Goal: Information Seeking & Learning: Learn about a topic

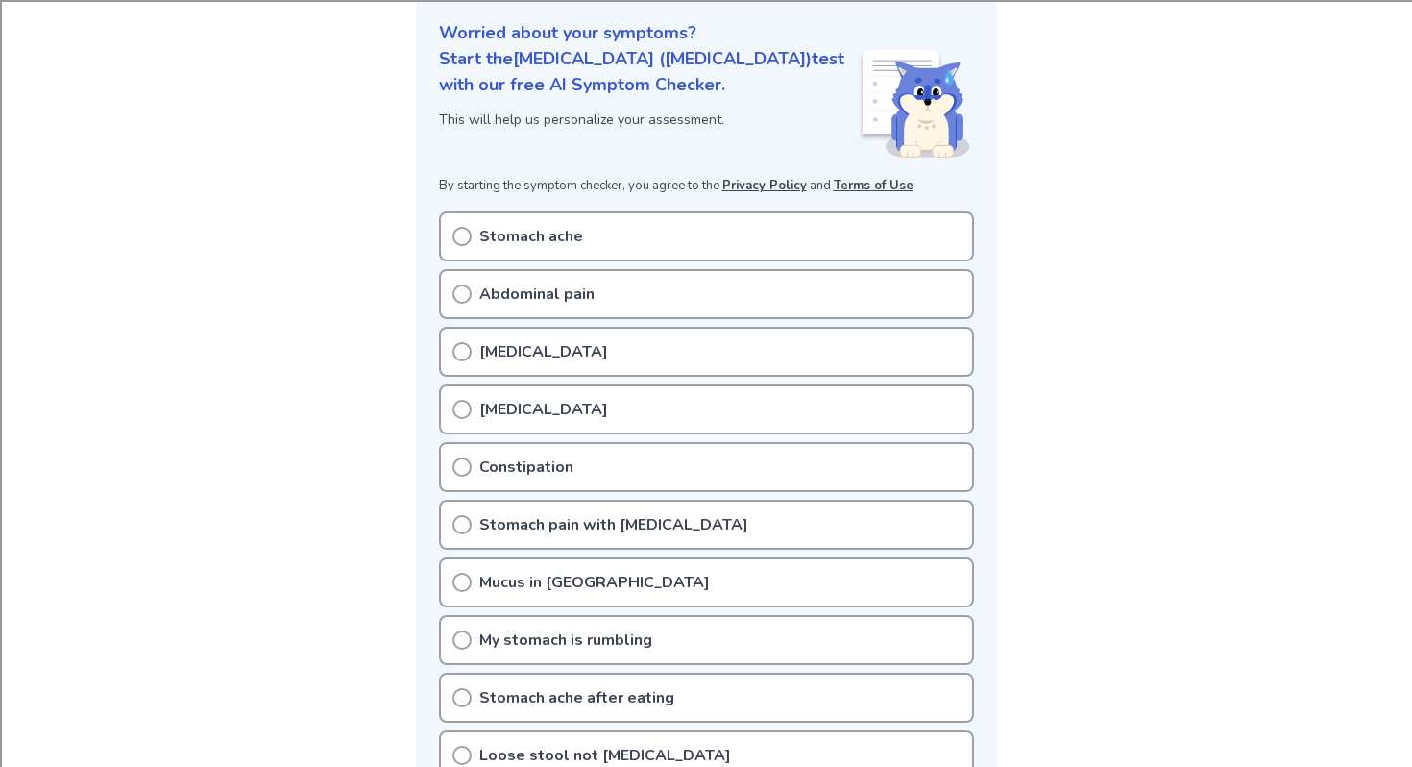
scroll to position [281, 0]
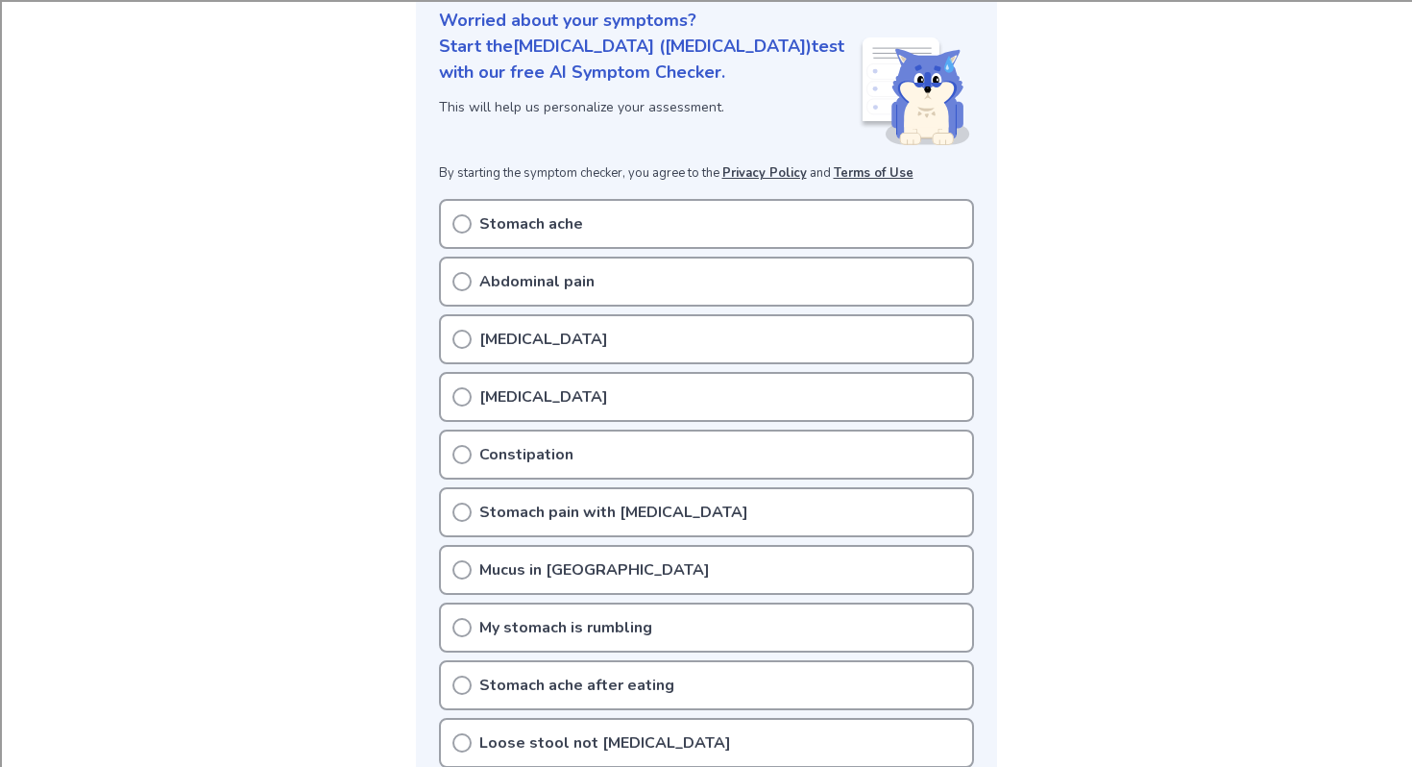
click at [474, 199] on div "Stomach ache" at bounding box center [706, 224] width 535 height 50
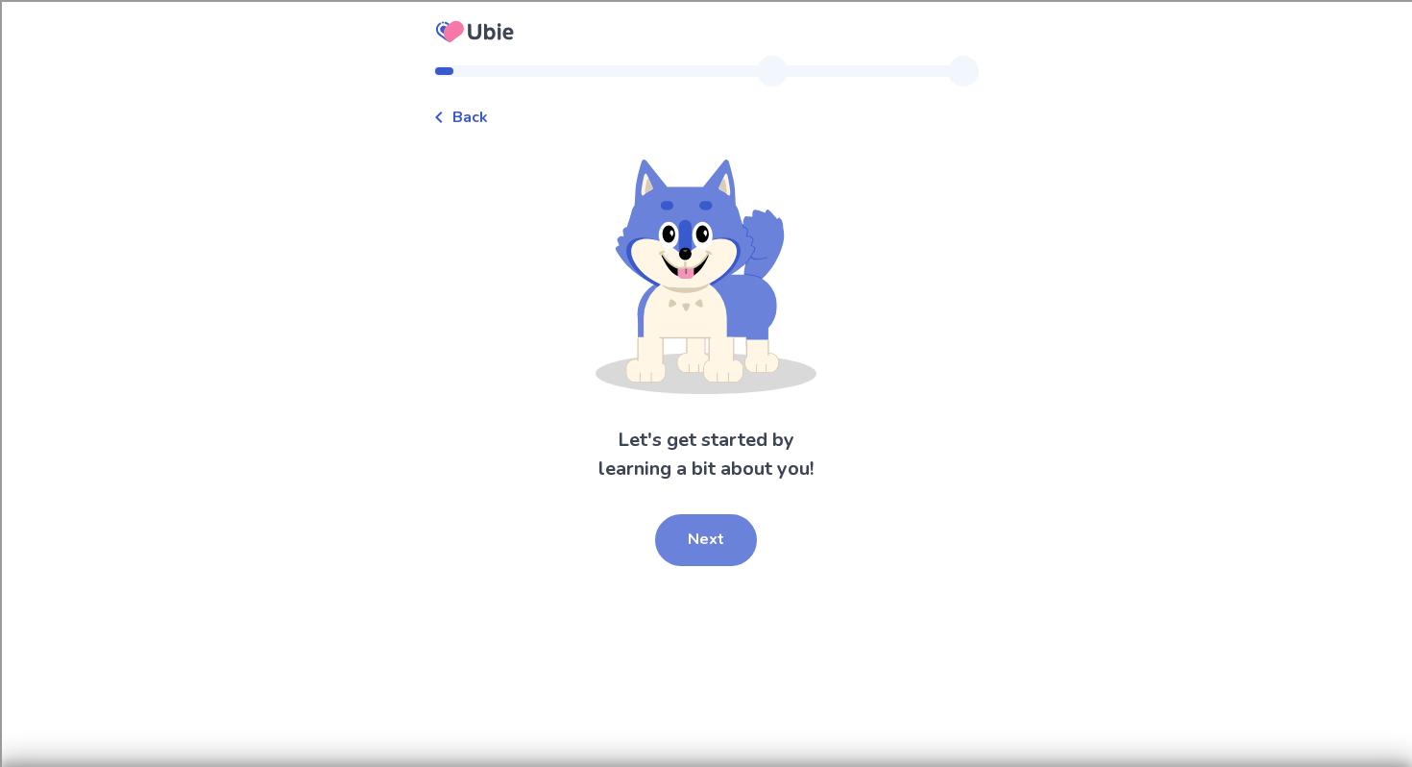
click at [730, 539] on button "Next" at bounding box center [706, 540] width 102 height 52
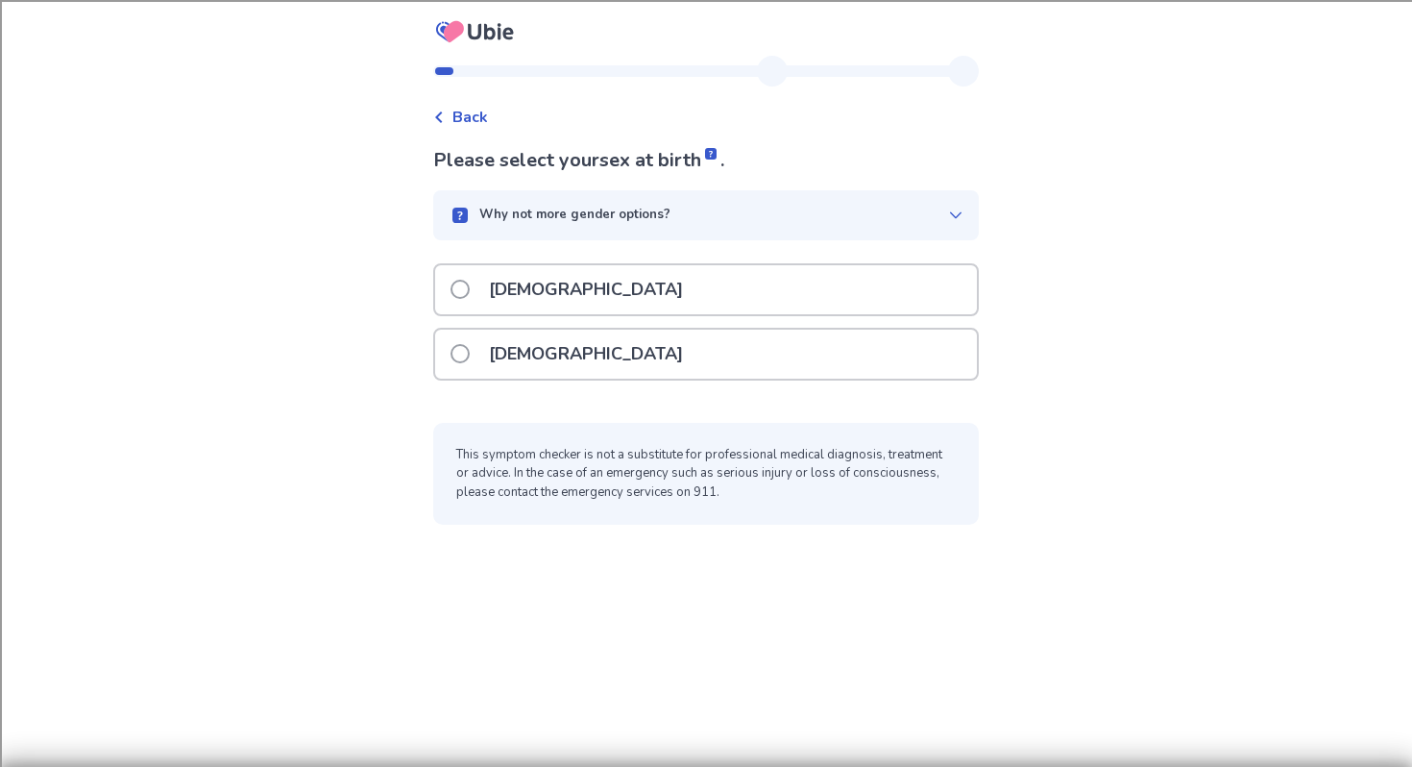
click at [608, 350] on div "Female" at bounding box center [706, 354] width 542 height 49
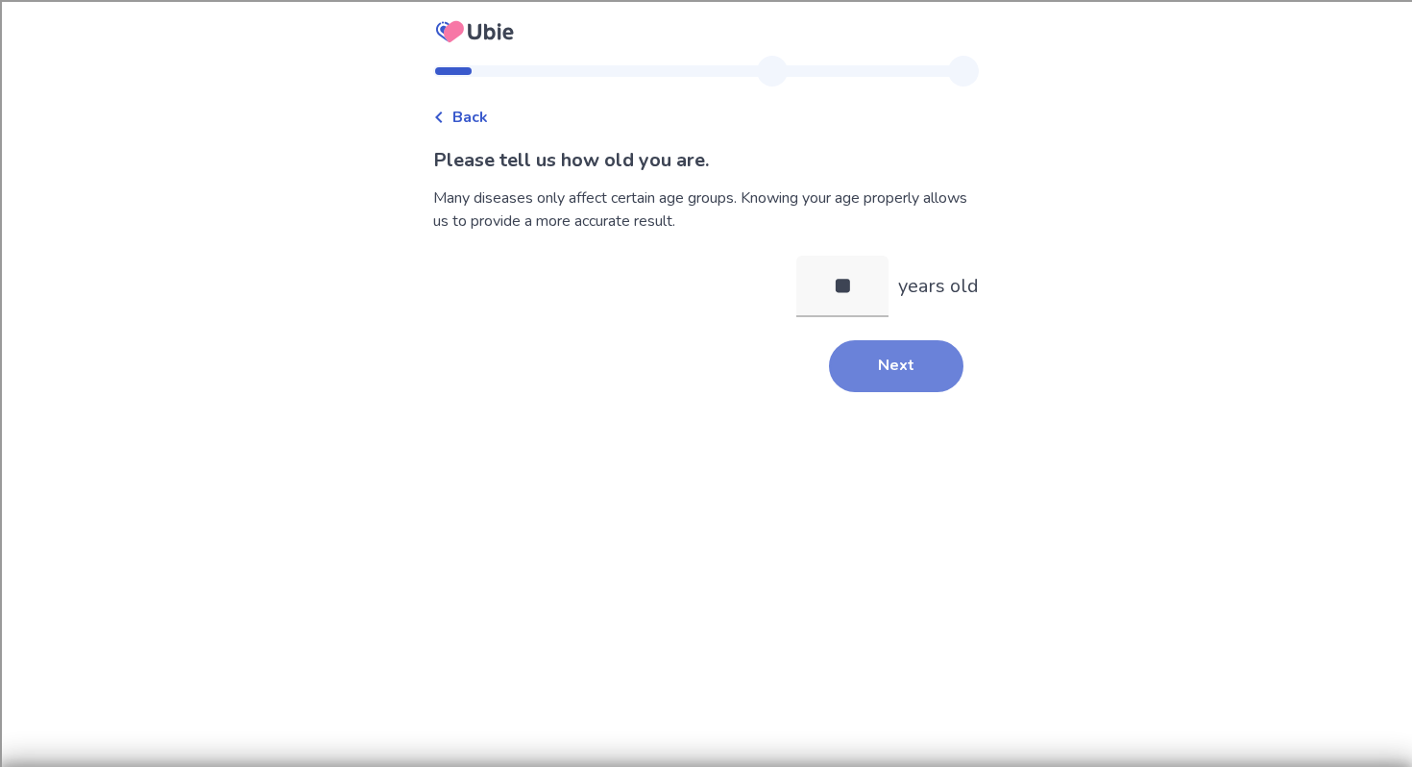
type input "**"
click at [905, 364] on button "Next" at bounding box center [896, 366] width 135 height 52
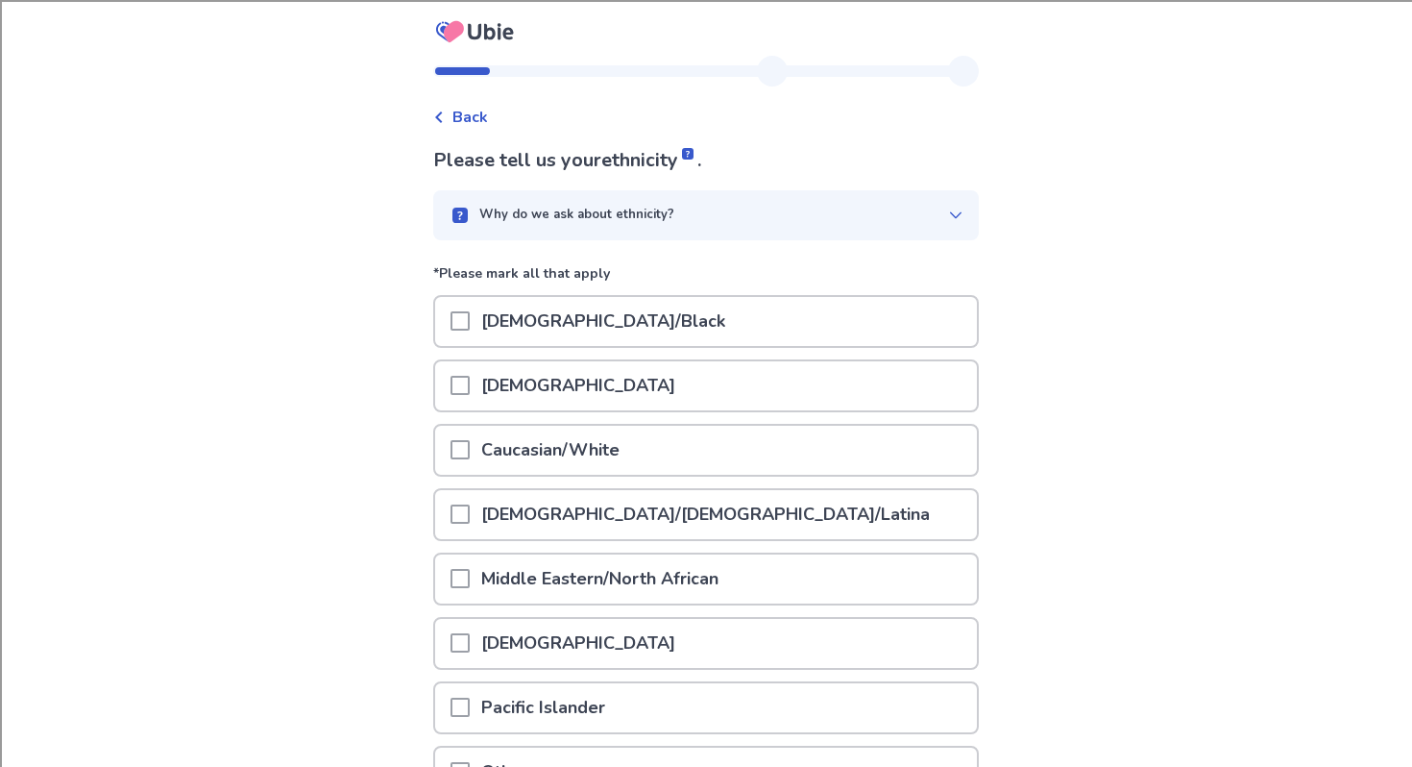
click at [699, 328] on div "African American/Black" at bounding box center [706, 321] width 542 height 49
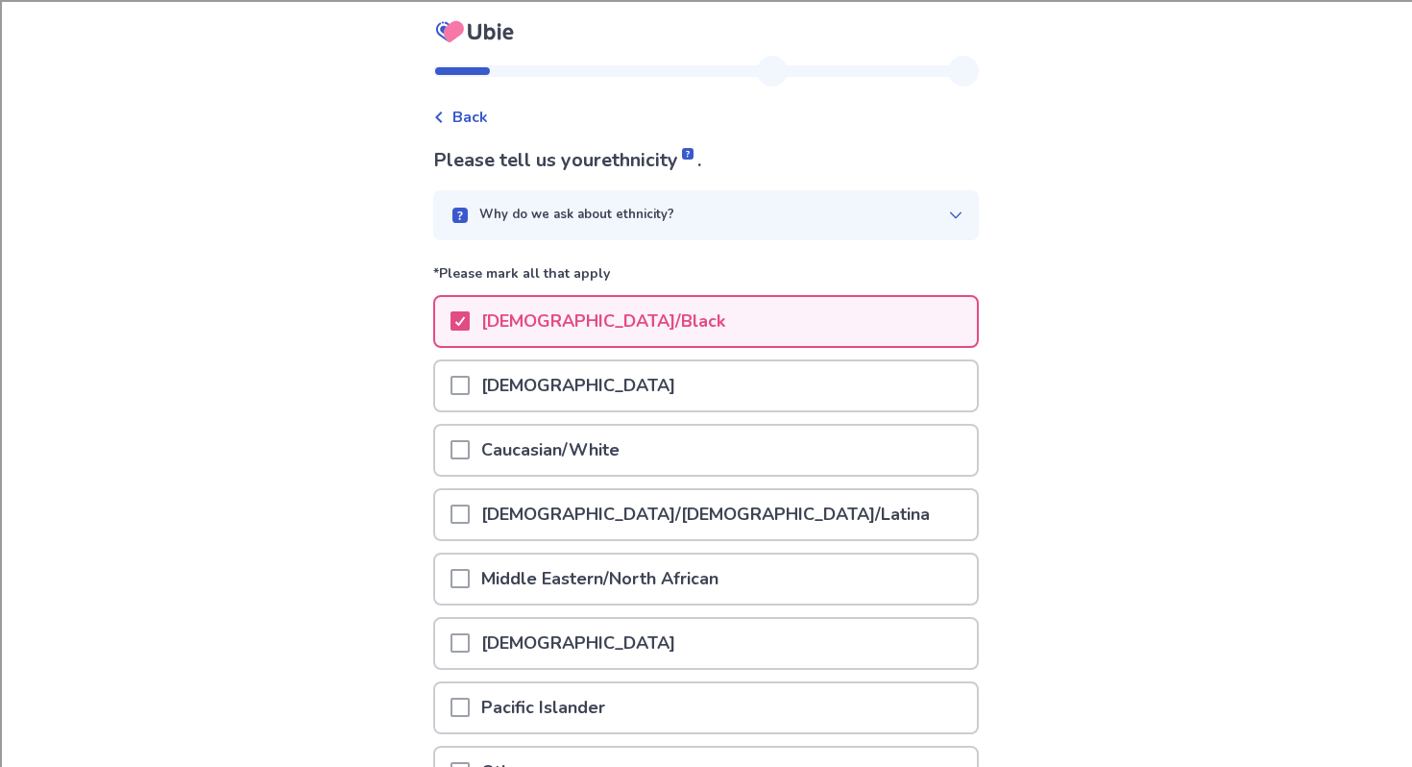
click at [631, 462] on p "Caucasian/White" at bounding box center [550, 450] width 161 height 49
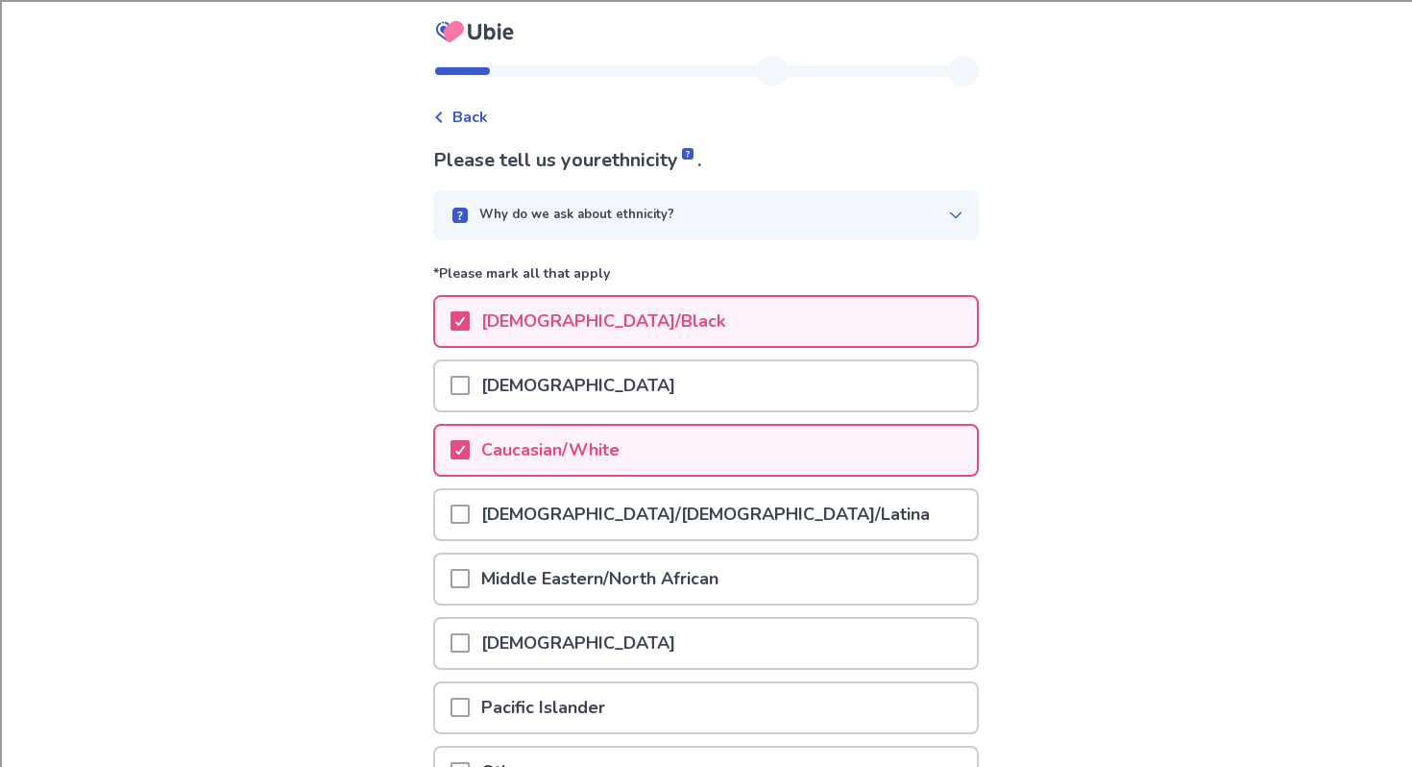
scroll to position [202, 0]
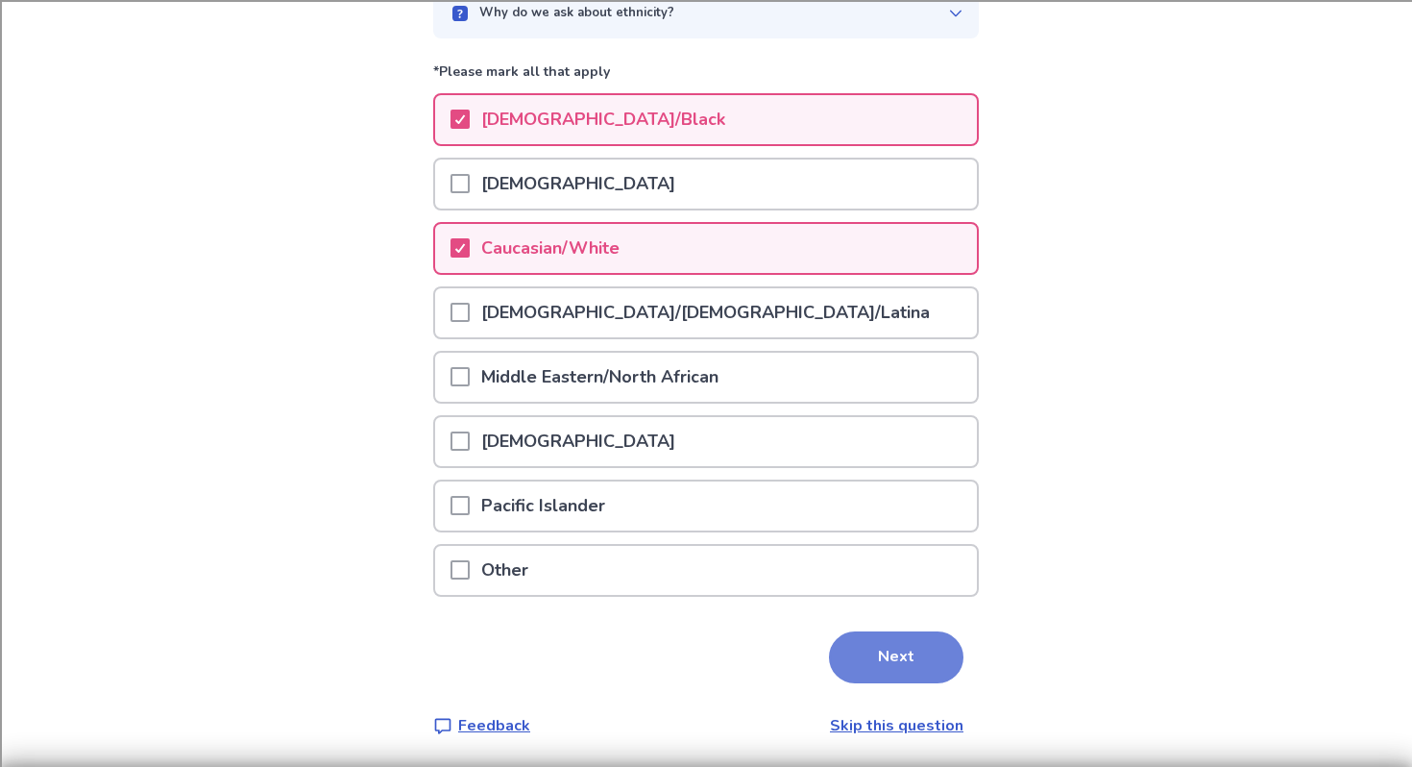
click at [874, 661] on button "Next" at bounding box center [896, 657] width 135 height 52
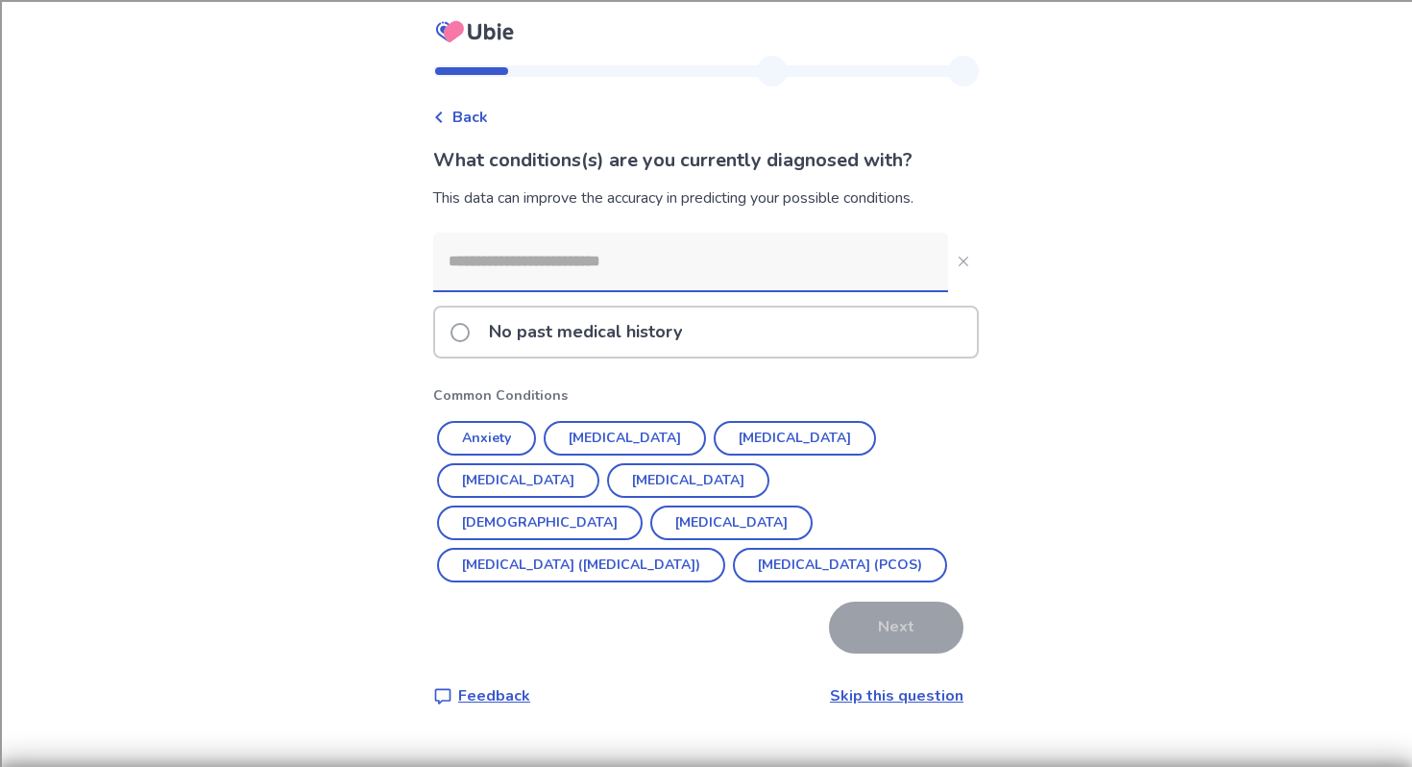
click at [568, 319] on p "No past medical history" at bounding box center [585, 331] width 216 height 49
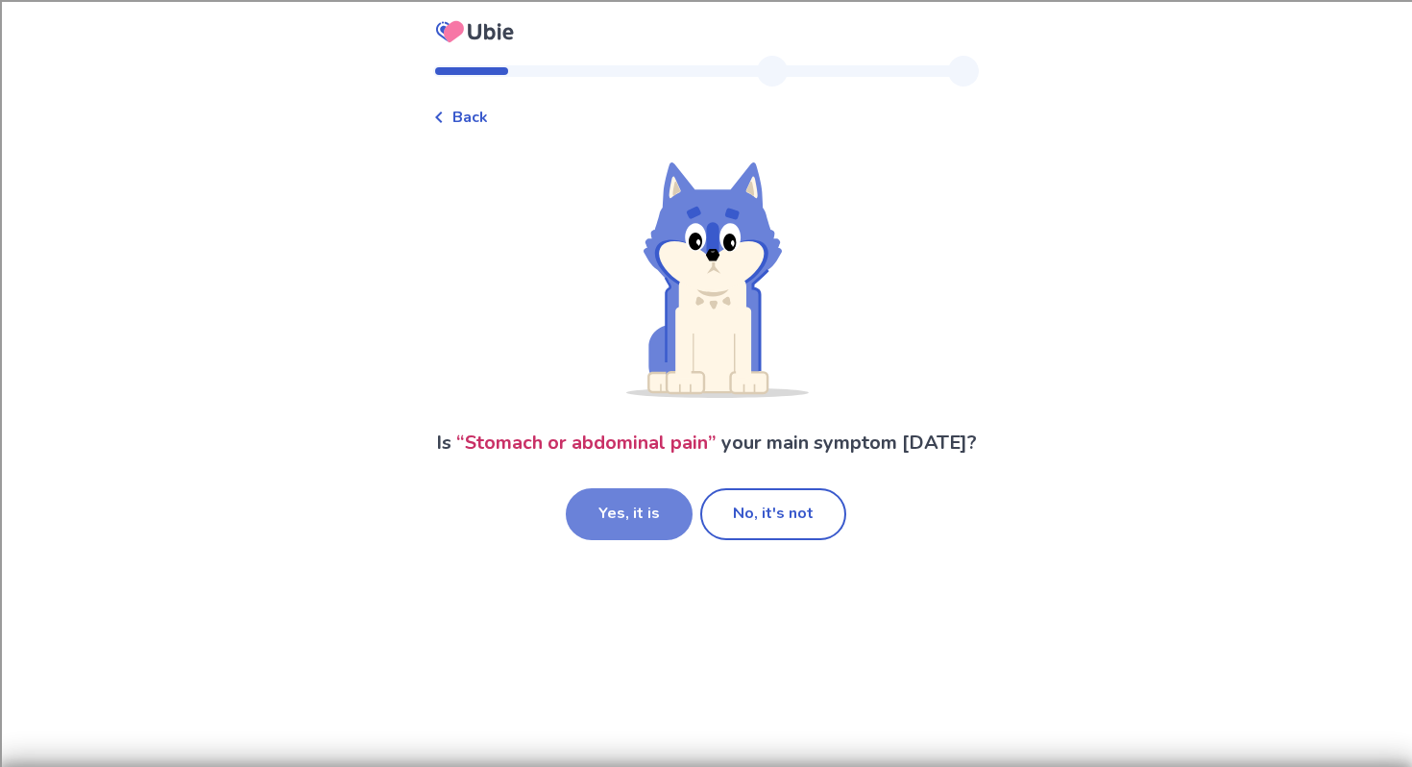
click at [625, 540] on button "Yes, it is" at bounding box center [629, 514] width 127 height 52
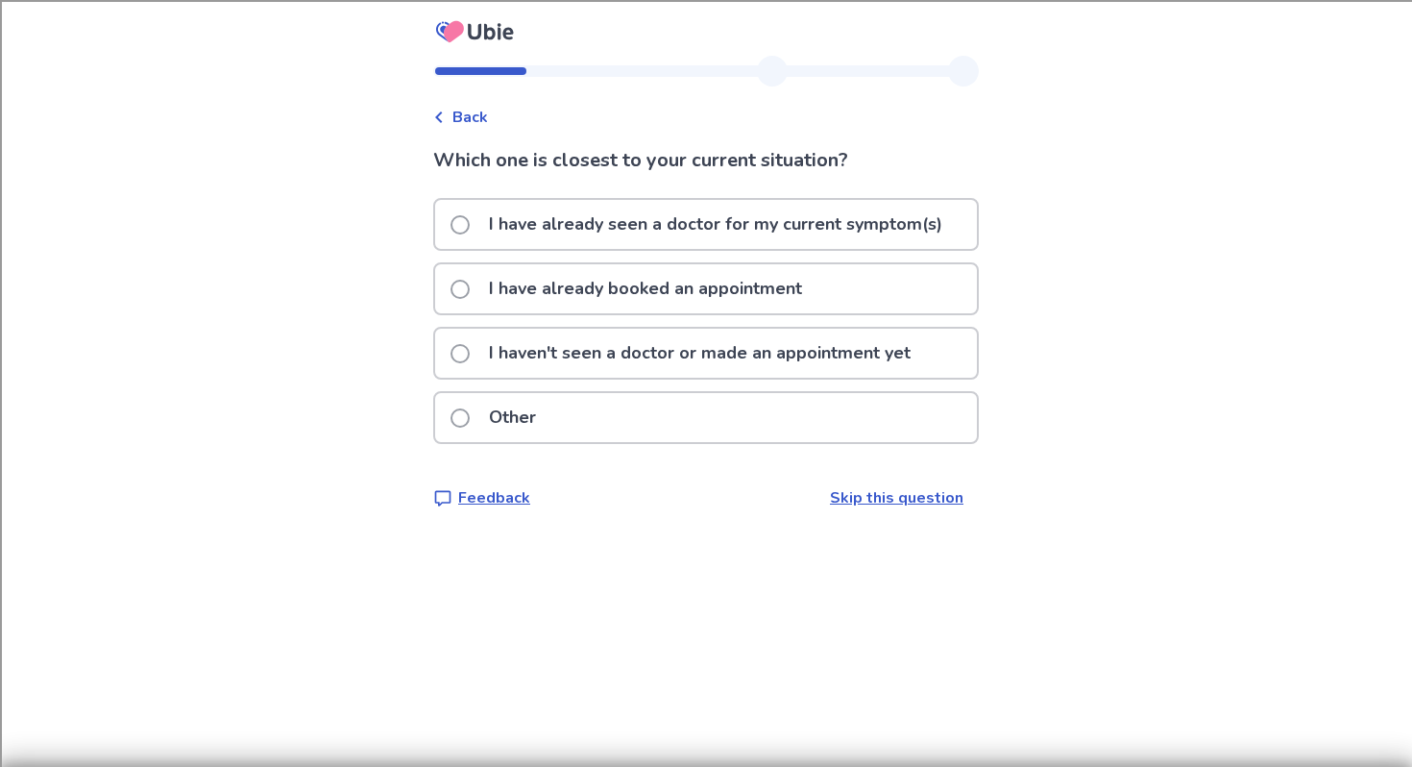
click at [648, 354] on p "I haven't seen a doctor or made an appointment yet" at bounding box center [699, 353] width 445 height 49
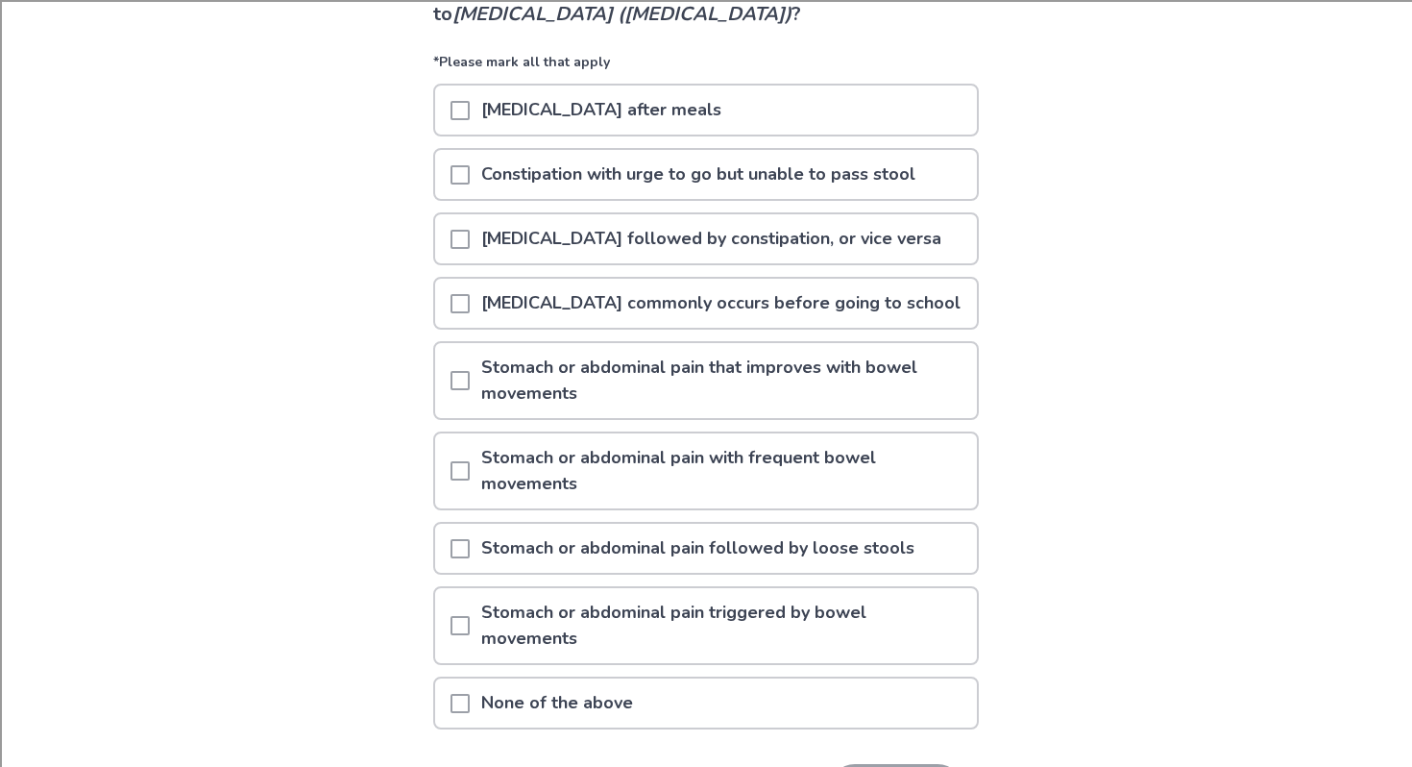
scroll to position [179, 0]
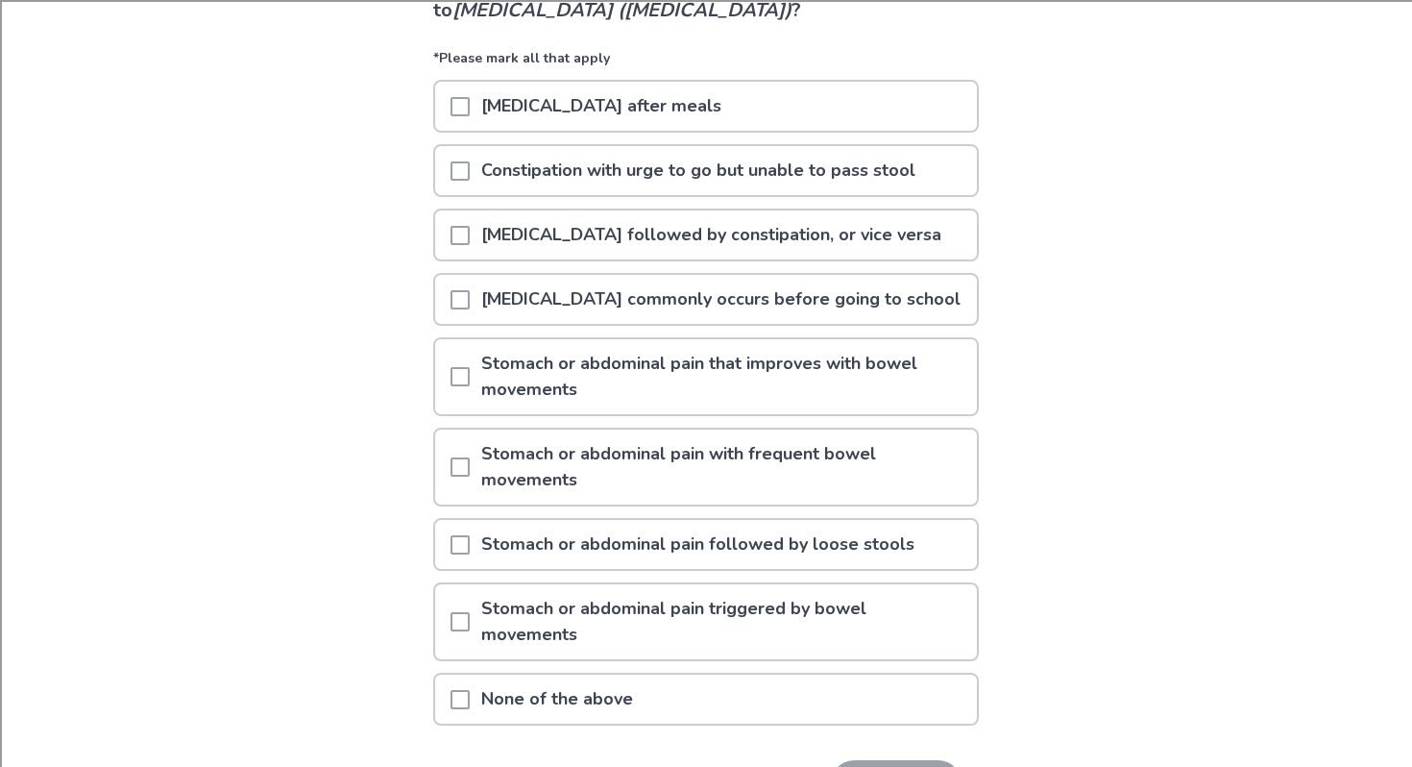
click at [622, 107] on p "[MEDICAL_DATA] after meals" at bounding box center [601, 106] width 263 height 49
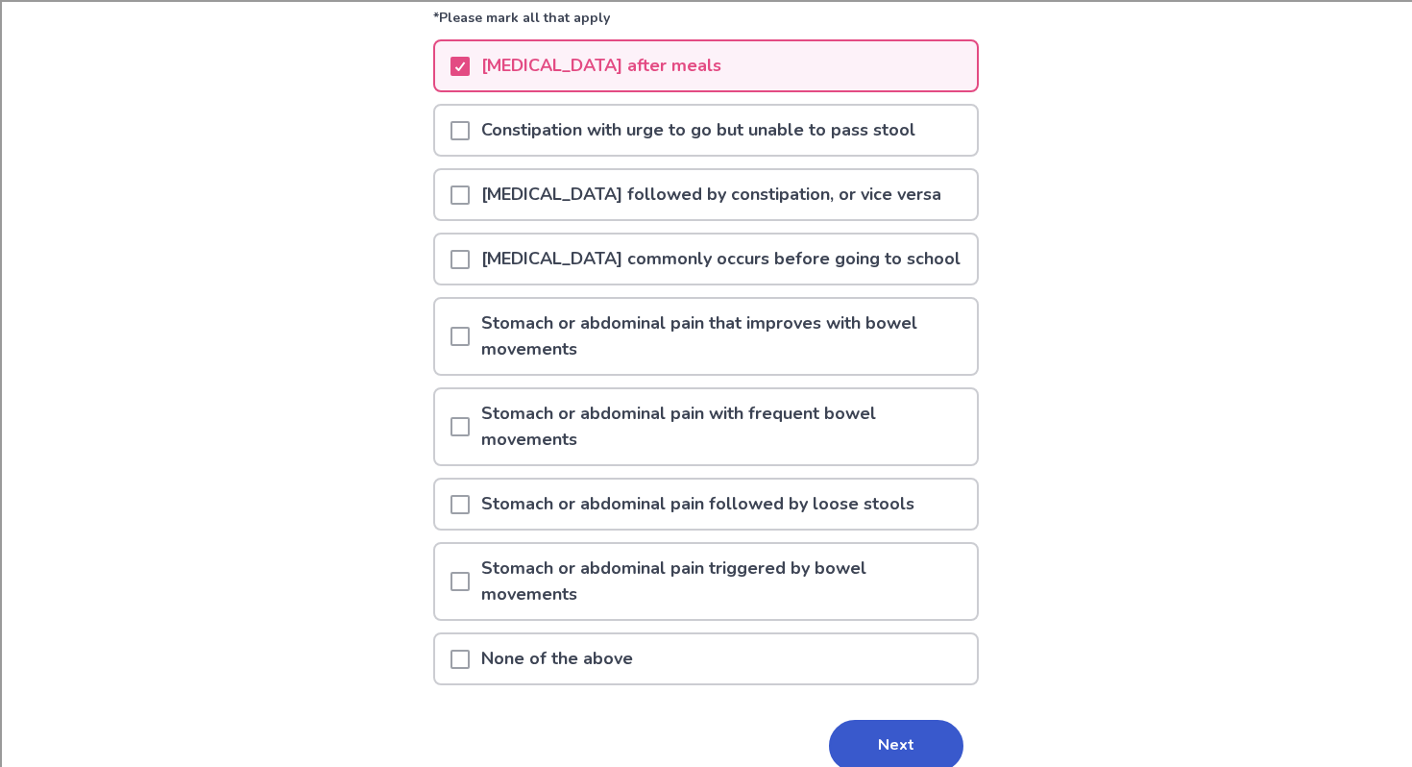
scroll to position [222, 0]
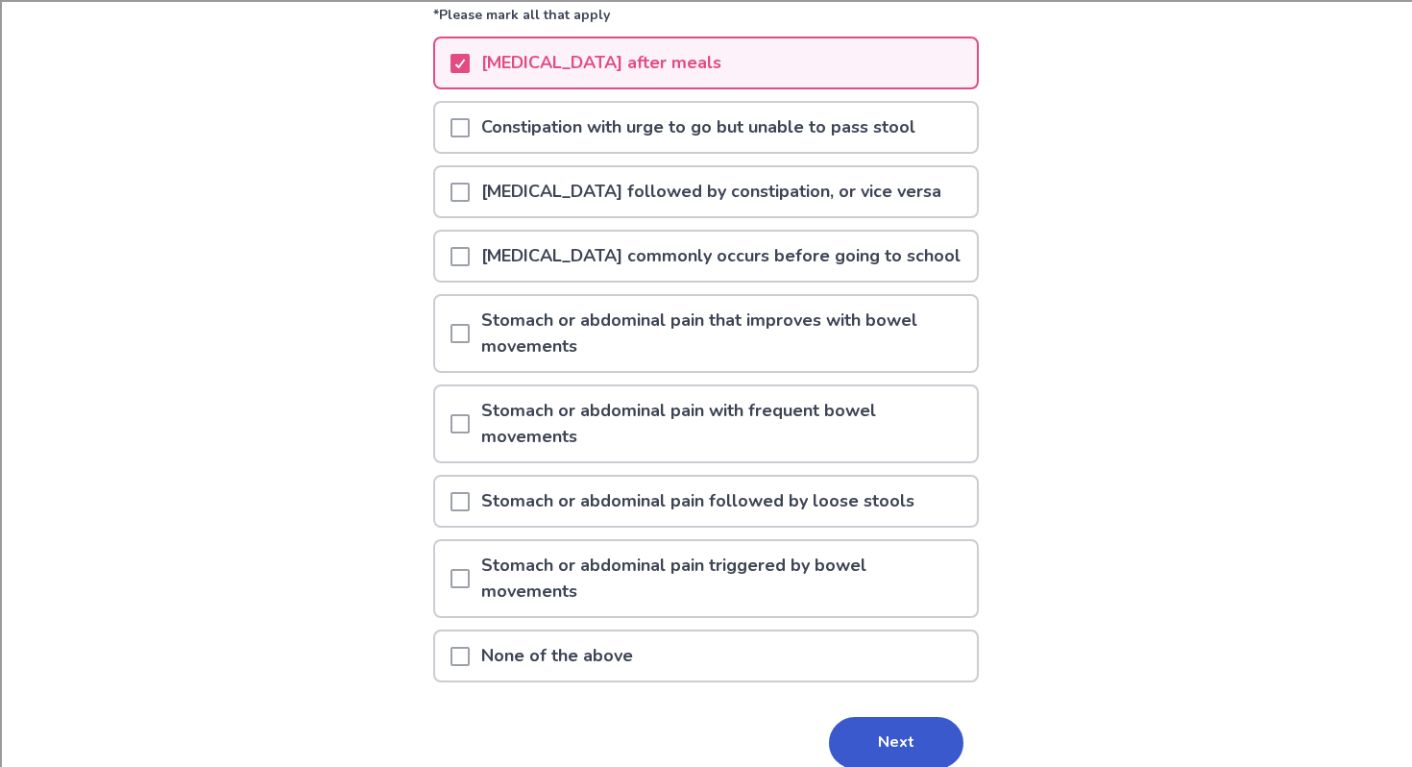
click at [582, 200] on p "[MEDICAL_DATA] followed by constipation, or vice versa" at bounding box center [711, 191] width 483 height 49
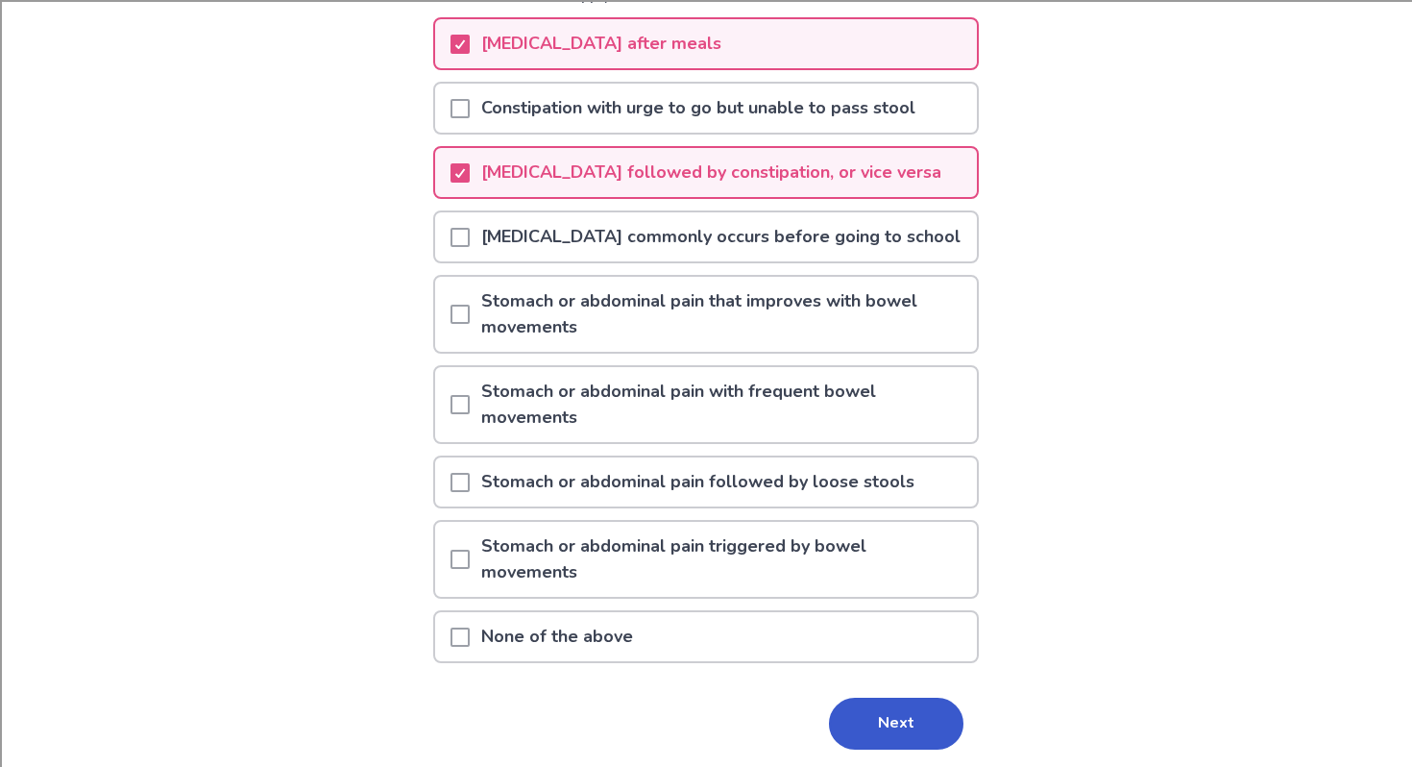
scroll to position [242, 0]
click at [631, 239] on p "[MEDICAL_DATA] commonly occurs before going to school" at bounding box center [721, 235] width 502 height 49
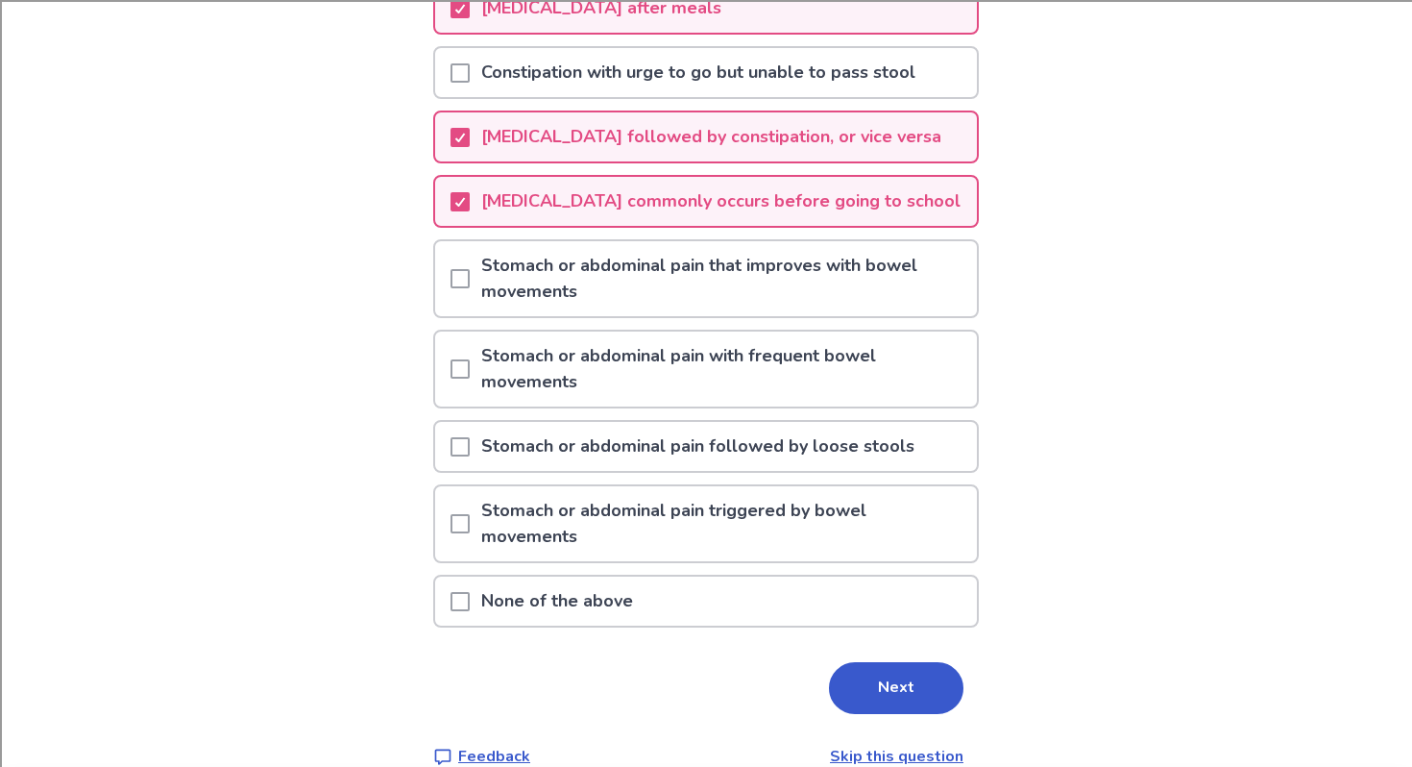
scroll to position [279, 0]
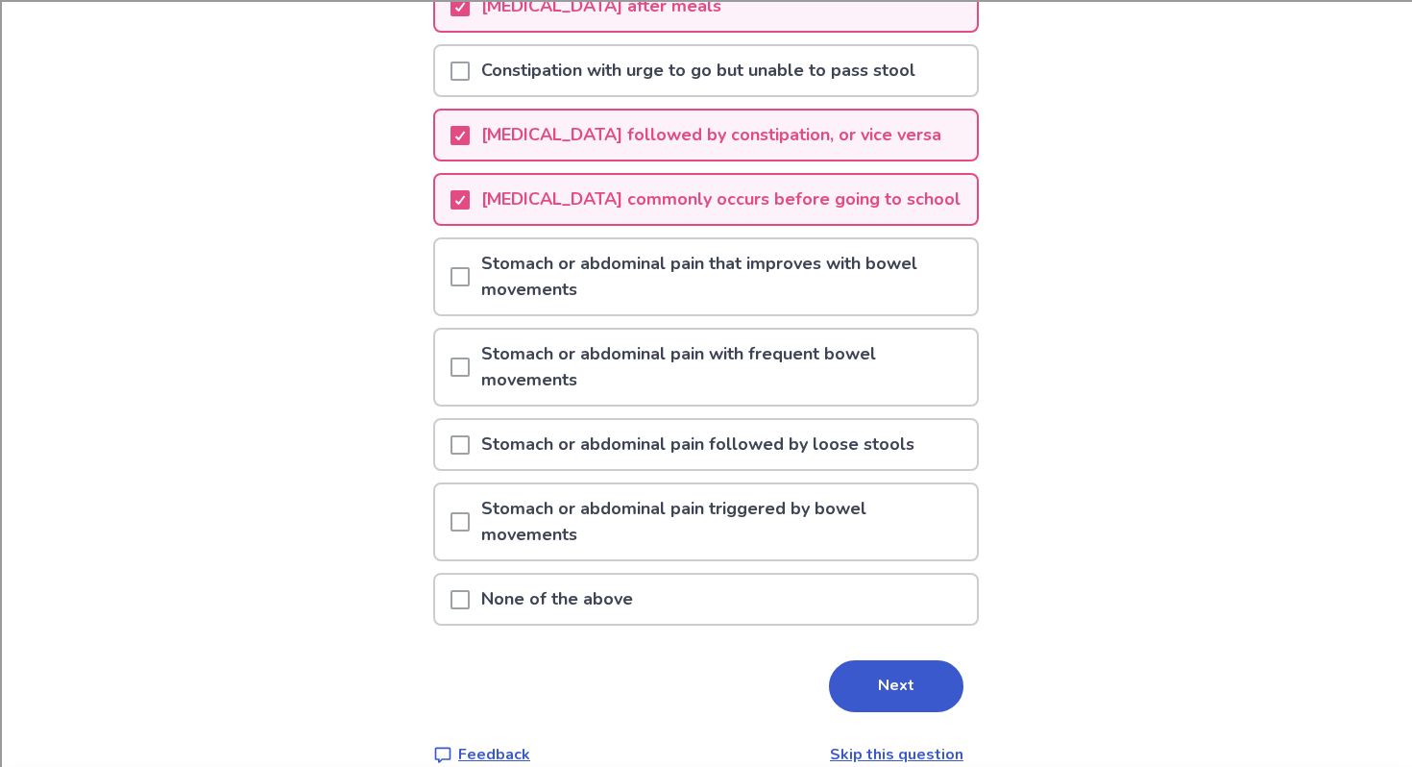
click at [638, 288] on p "Stomach or abdominal pain that improves with bowel movements" at bounding box center [723, 276] width 507 height 75
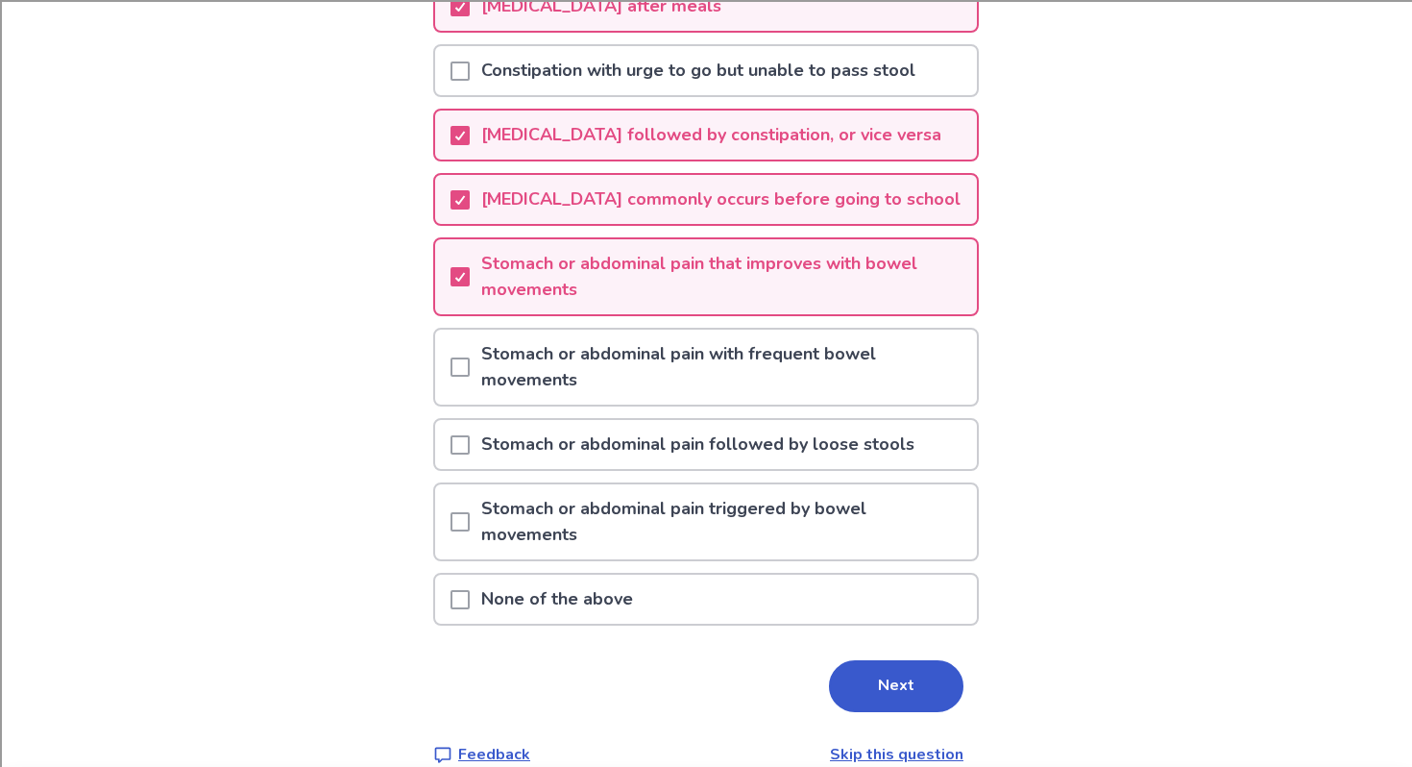
scroll to position [308, 0]
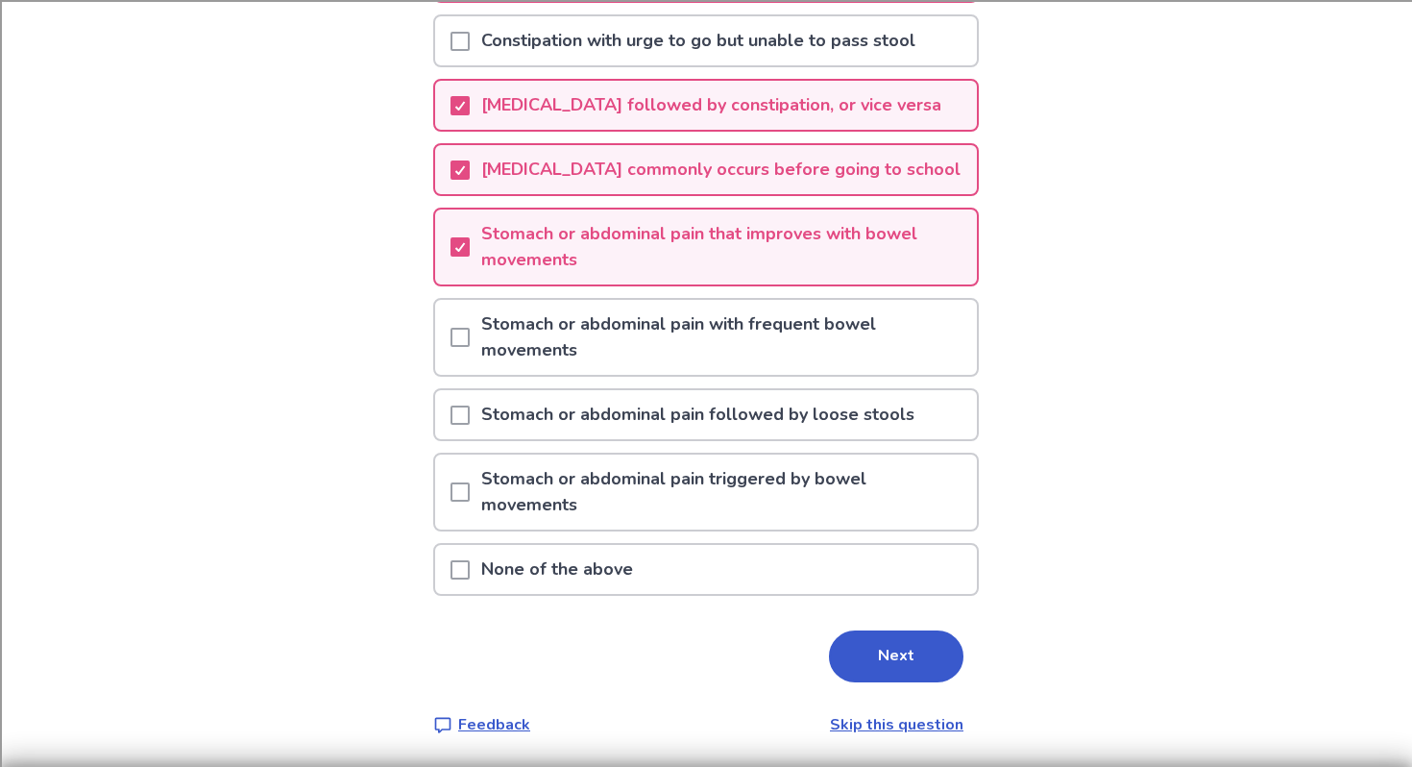
click at [616, 350] on p "Stomach or abdominal pain with frequent bowel movements" at bounding box center [723, 337] width 507 height 75
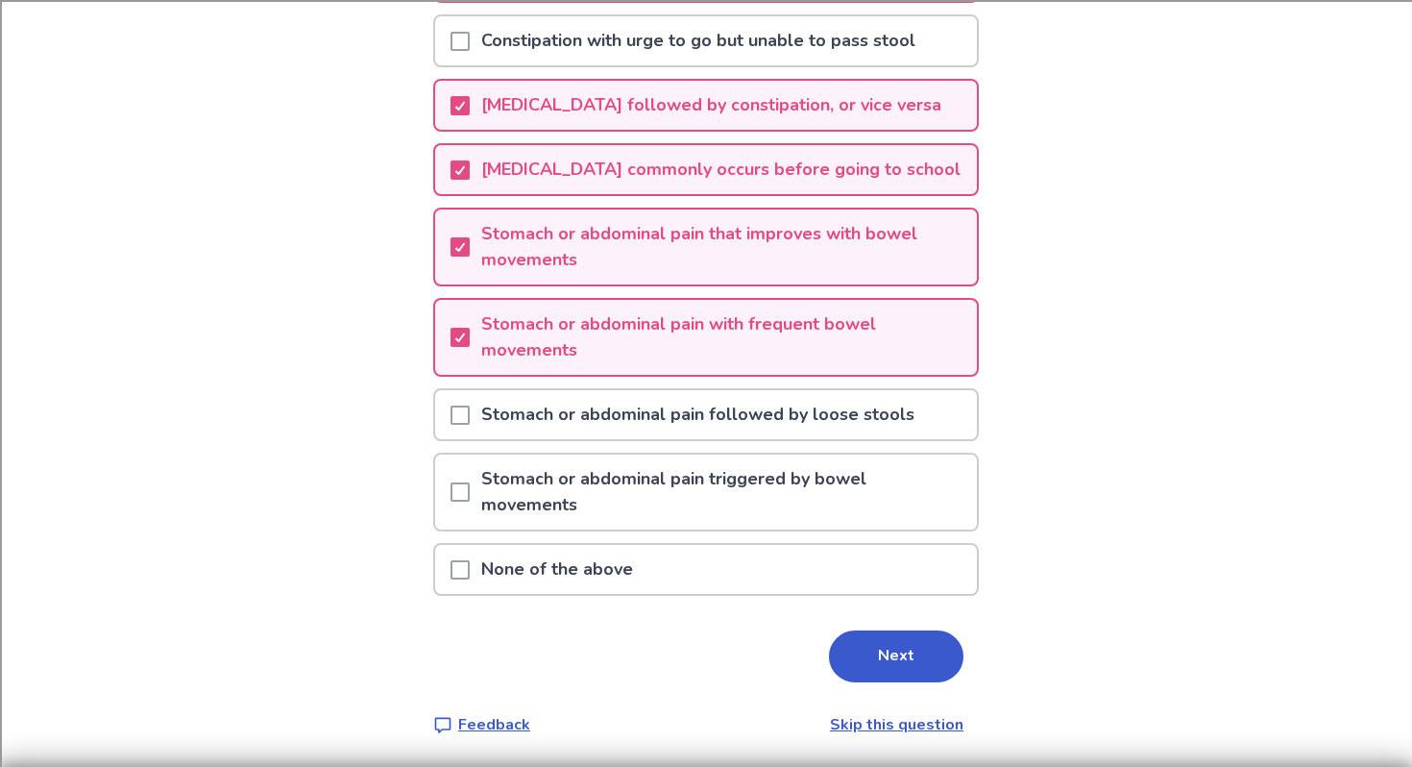
scroll to position [303, 0]
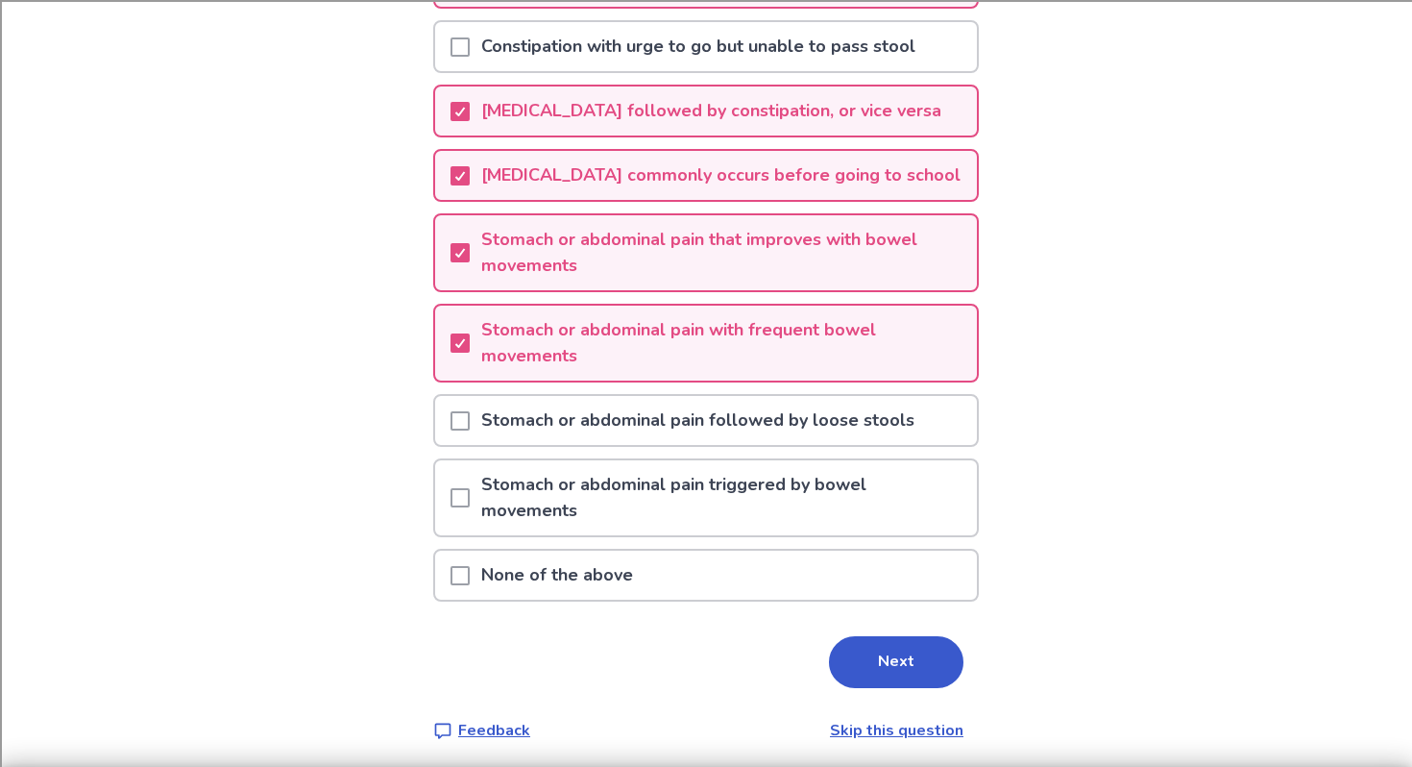
click at [592, 421] on p "Stomach or abdominal pain followed by loose stools" at bounding box center [698, 420] width 456 height 49
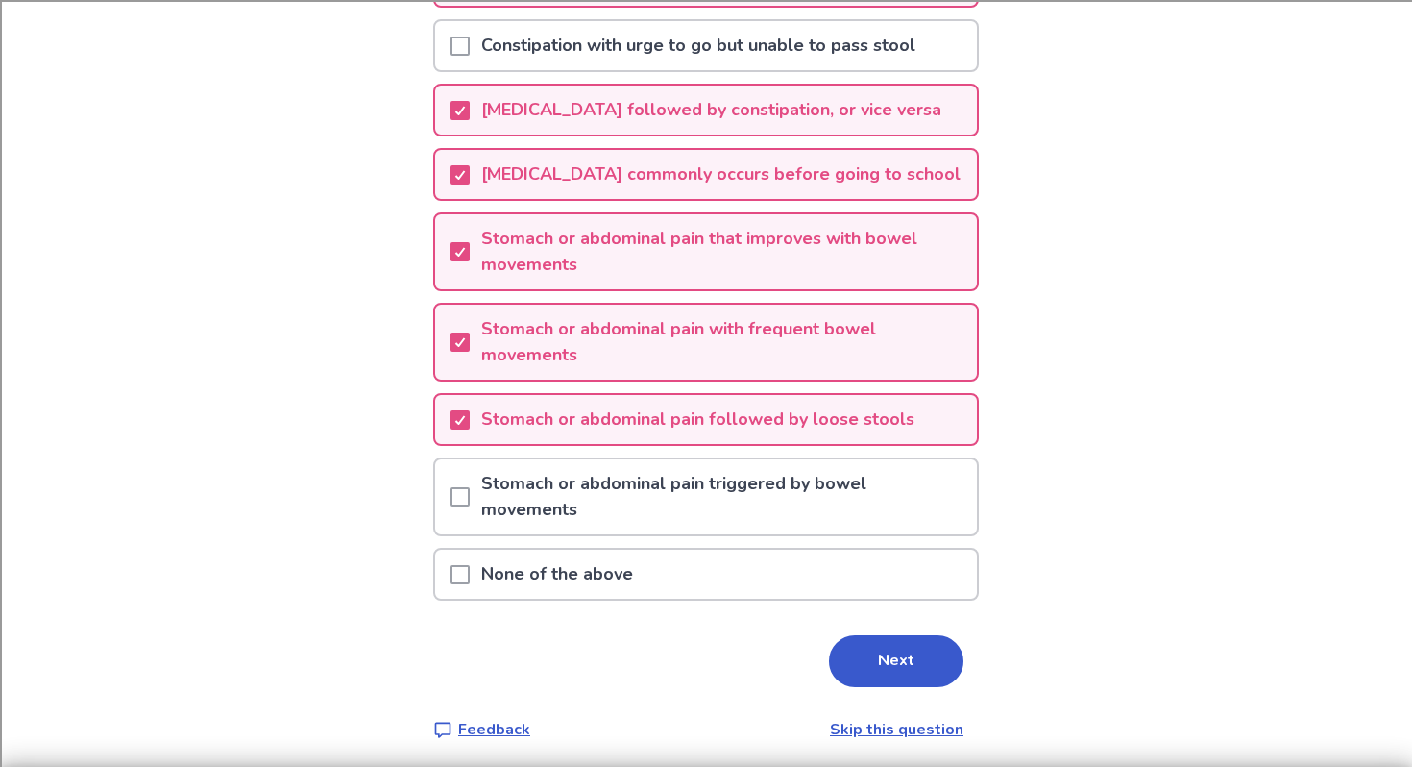
scroll to position [302, 0]
click at [630, 507] on p "Stomach or abdominal pain triggered by bowel movements" at bounding box center [723, 498] width 507 height 75
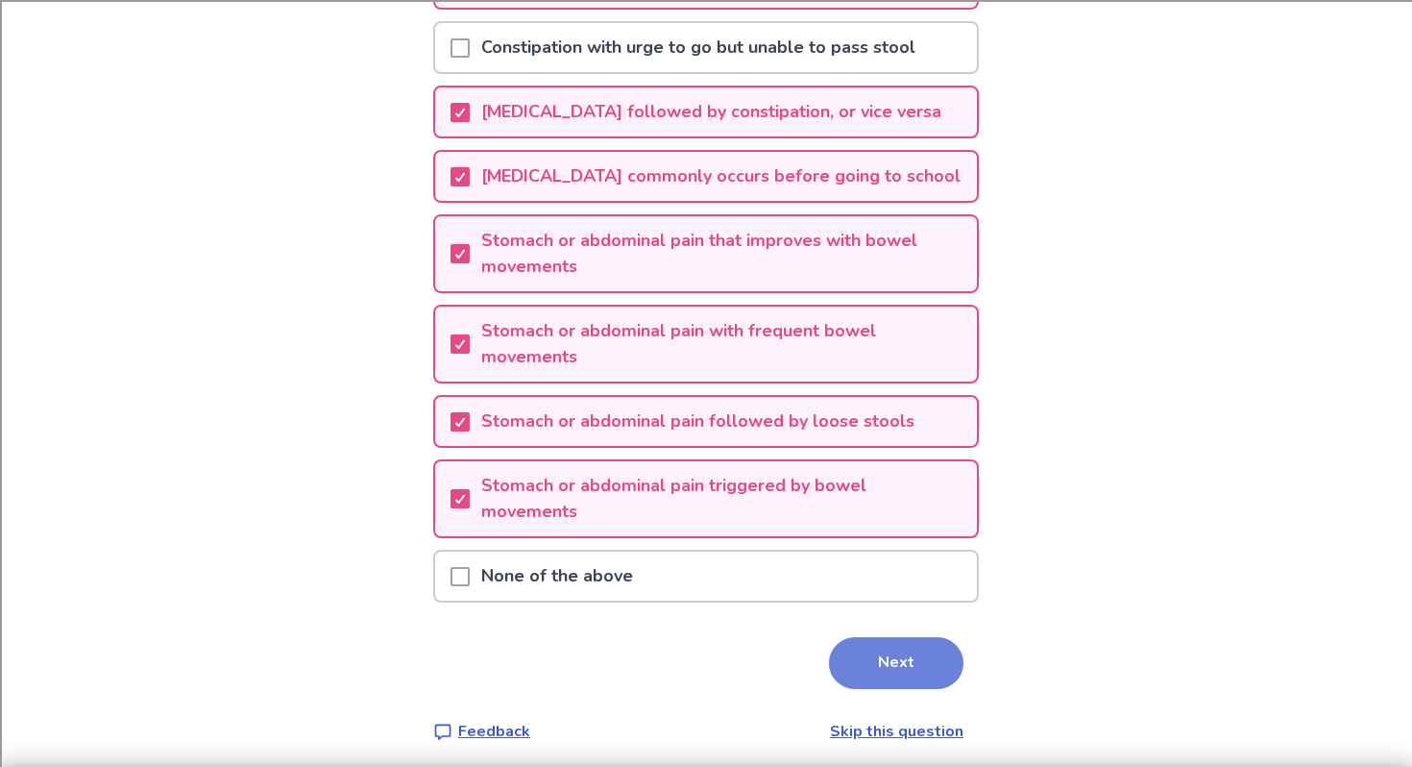
click at [912, 668] on button "Next" at bounding box center [896, 663] width 135 height 52
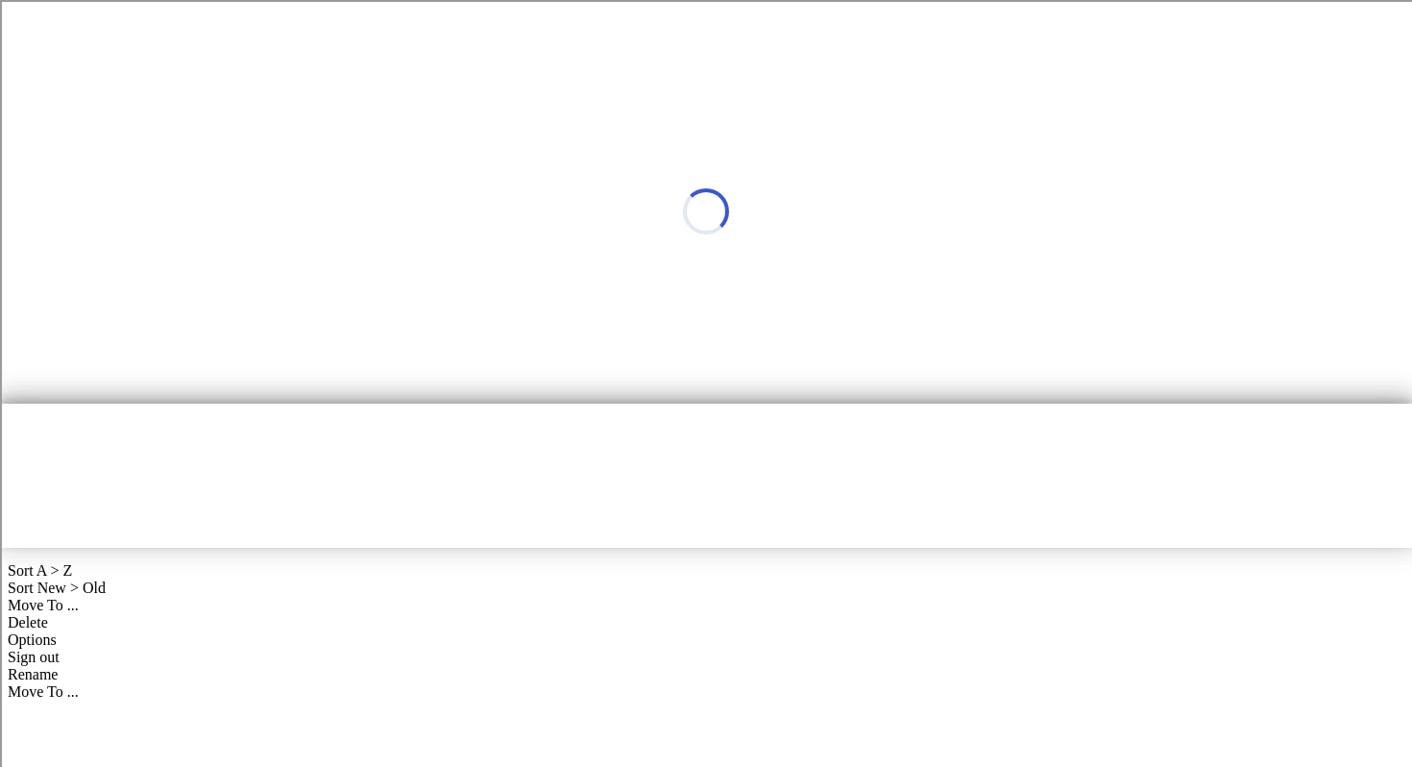
scroll to position [0, 0]
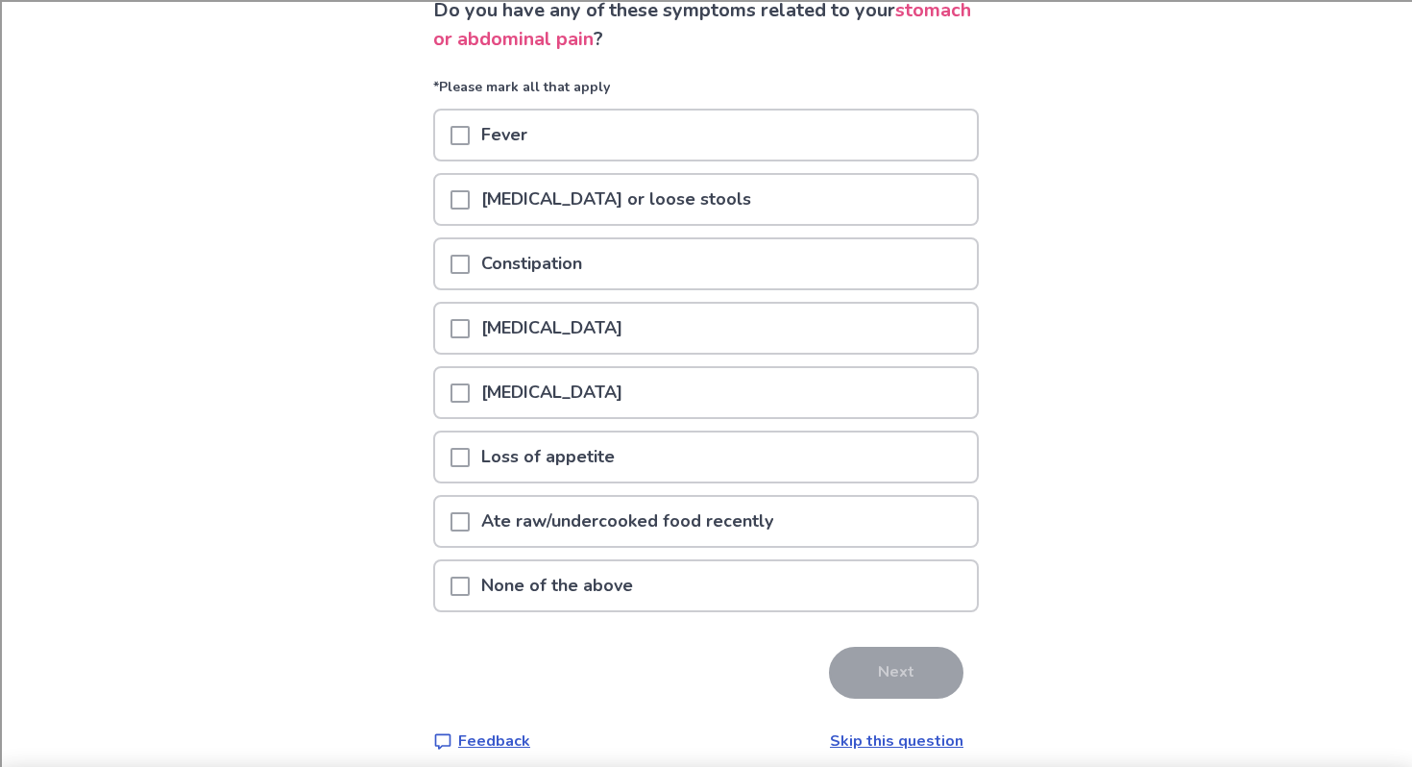
scroll to position [156, 0]
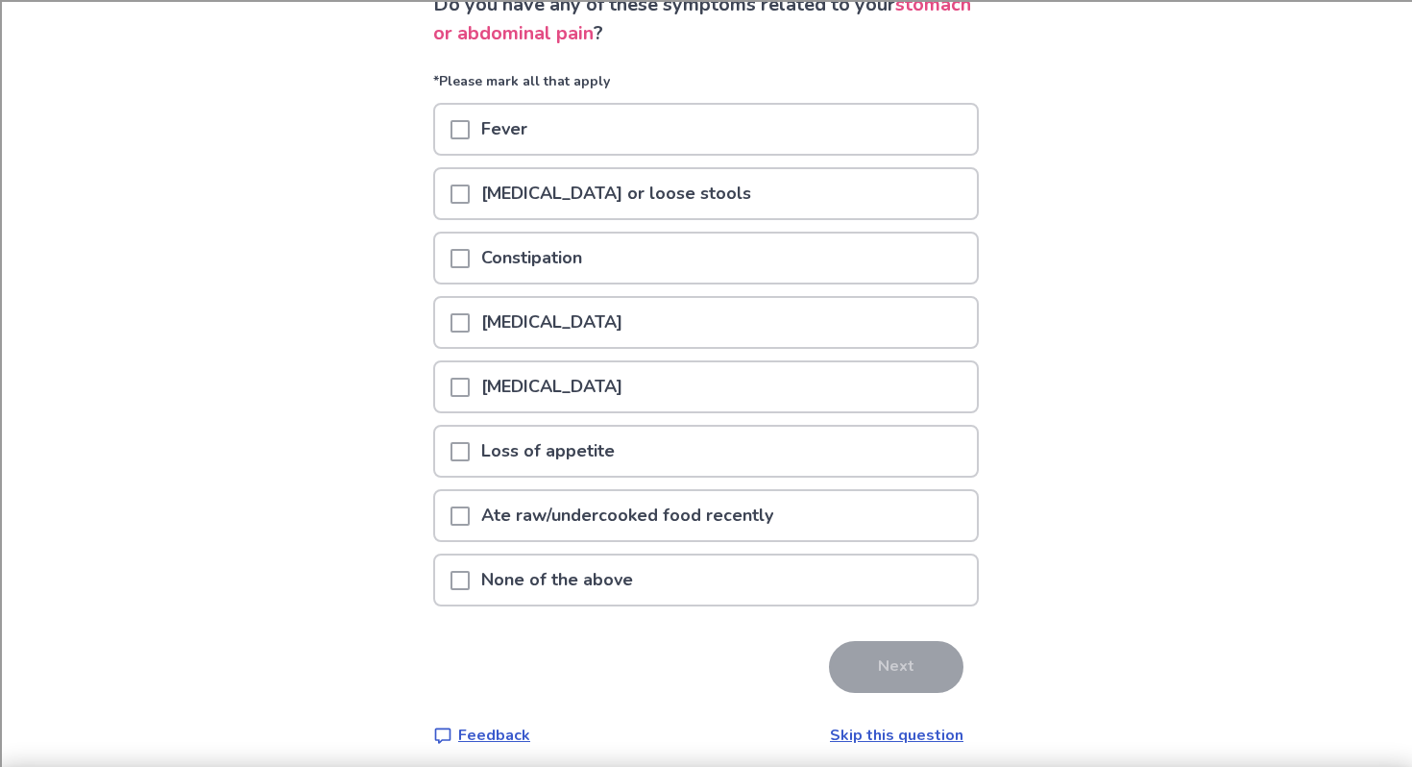
click at [675, 191] on p "Diarrhea or loose stools" at bounding box center [616, 193] width 293 height 49
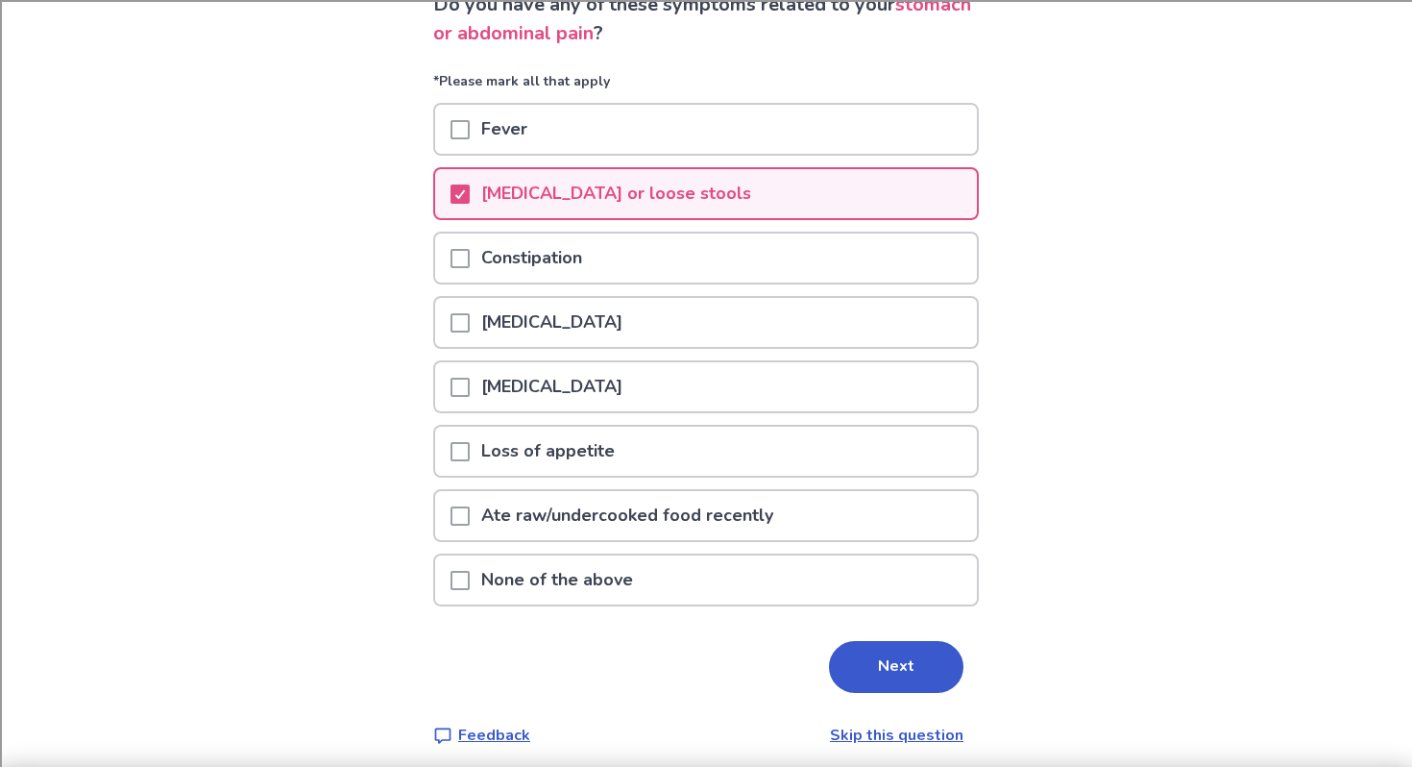
click at [674, 261] on div "Constipation" at bounding box center [706, 257] width 542 height 49
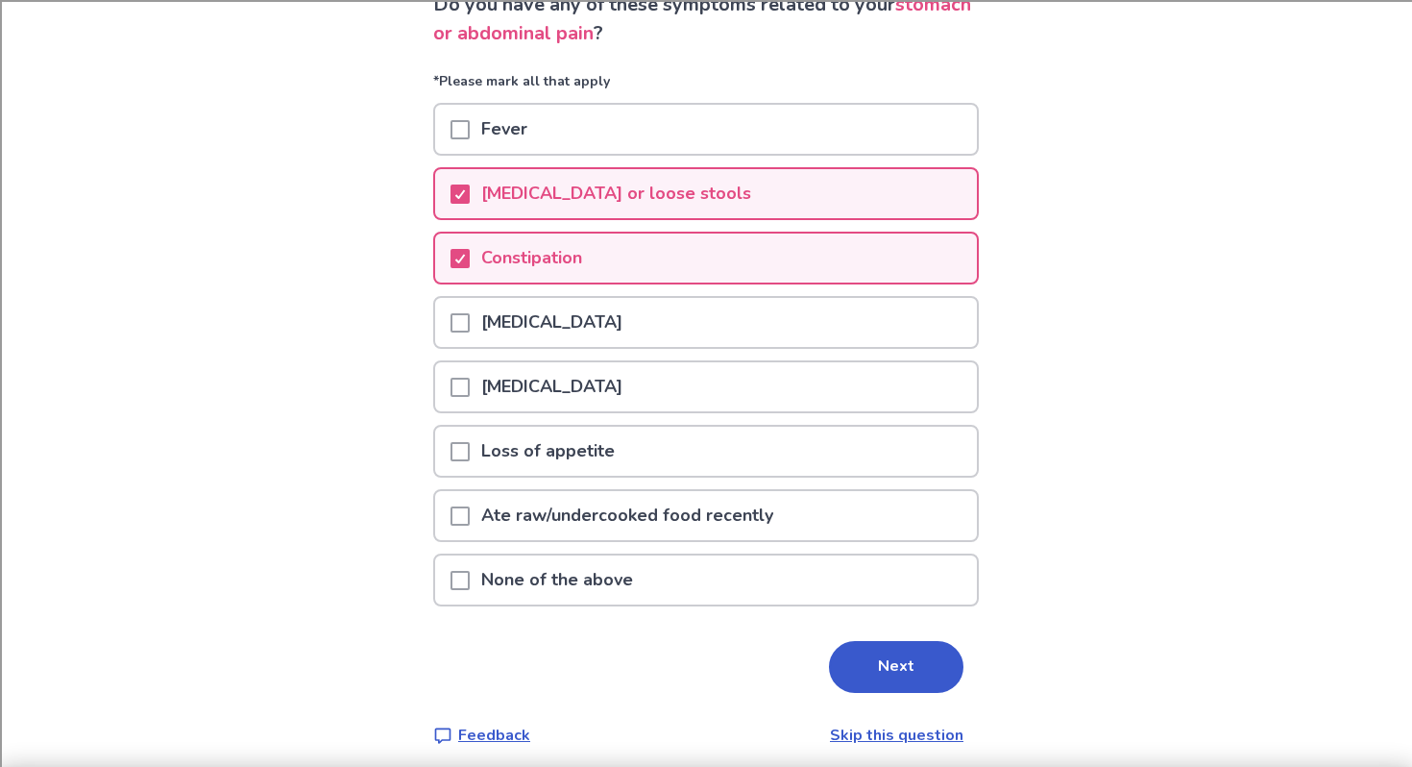
click at [634, 382] on p "Nausea or vomiting" at bounding box center [552, 386] width 164 height 49
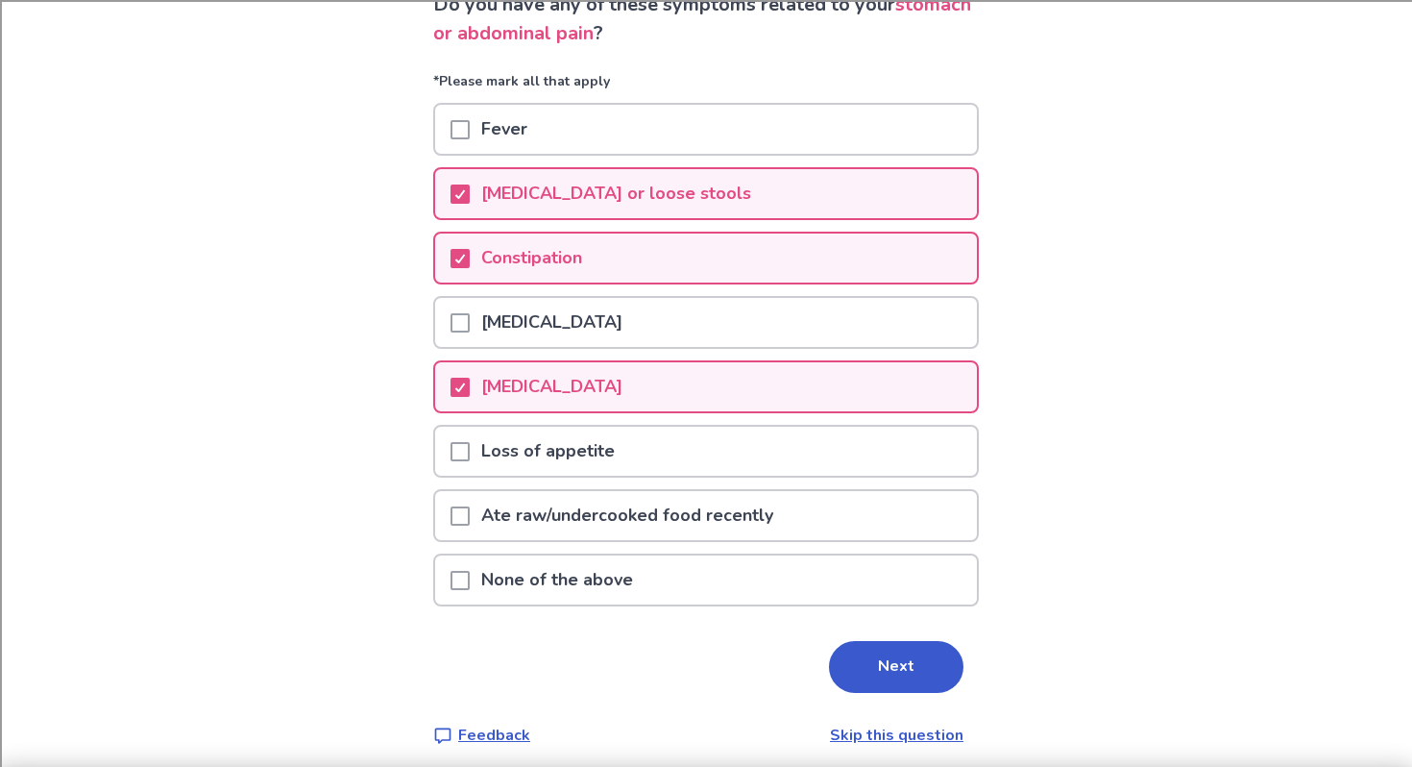
click at [653, 474] on div "Loss of appetite" at bounding box center [706, 451] width 542 height 49
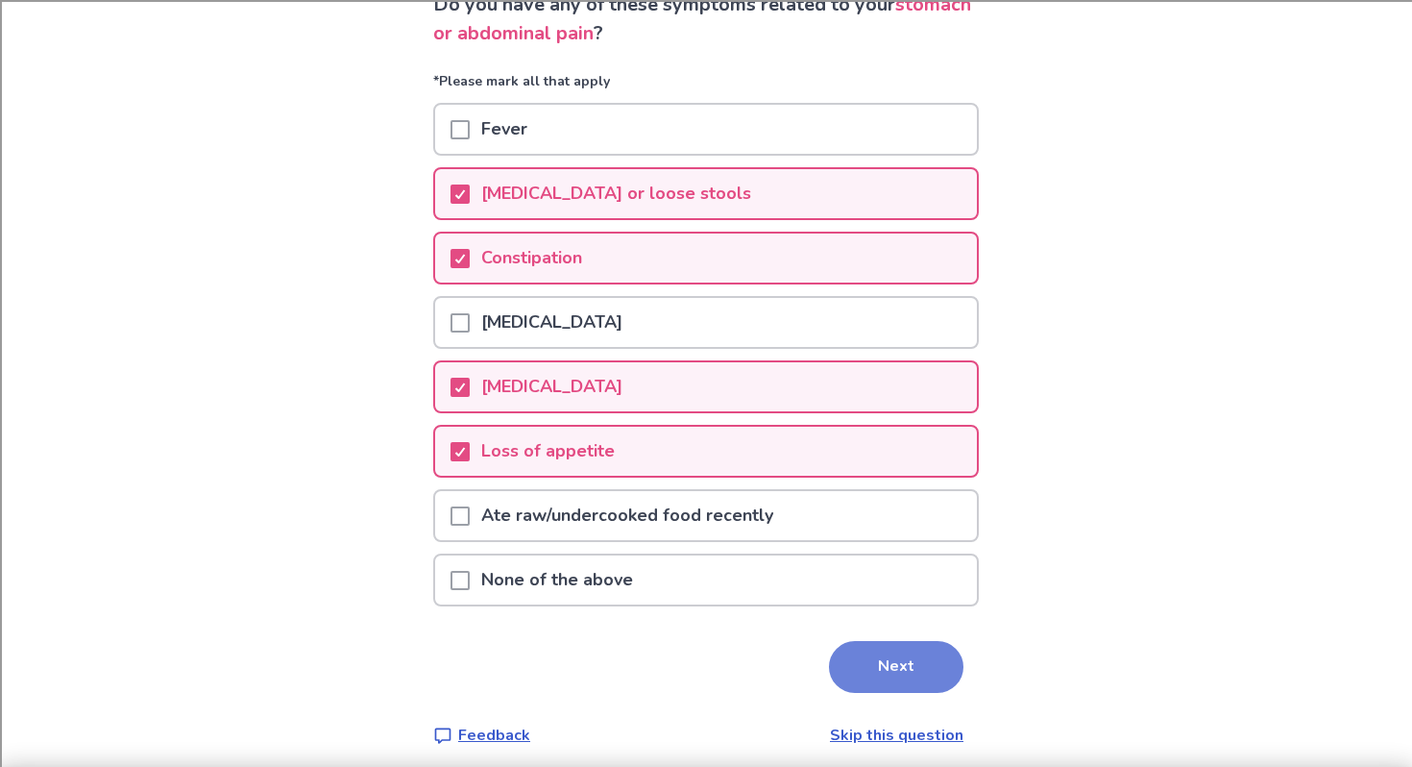
click at [879, 680] on button "Next" at bounding box center [896, 667] width 135 height 52
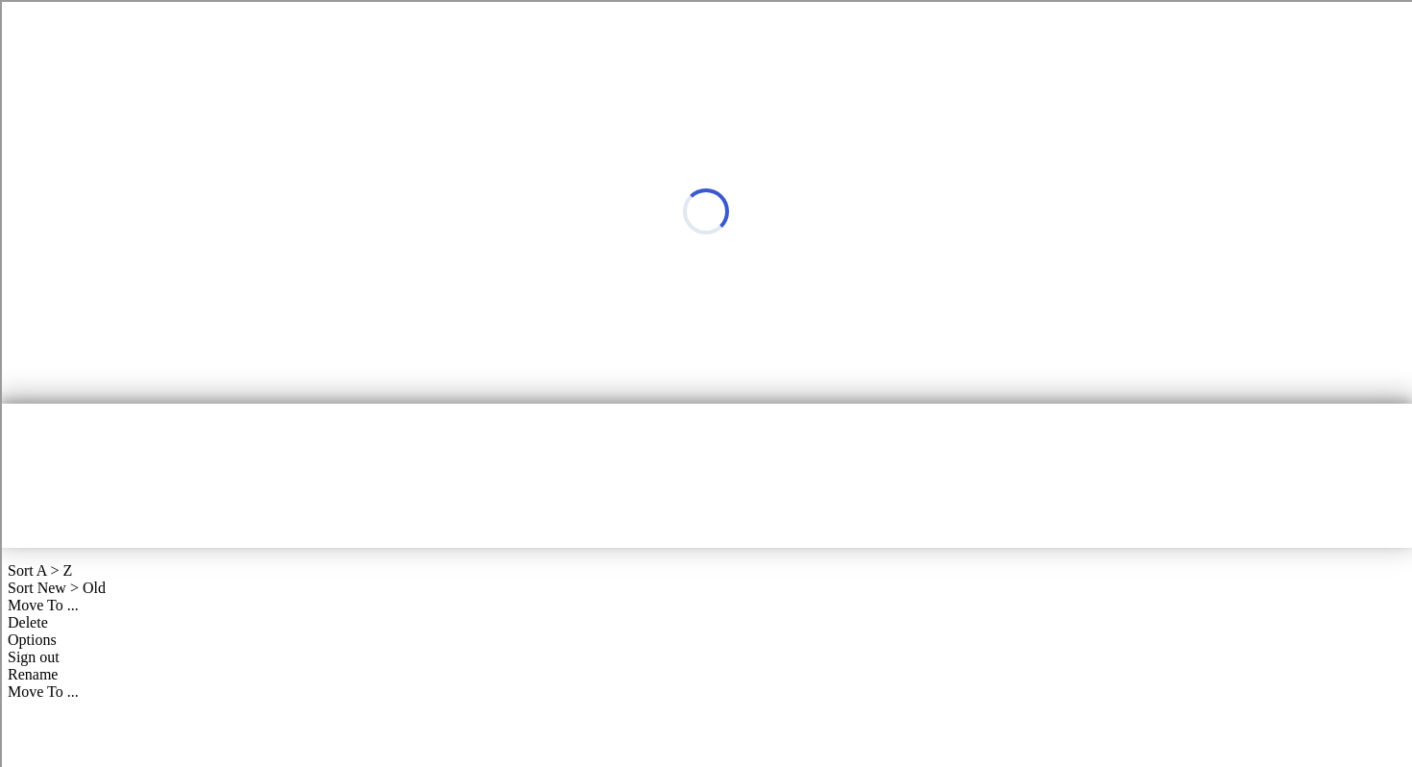
scroll to position [0, 0]
select select "*"
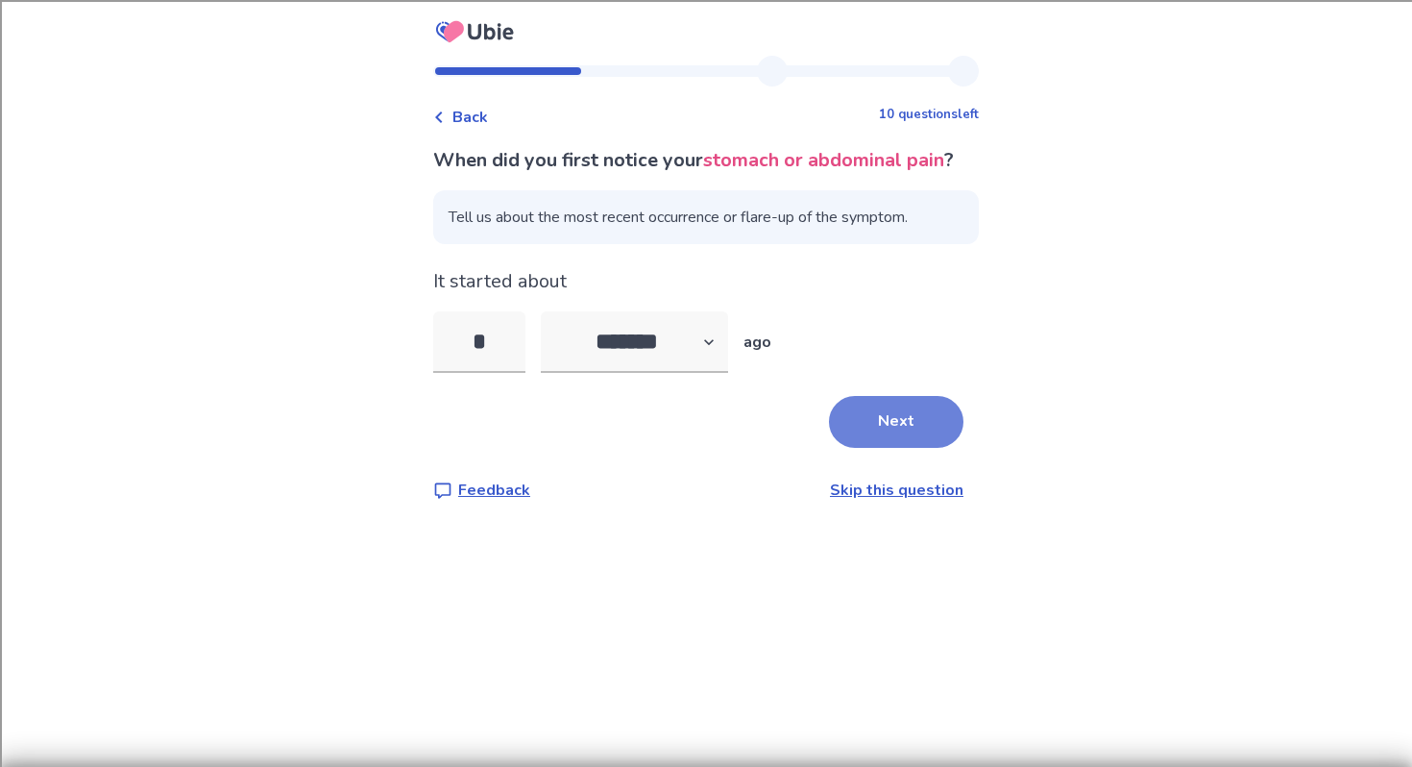
type input "*"
click at [901, 448] on button "Next" at bounding box center [896, 422] width 135 height 52
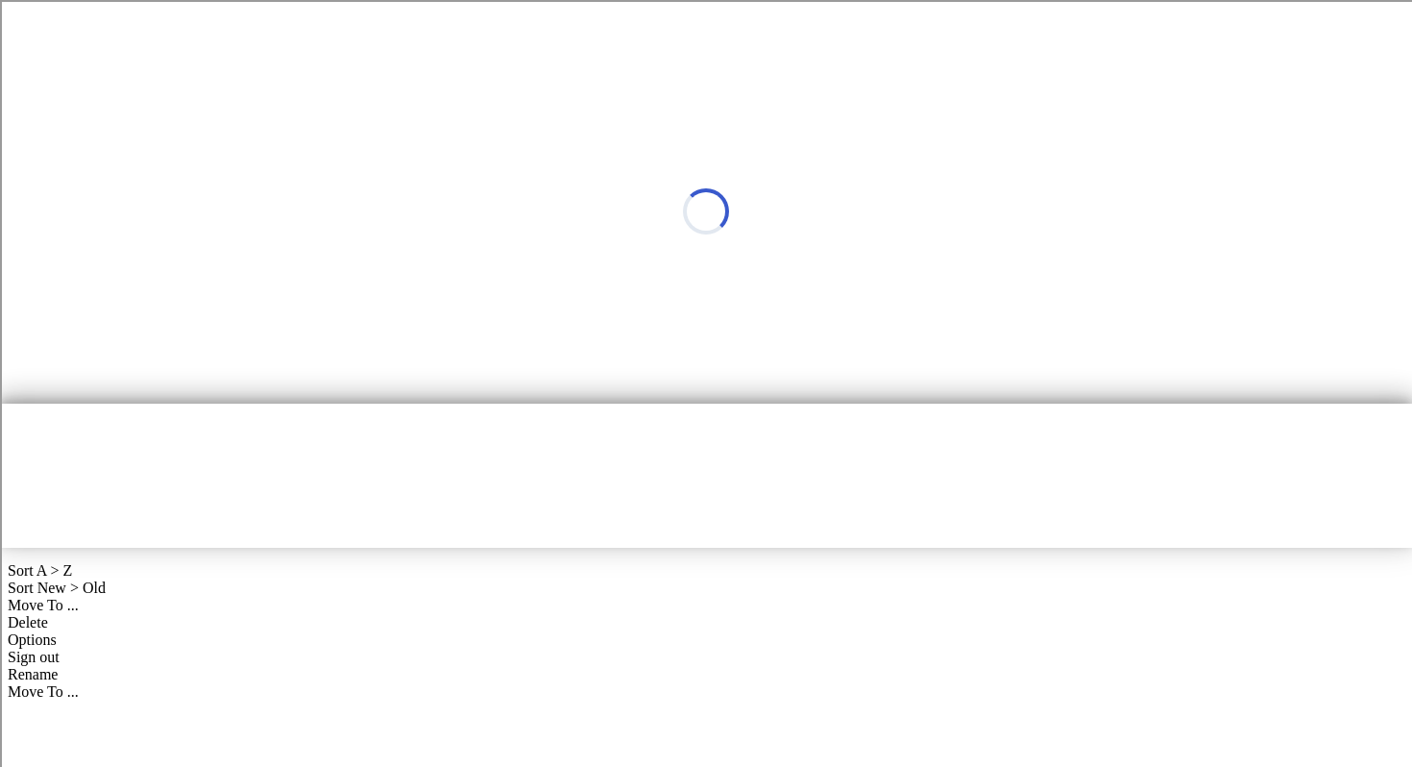
select select "*"
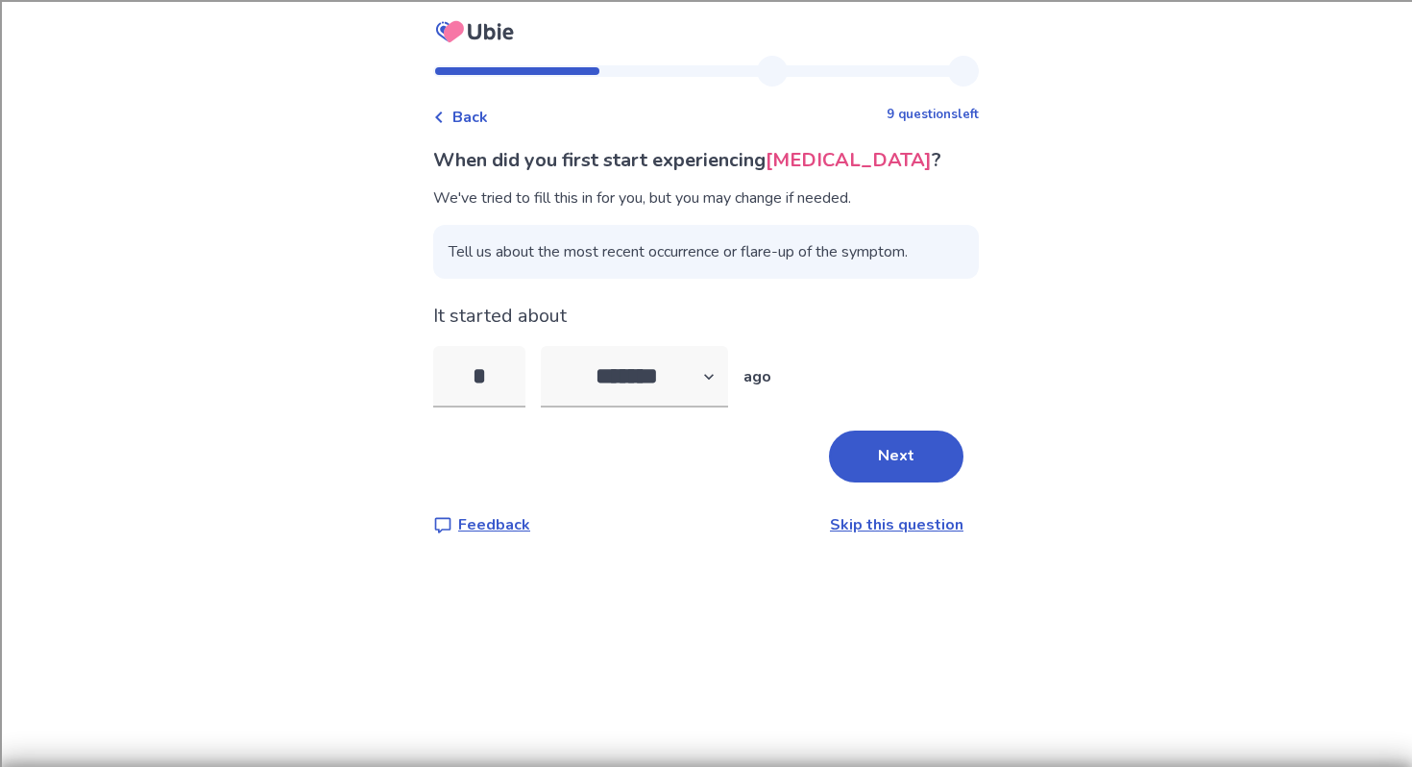
click at [469, 68] on div at bounding box center [517, 71] width 164 height 8
click at [465, 114] on span "Back" at bounding box center [471, 117] width 36 height 23
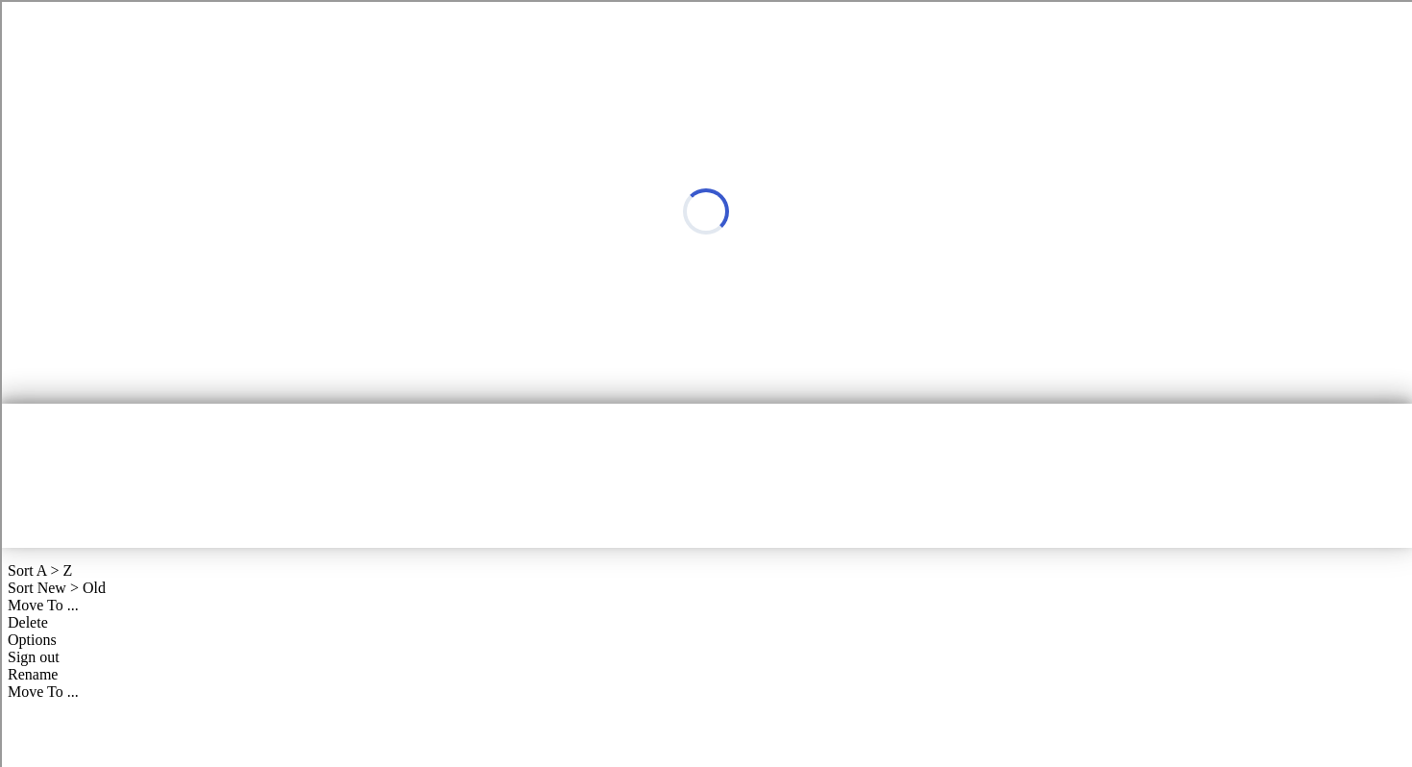
select select "*"
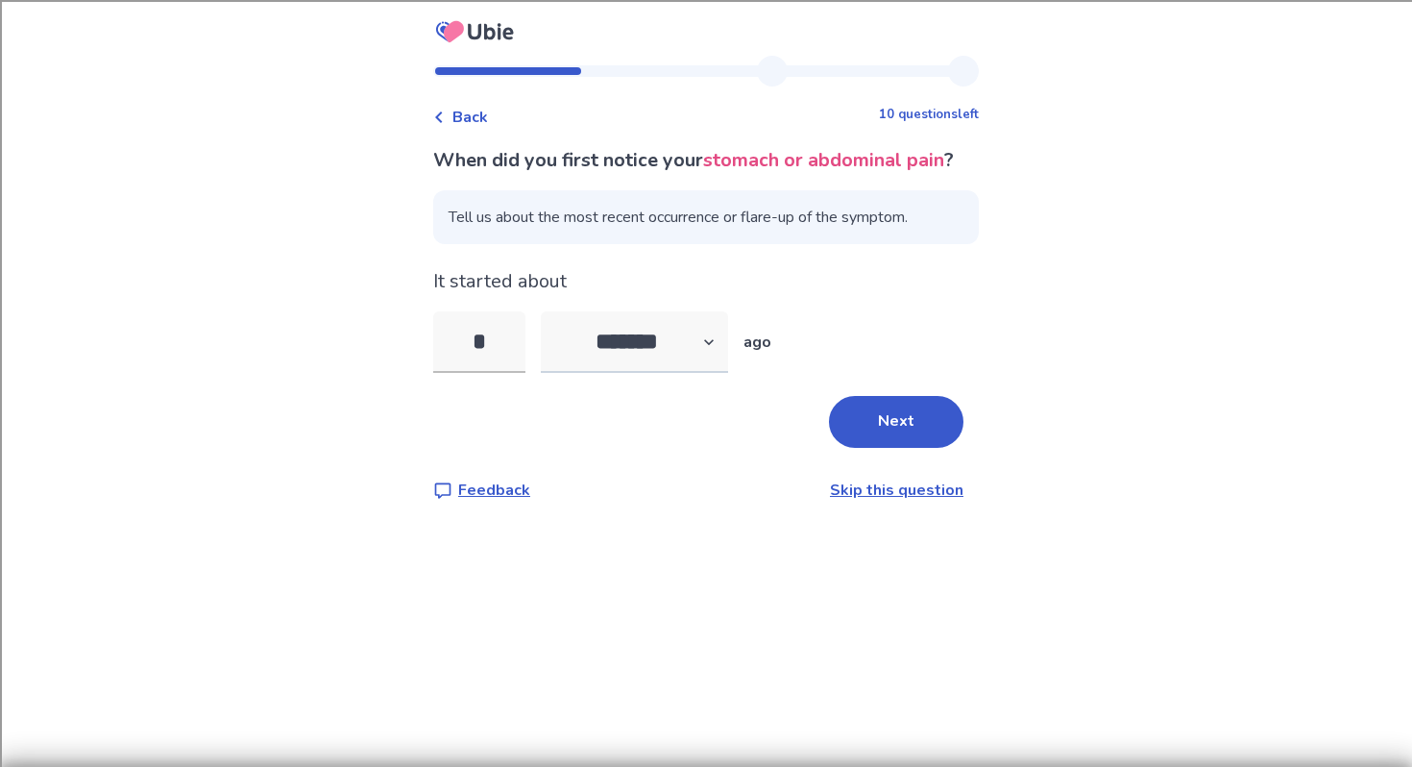
type input "*"
click at [603, 371] on select "******* ****** ******* ******** *******" at bounding box center [634, 341] width 187 height 61
select select "*"
click at [877, 439] on button "Next" at bounding box center [896, 422] width 135 height 52
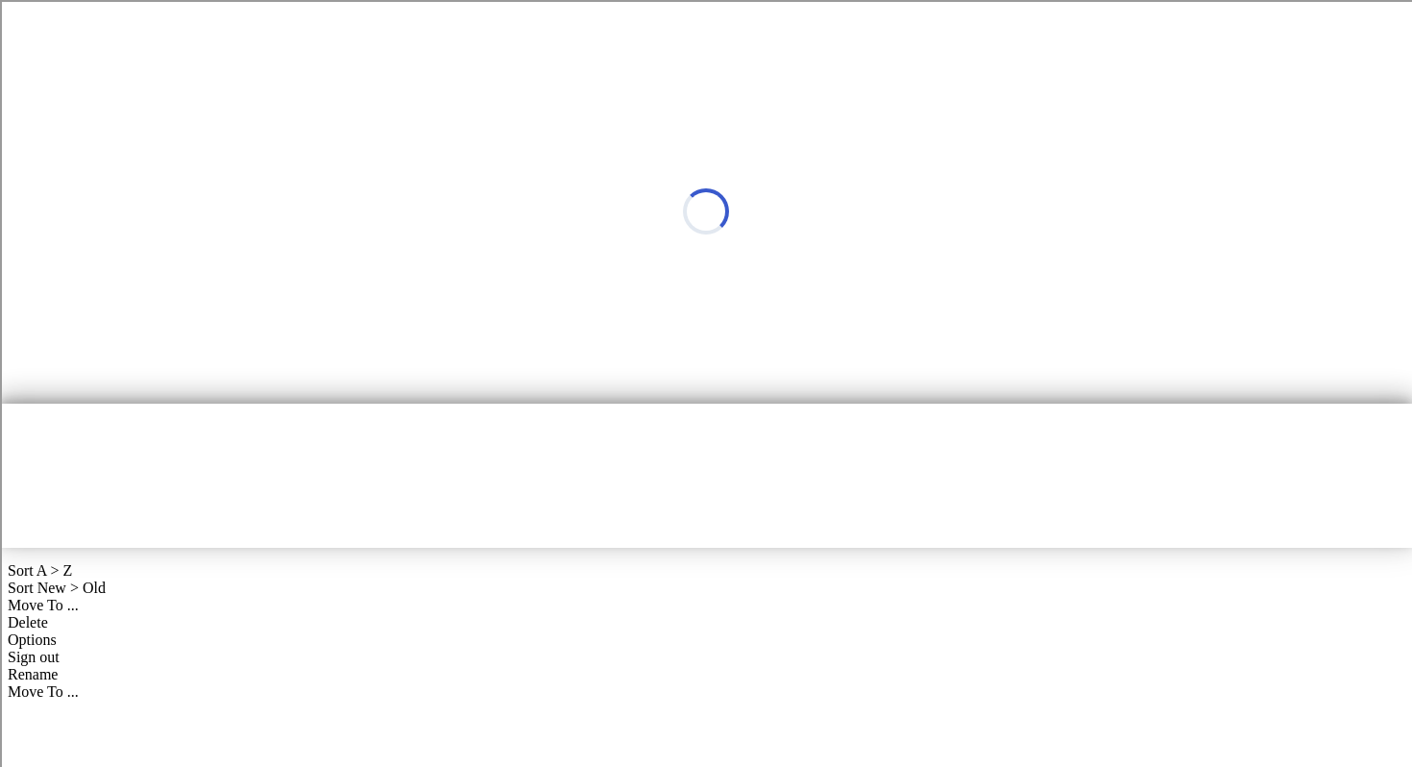
select select "*"
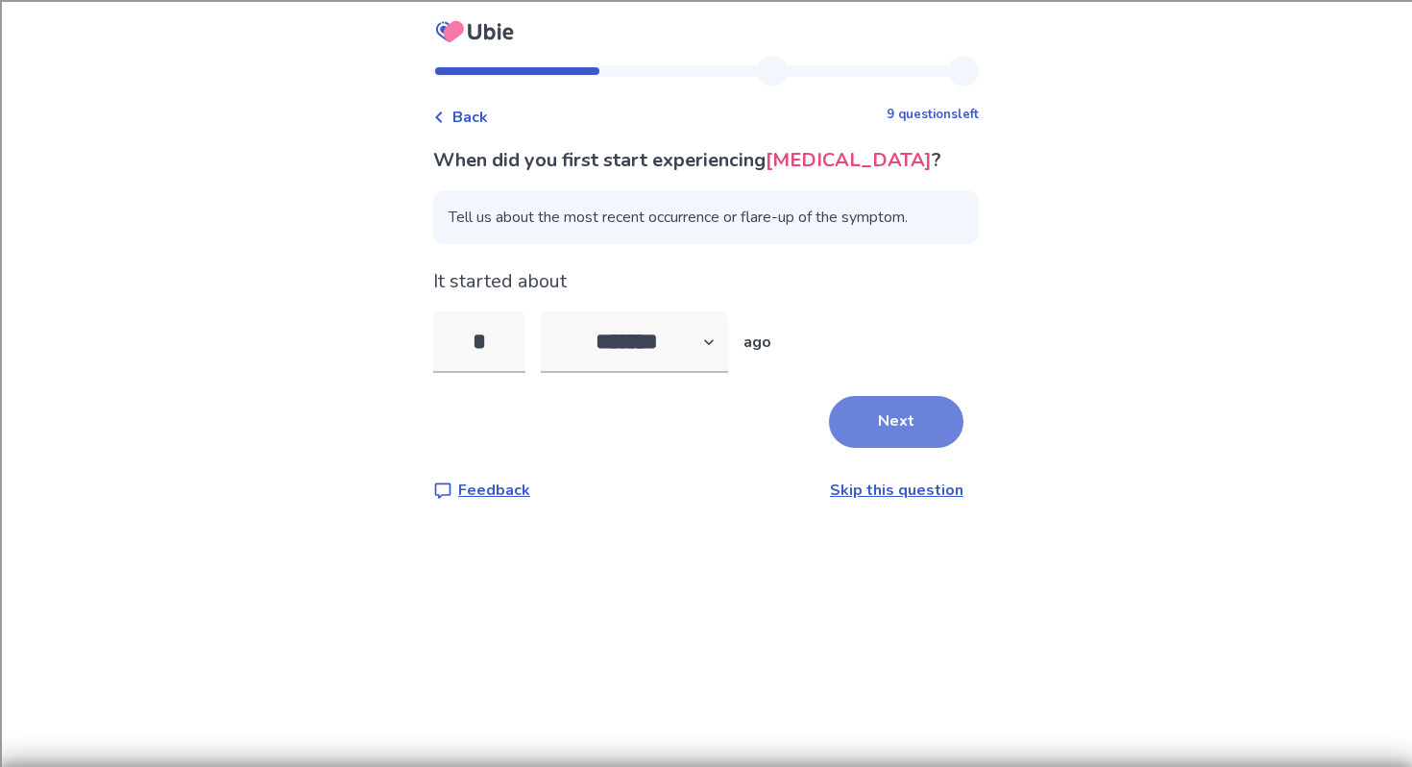
click at [885, 430] on button "Next" at bounding box center [896, 422] width 135 height 52
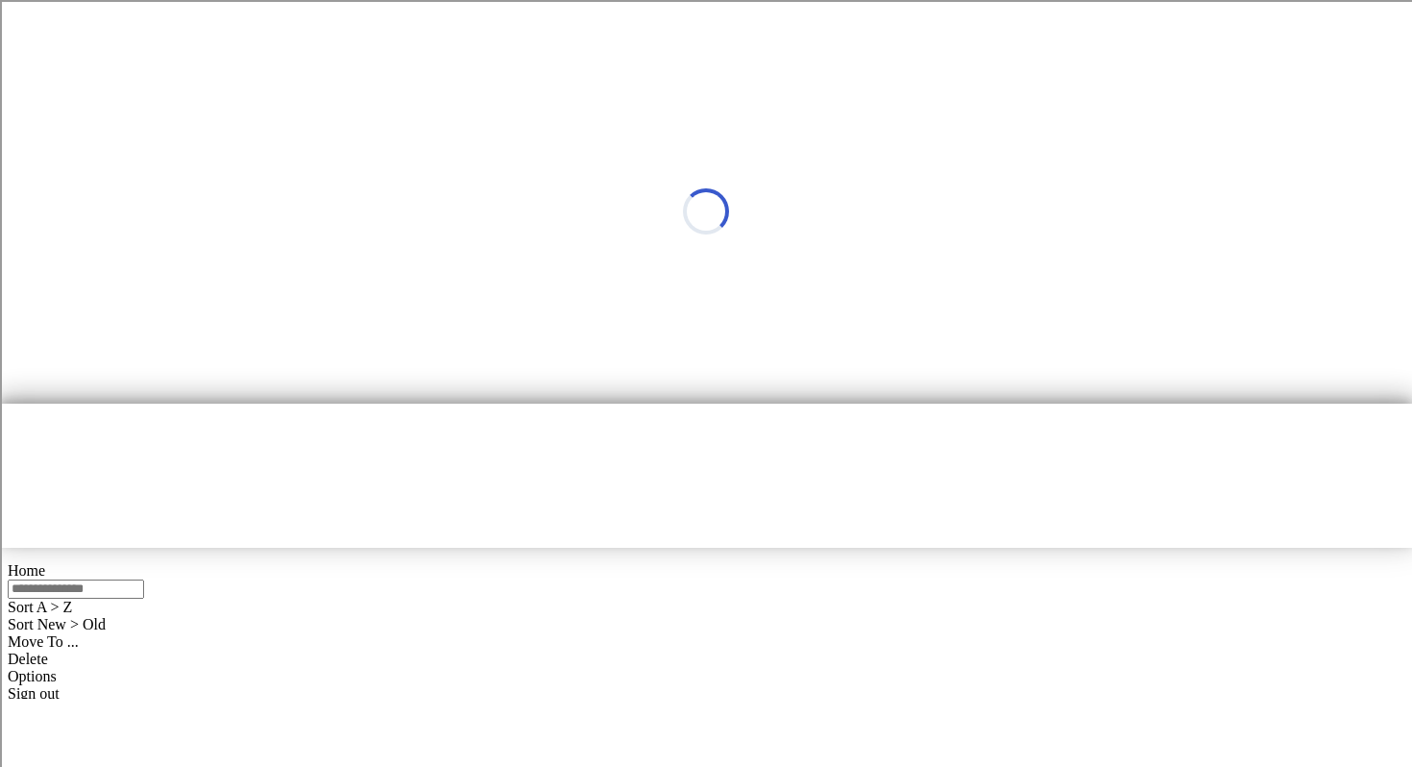
select select "*"
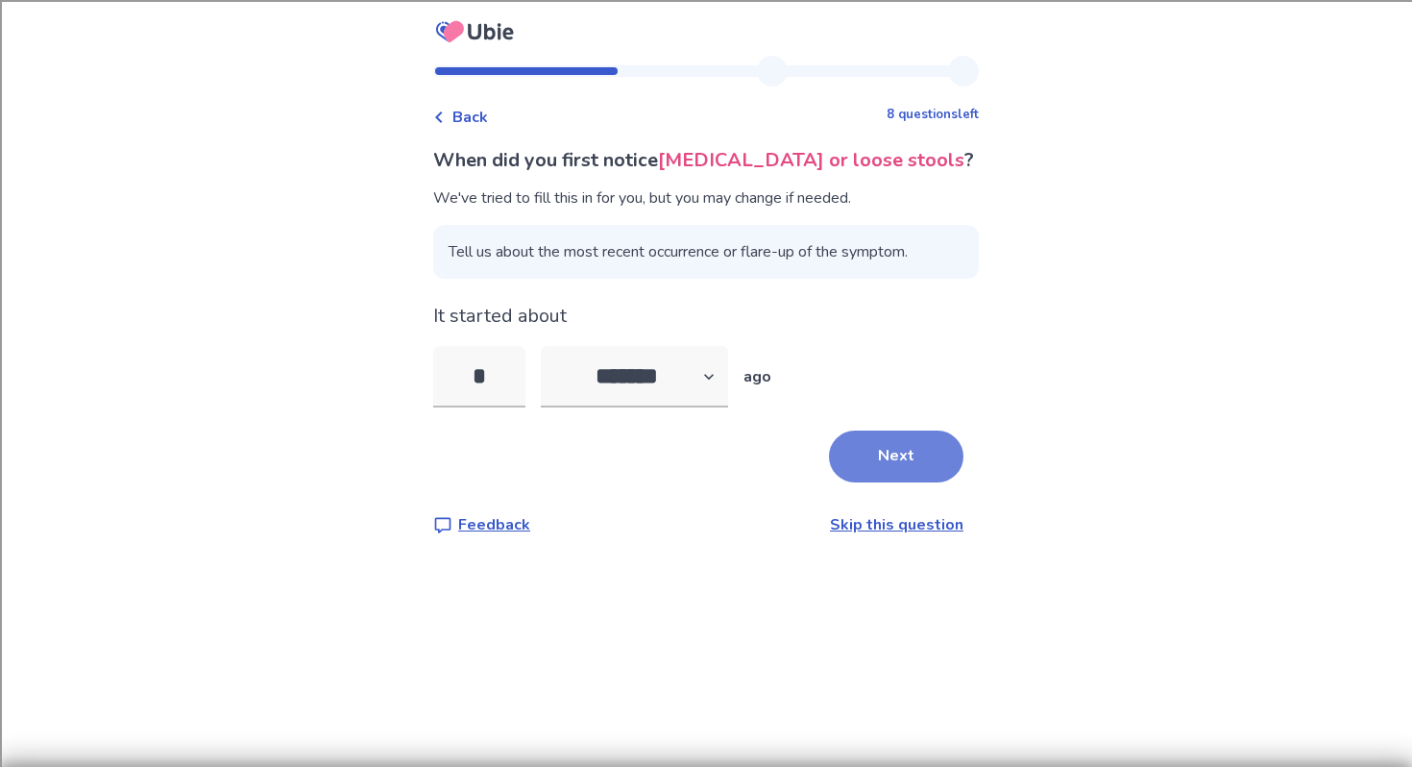
type input "*"
click at [873, 465] on button "Next" at bounding box center [896, 456] width 135 height 52
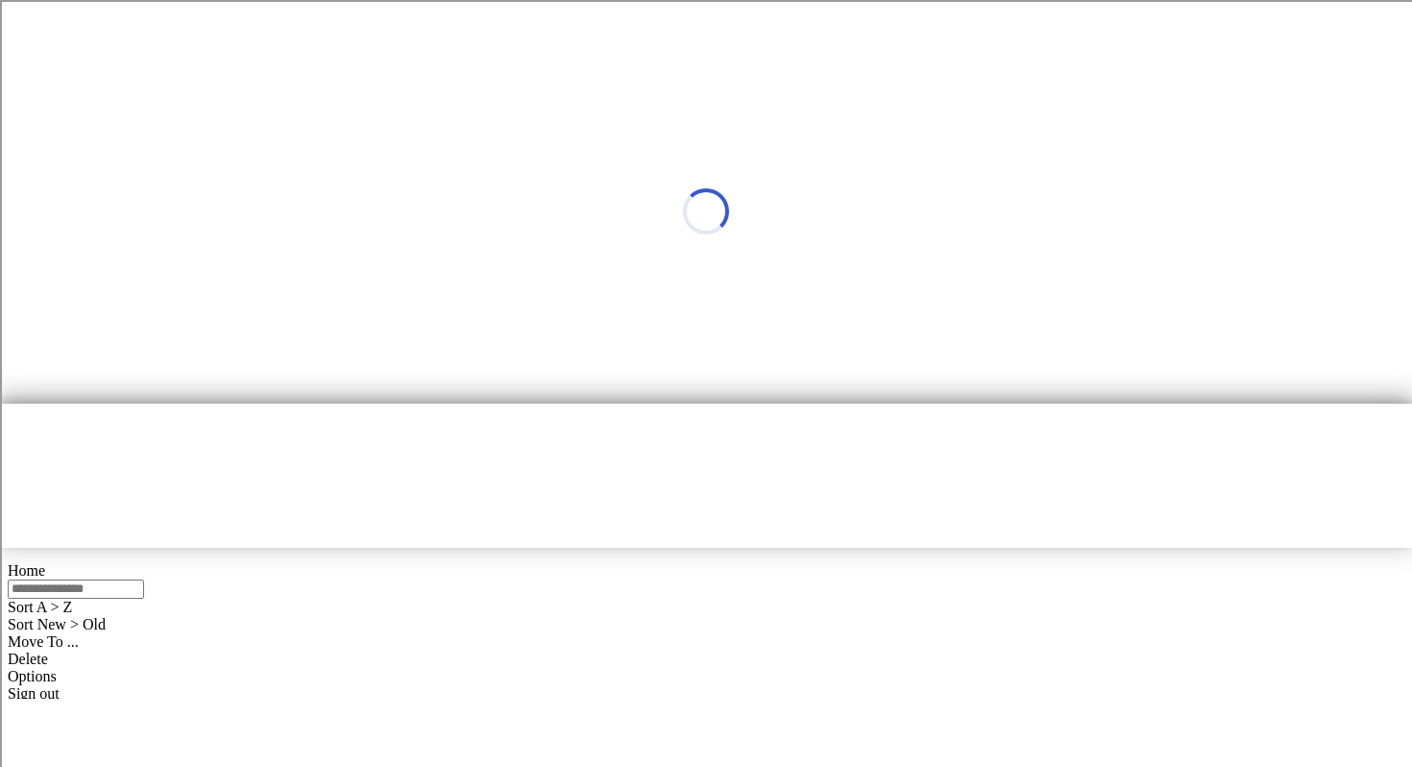
select select "*"
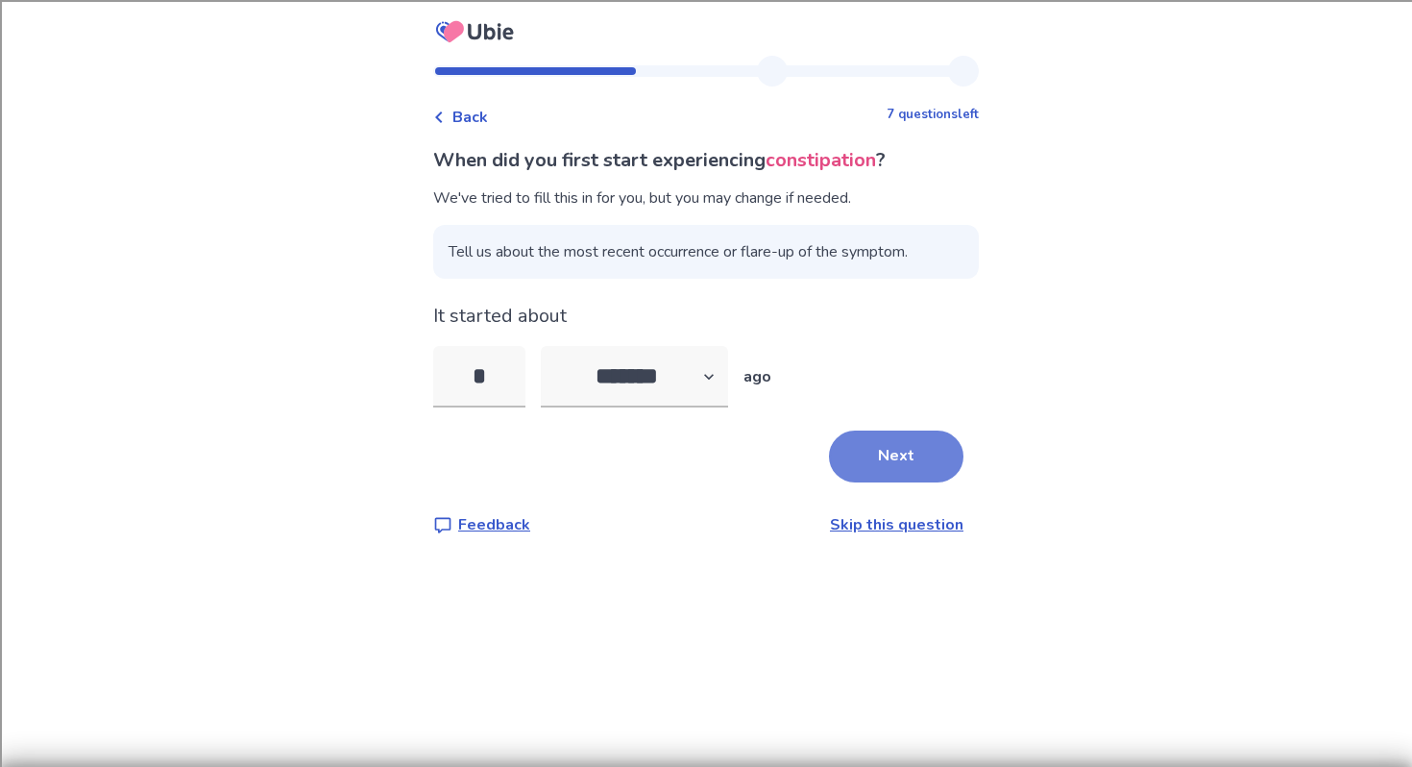
click at [844, 476] on button "Next" at bounding box center [896, 456] width 135 height 52
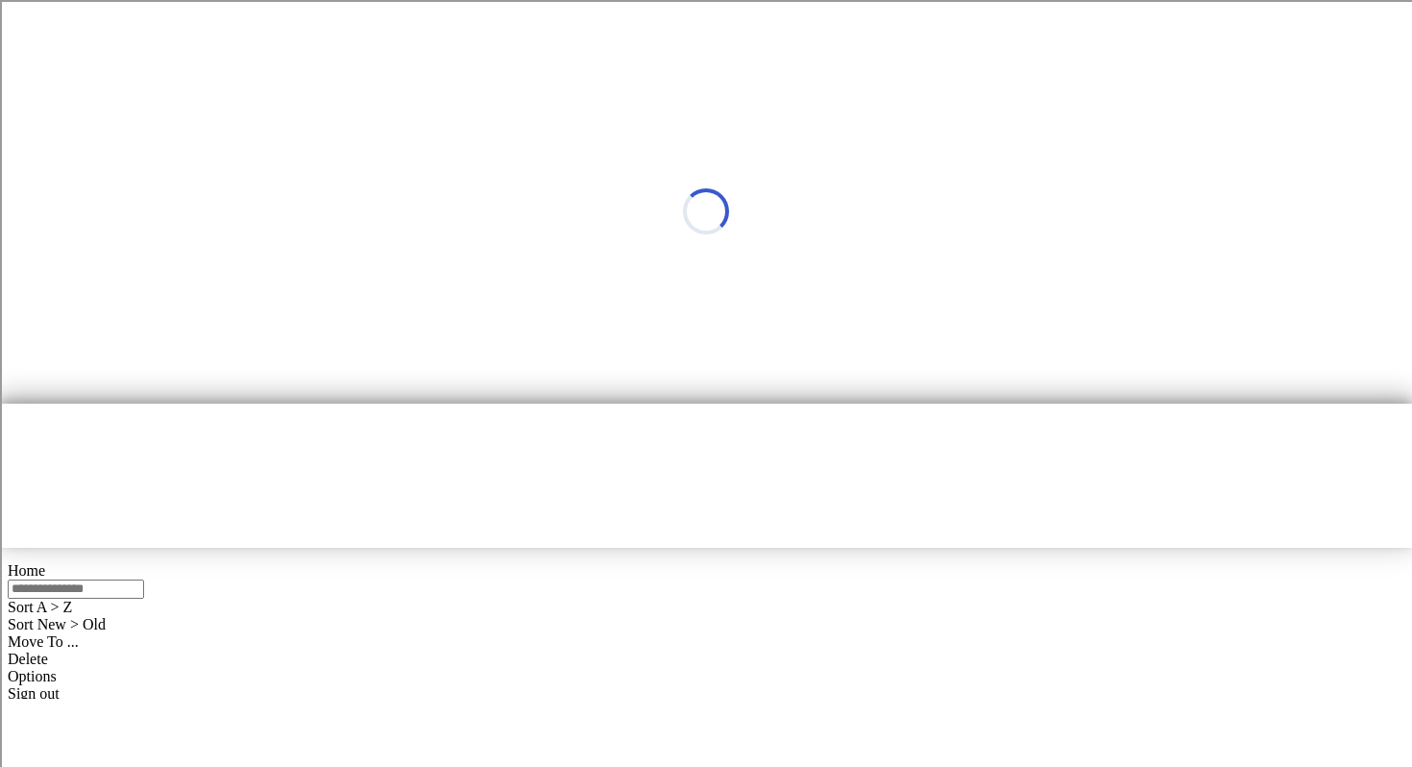
select select "*"
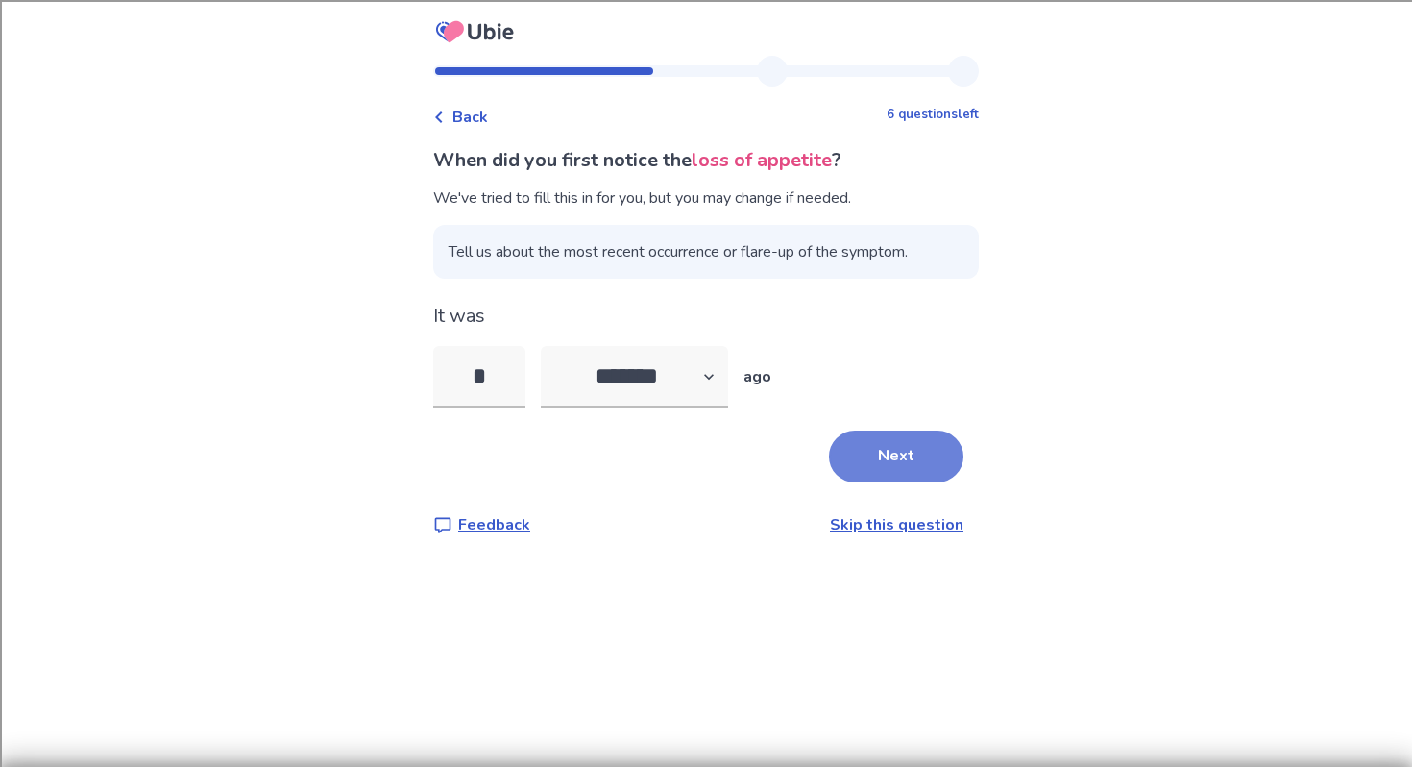
type input "*"
click at [909, 472] on button "Next" at bounding box center [896, 456] width 135 height 52
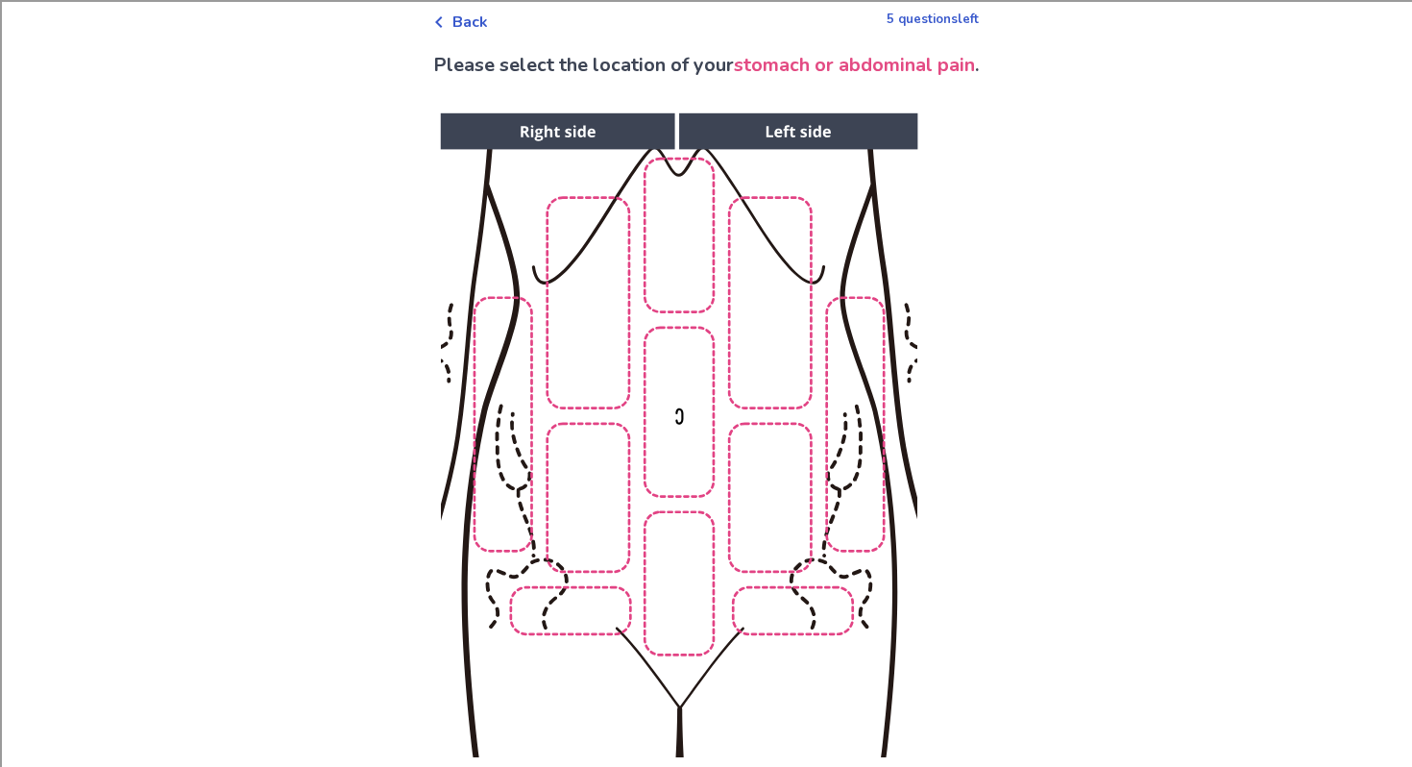
scroll to position [97, 0]
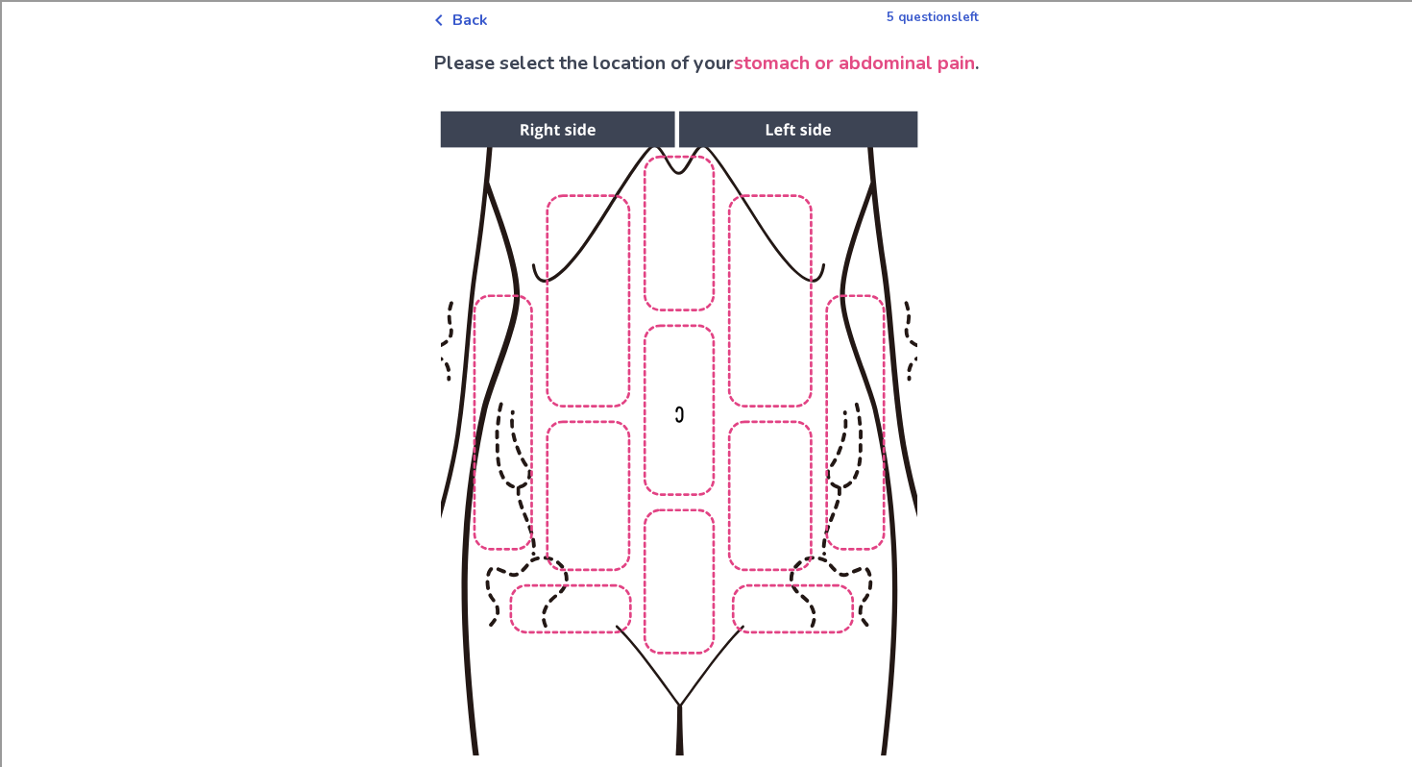
click at [677, 408] on img at bounding box center [678, 433] width 982 height 665
click at [772, 489] on img at bounding box center [678, 433] width 982 height 665
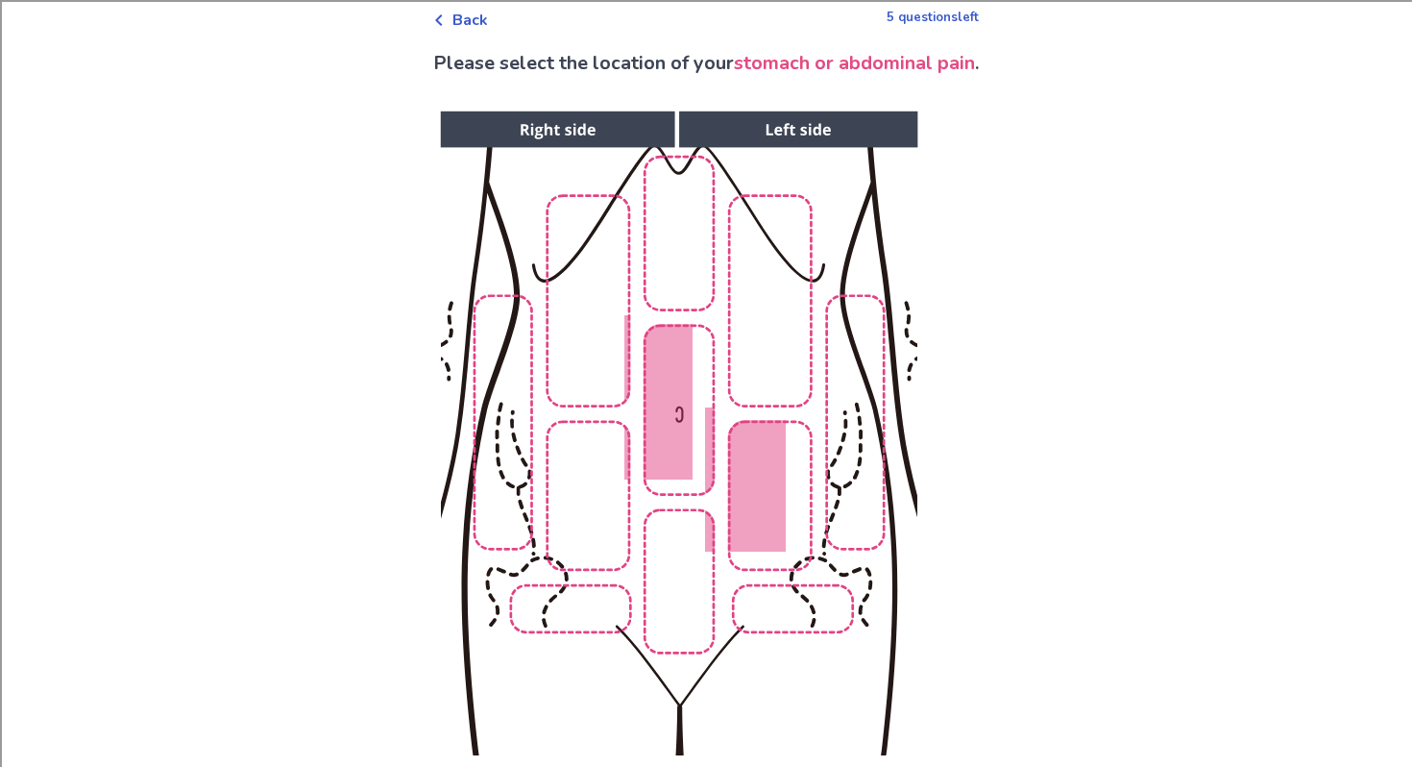
click at [696, 598] on img at bounding box center [678, 433] width 982 height 665
click at [608, 530] on img at bounding box center [678, 433] width 982 height 665
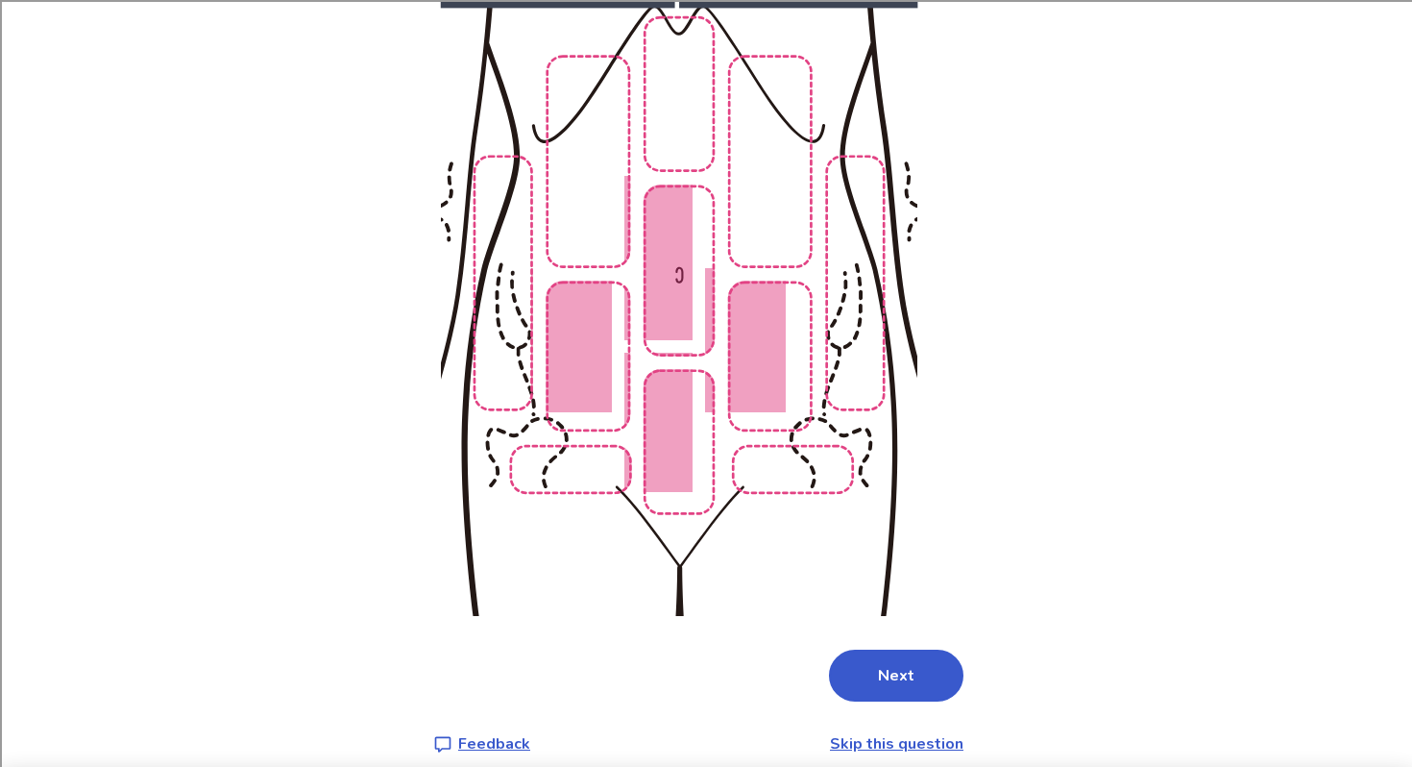
scroll to position [257, 0]
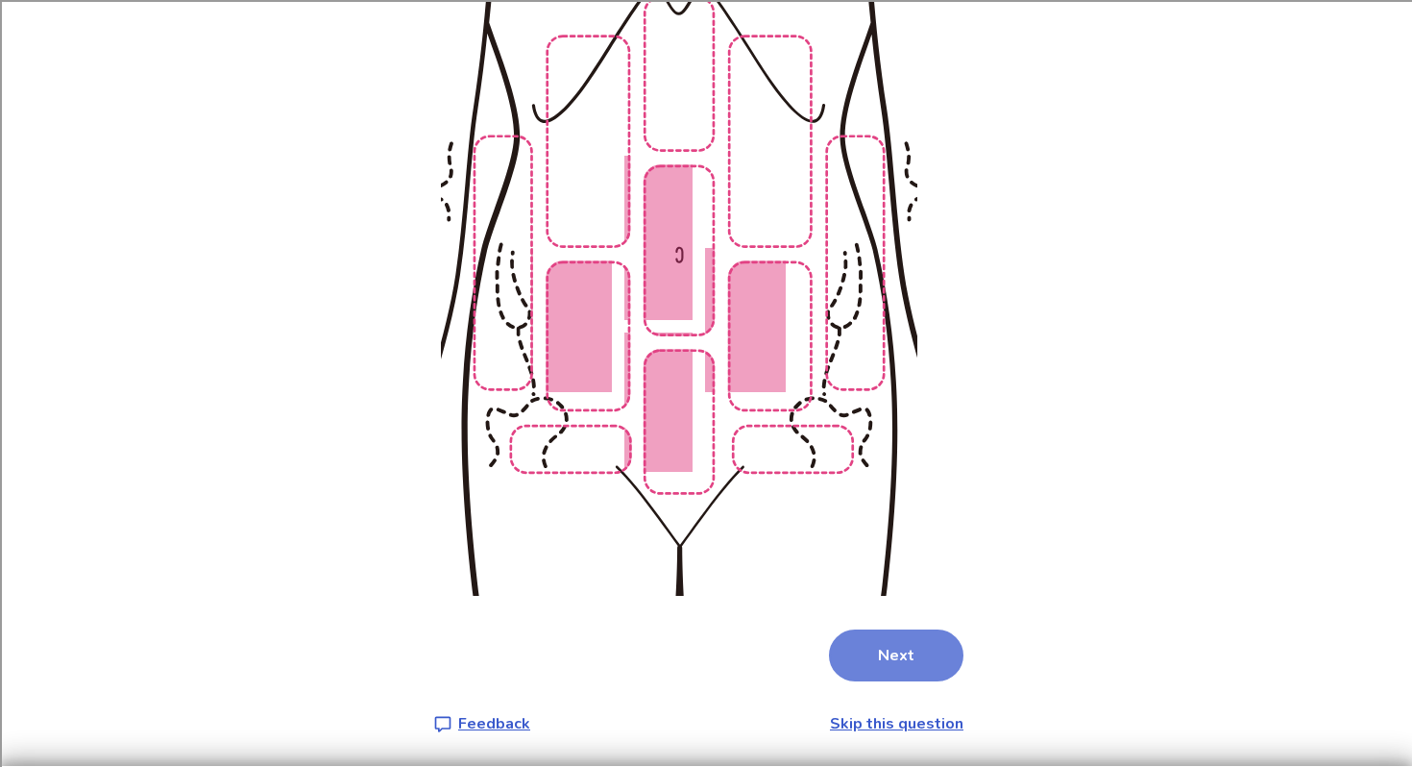
click at [924, 665] on button "Next" at bounding box center [896, 655] width 135 height 52
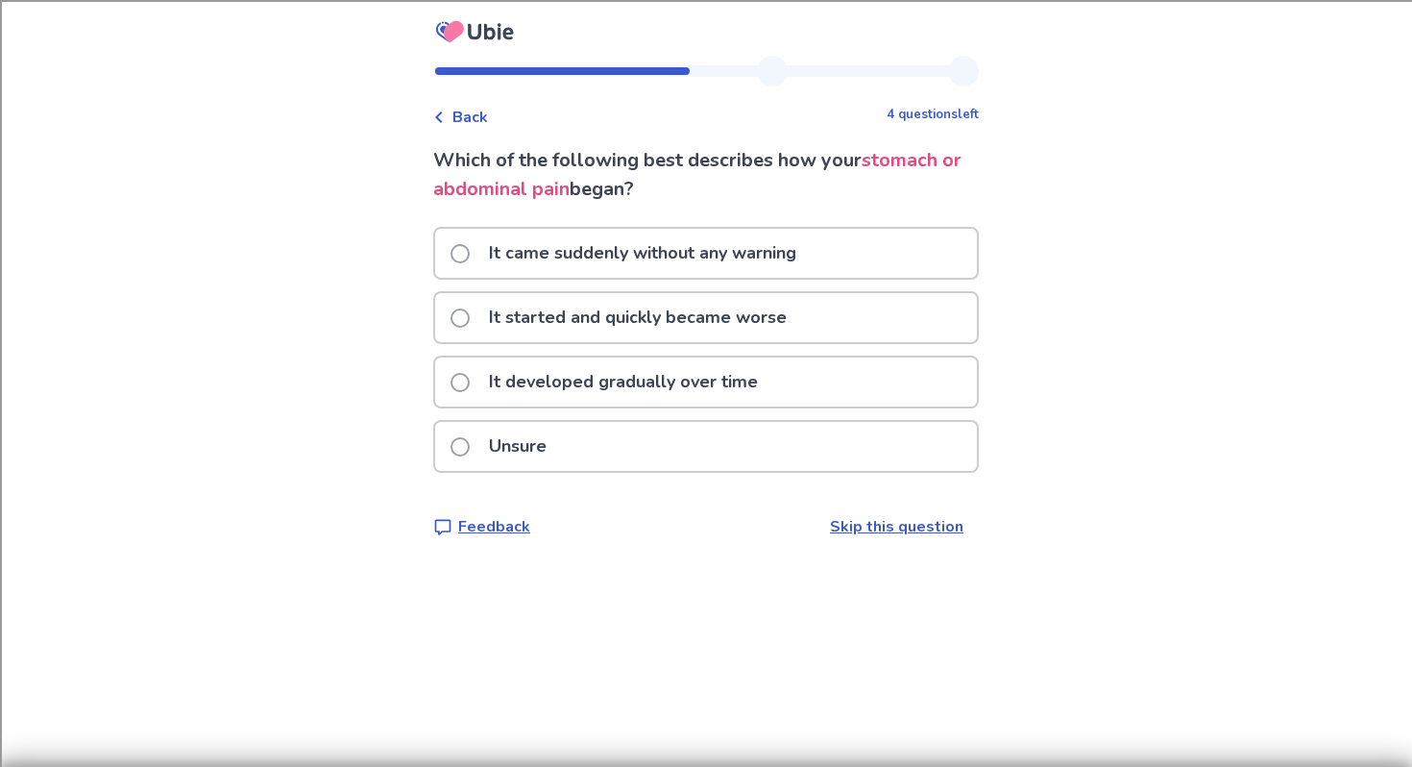
click at [727, 376] on p "It developed gradually over time" at bounding box center [623, 381] width 292 height 49
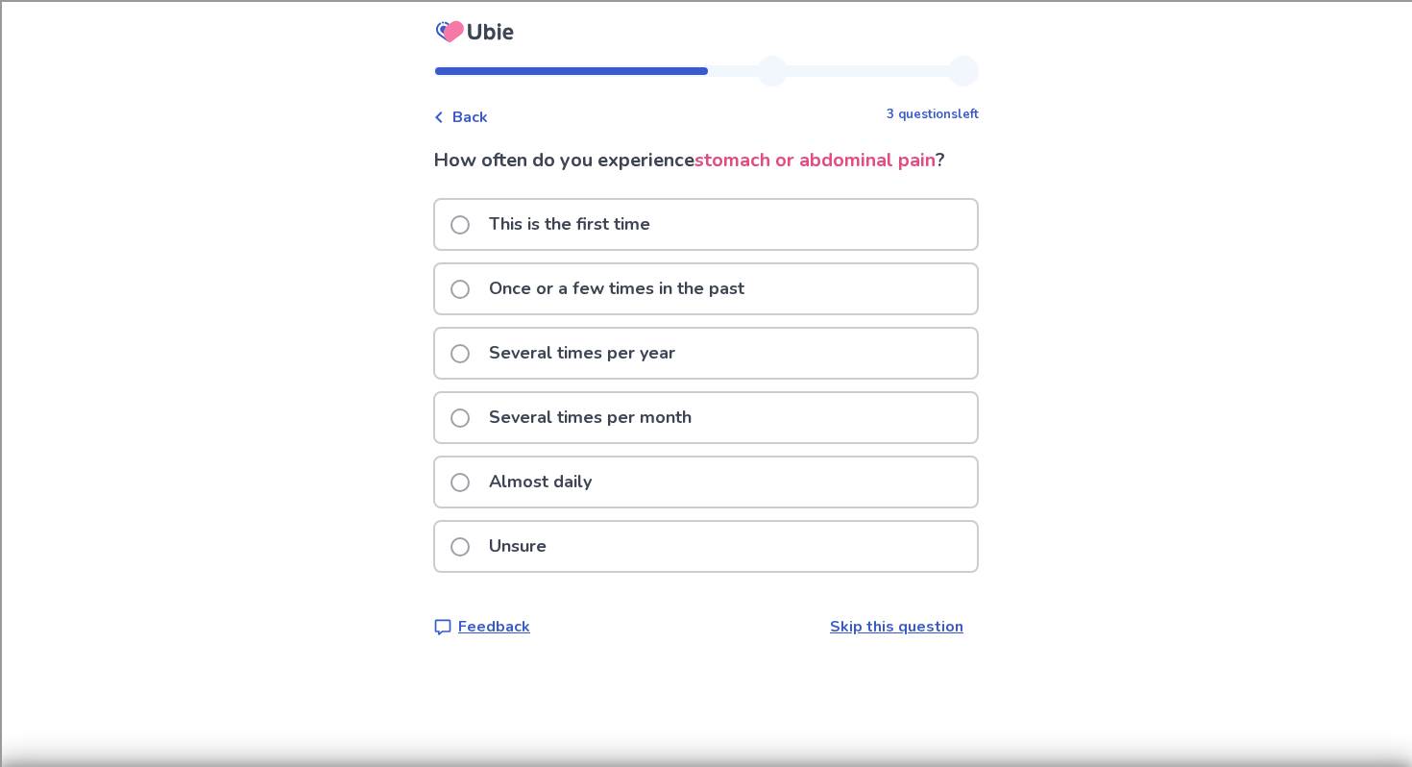
click at [672, 480] on div "Almost daily" at bounding box center [706, 481] width 542 height 49
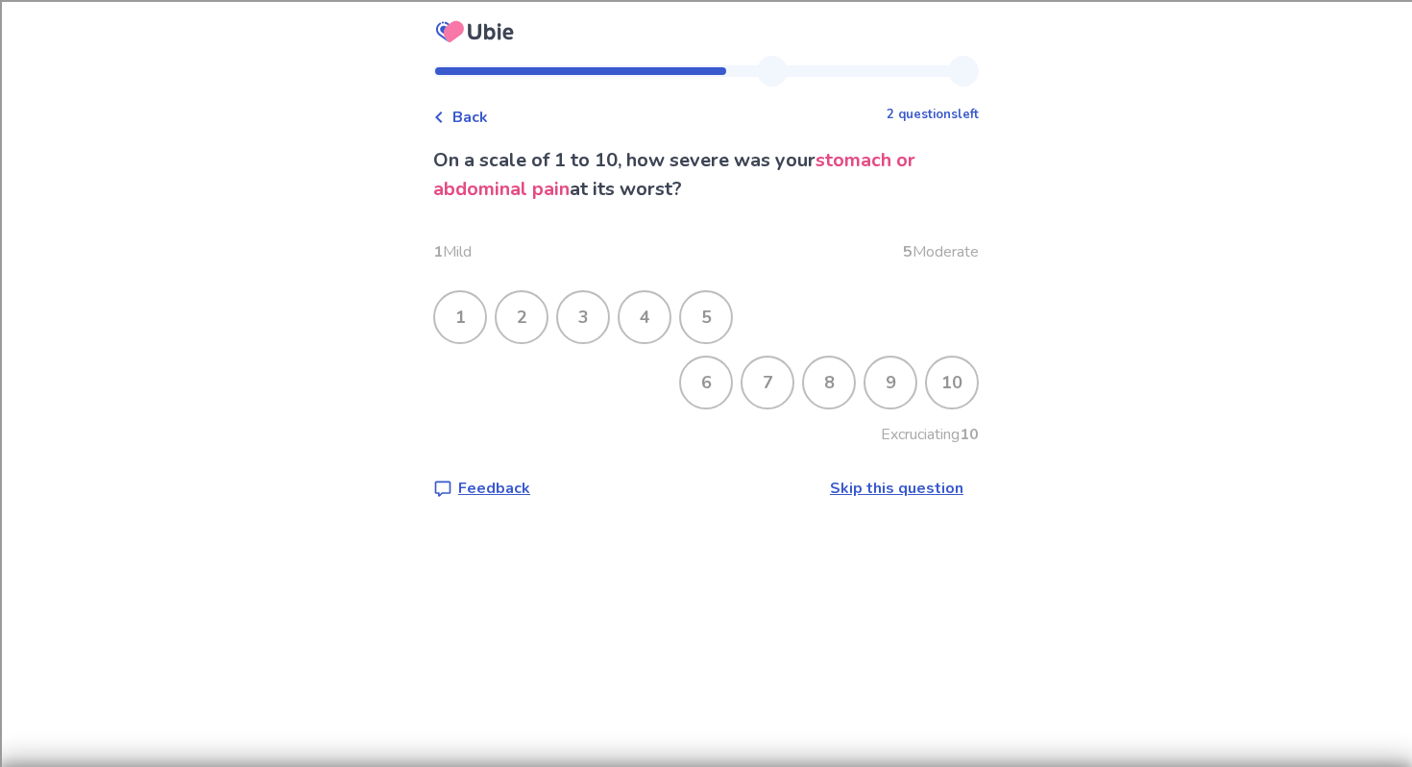
click at [712, 314] on div "5" at bounding box center [706, 317] width 50 height 50
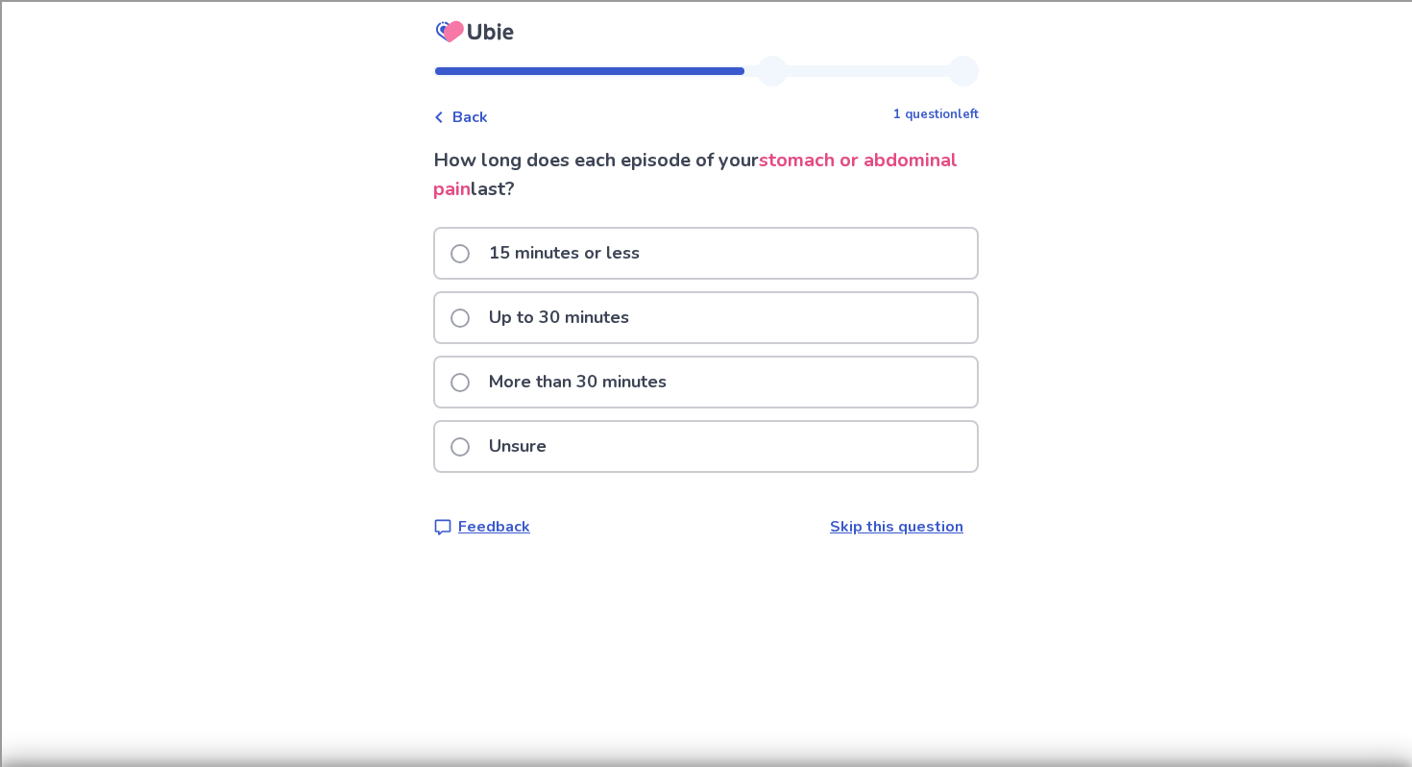
click at [581, 386] on p "More than 30 minutes" at bounding box center [577, 381] width 201 height 49
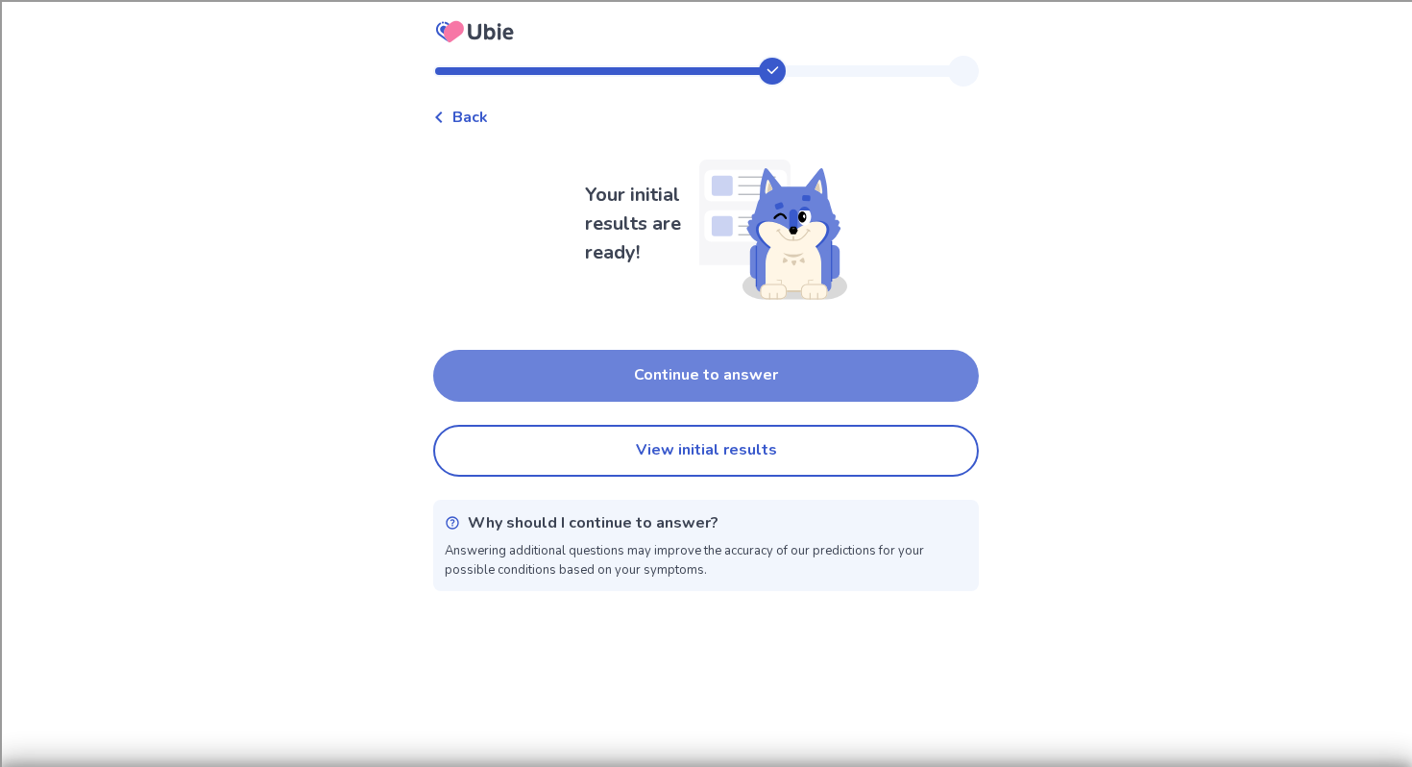
click at [670, 369] on button "Continue to answer" at bounding box center [706, 376] width 546 height 52
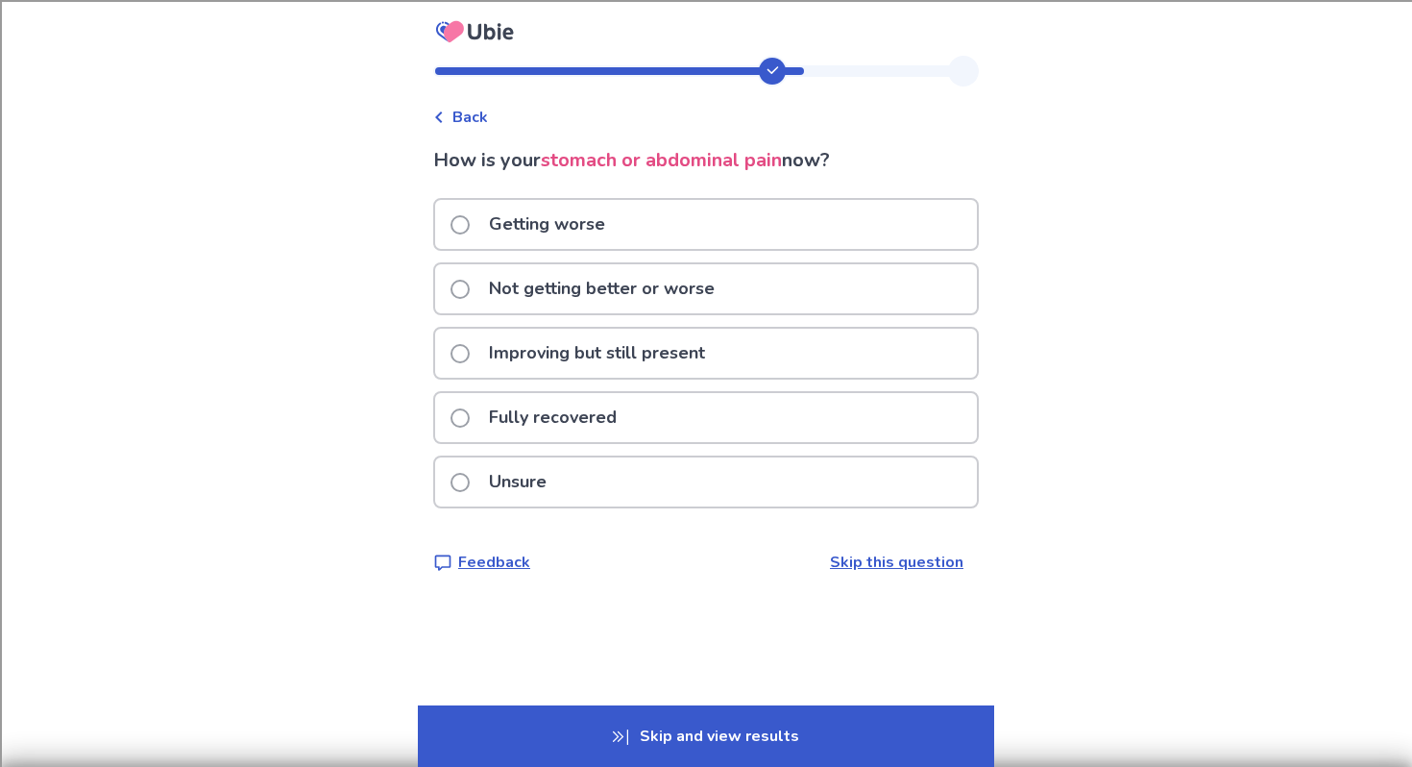
click at [679, 351] on p "Improving but still present" at bounding box center [596, 353] width 239 height 49
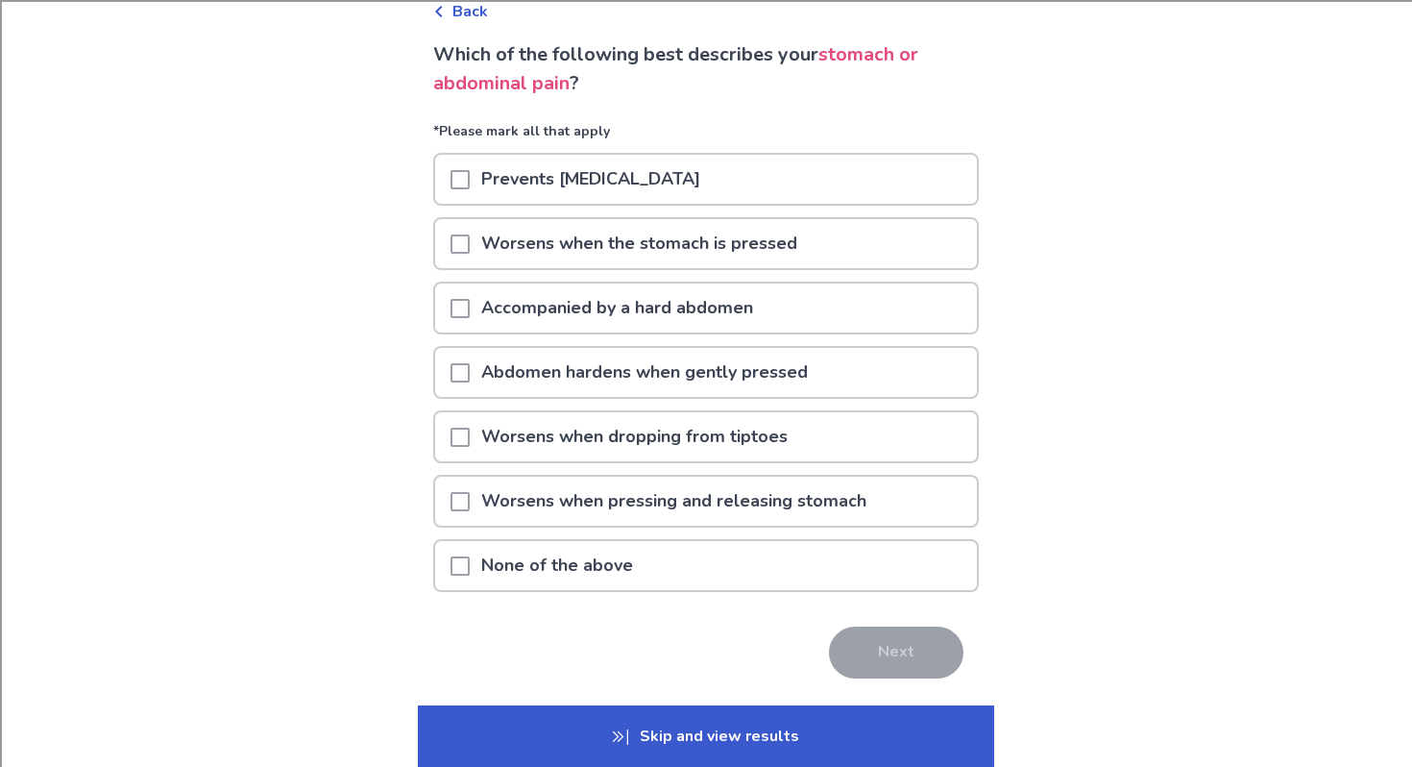
scroll to position [107, 0]
click at [470, 233] on span at bounding box center [460, 242] width 19 height 19
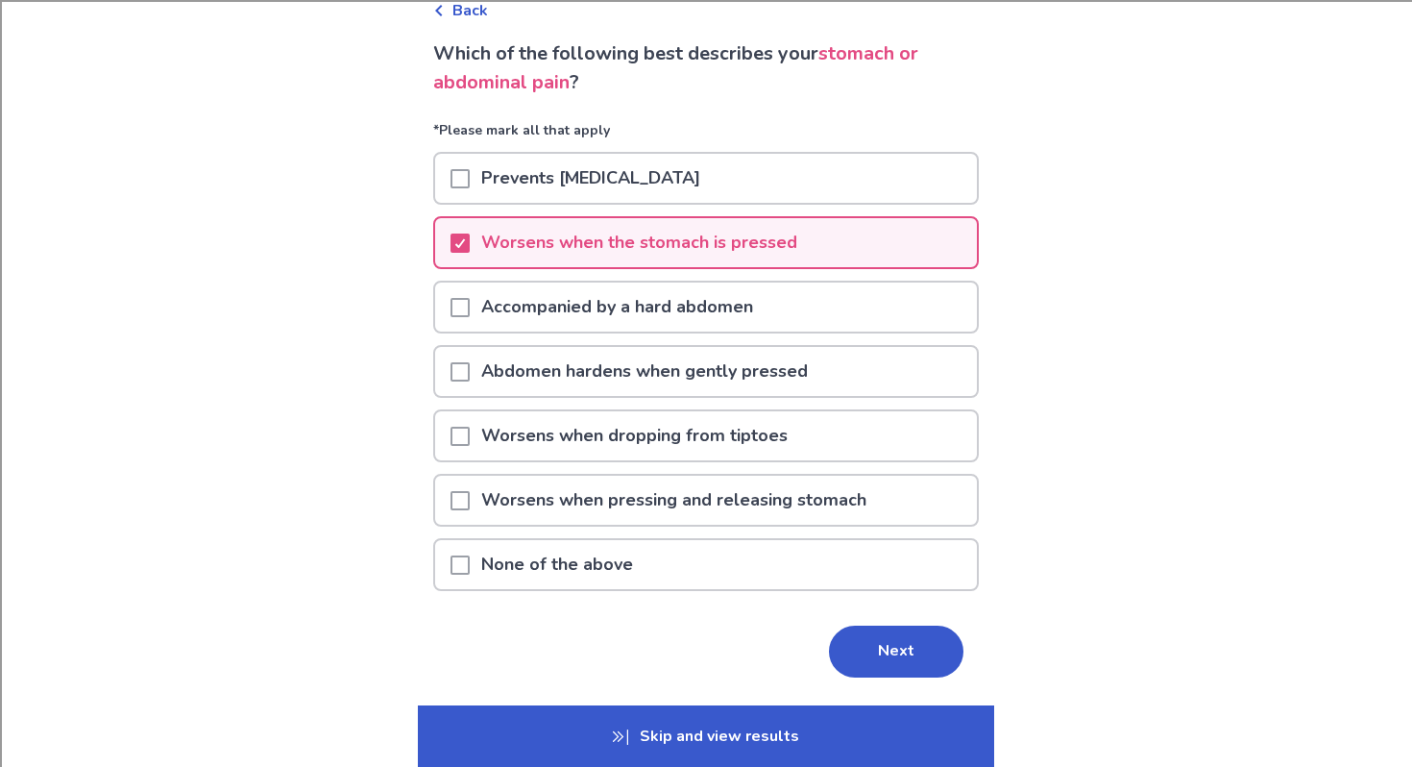
click at [465, 292] on div at bounding box center [460, 306] width 19 height 49
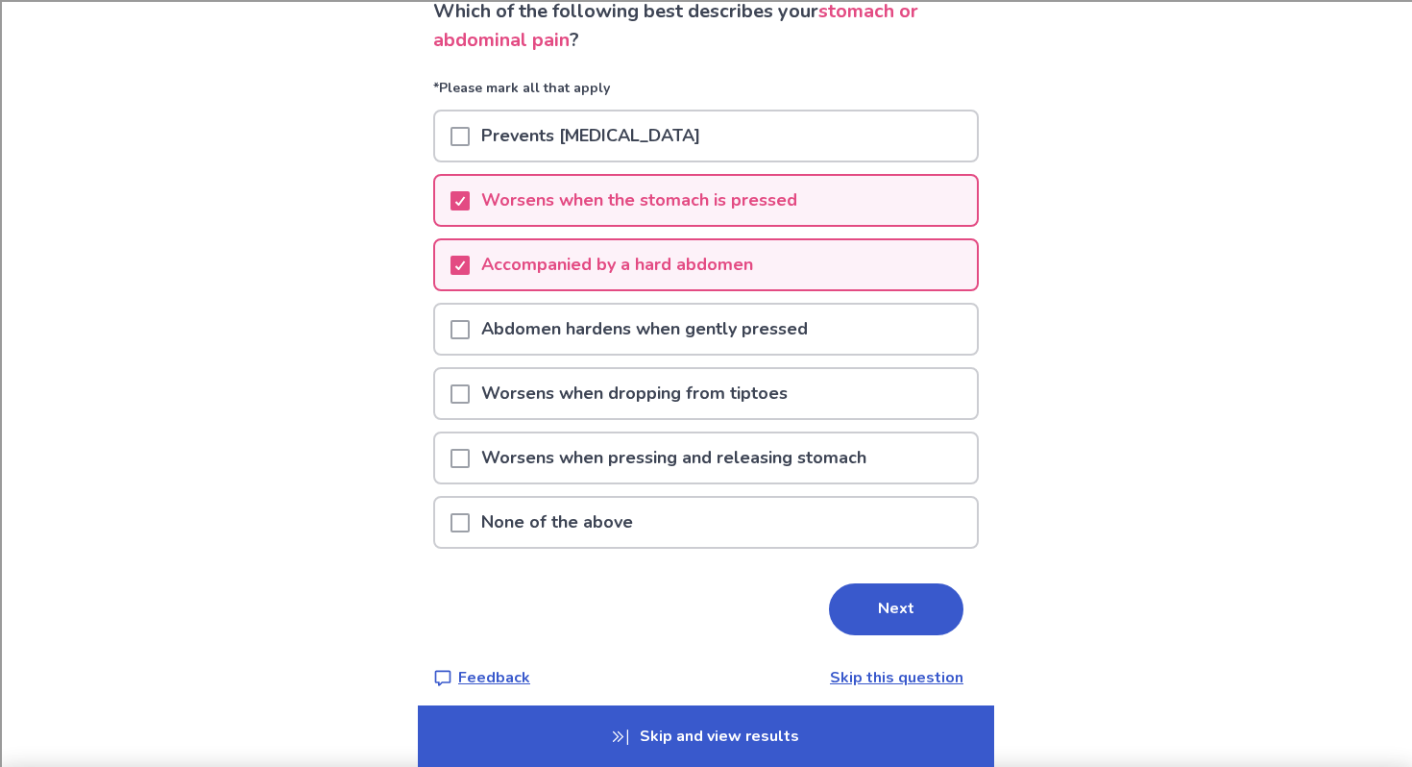
scroll to position [148, 0]
click at [470, 469] on div at bounding box center [460, 458] width 19 height 49
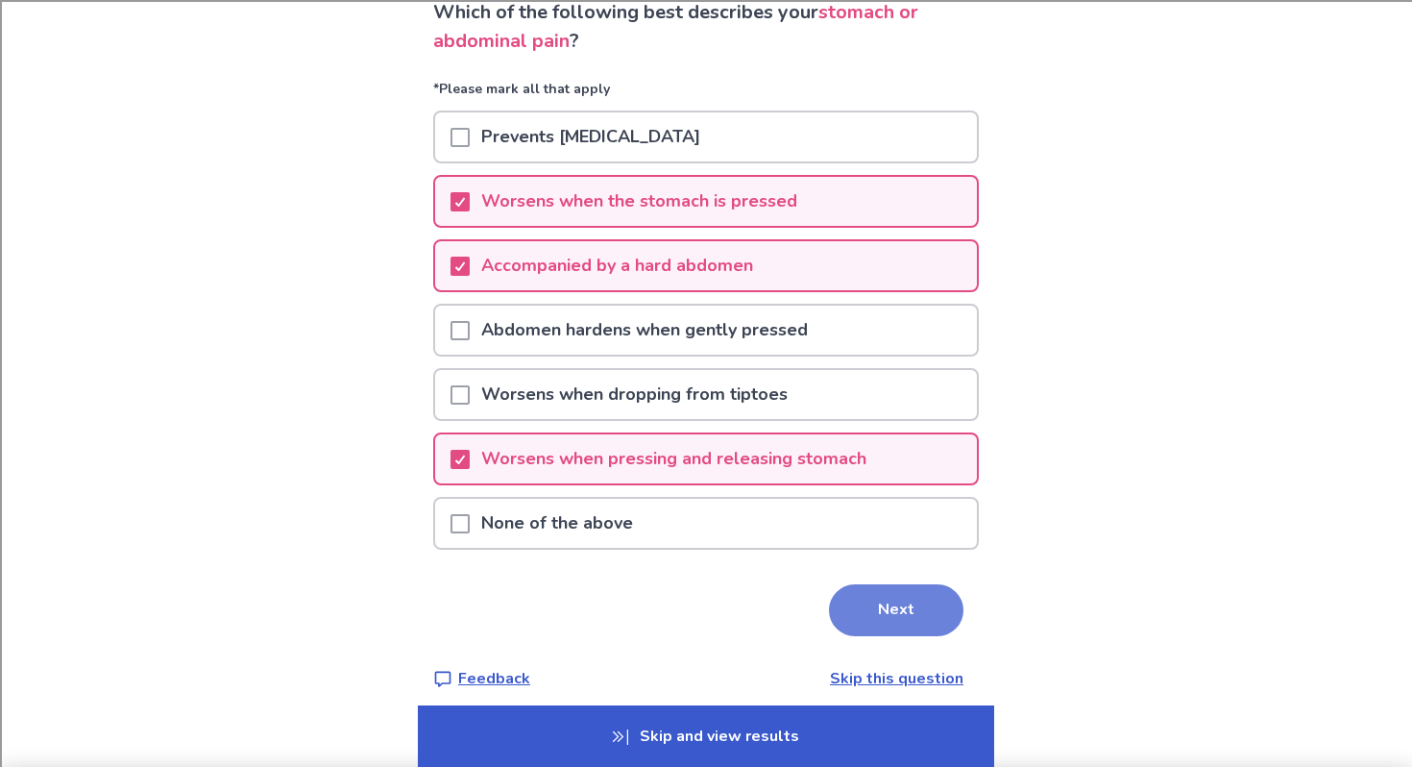
click at [863, 611] on button "Next" at bounding box center [896, 610] width 135 height 52
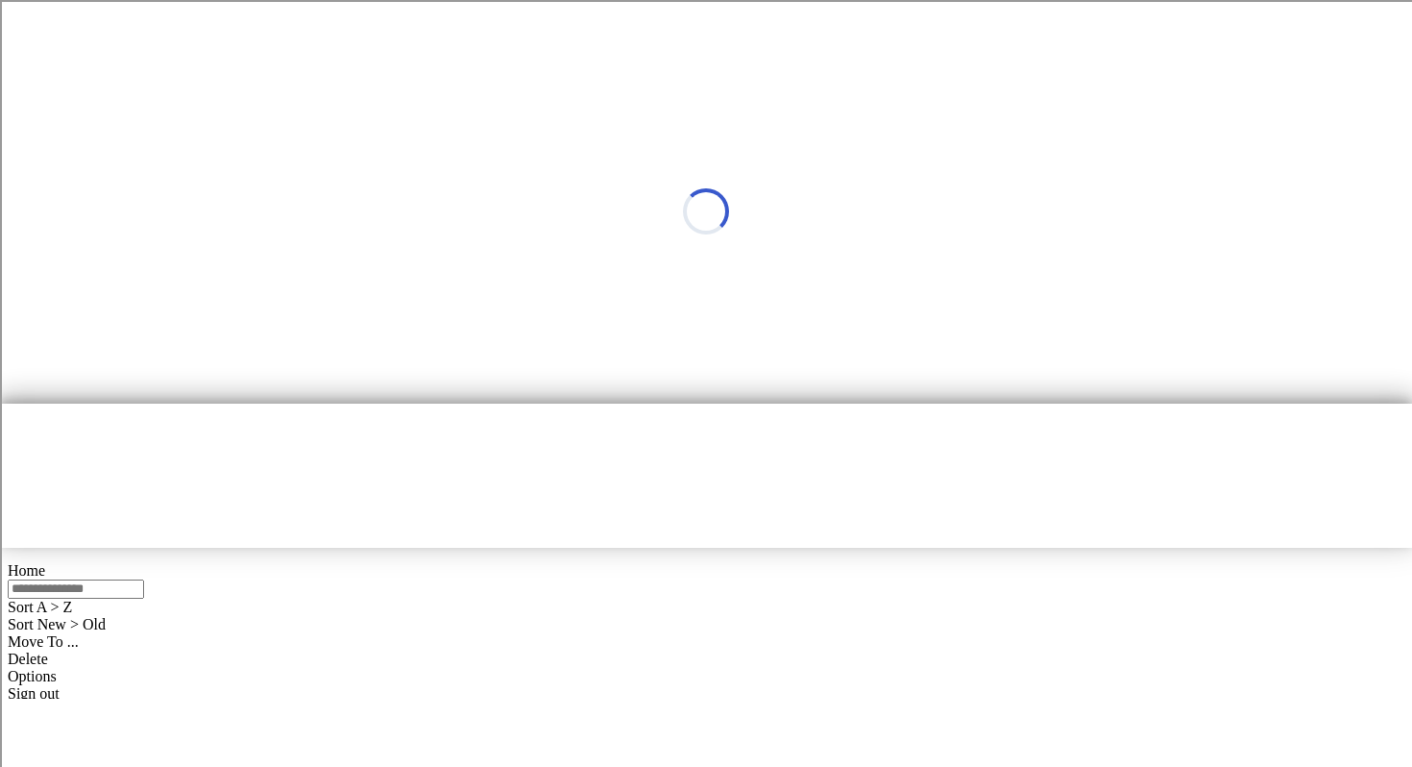
scroll to position [0, 0]
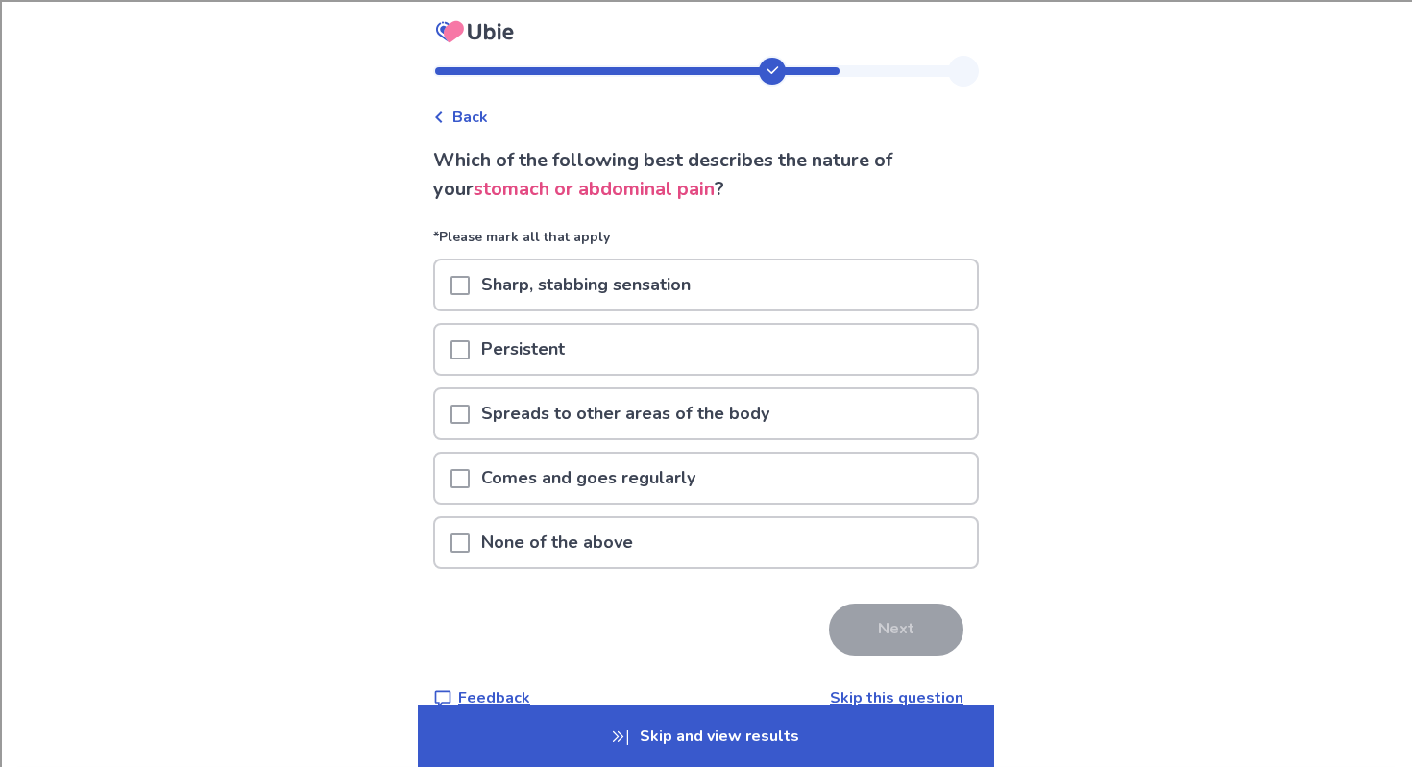
click at [830, 495] on div "Comes and goes regularly" at bounding box center [706, 477] width 542 height 49
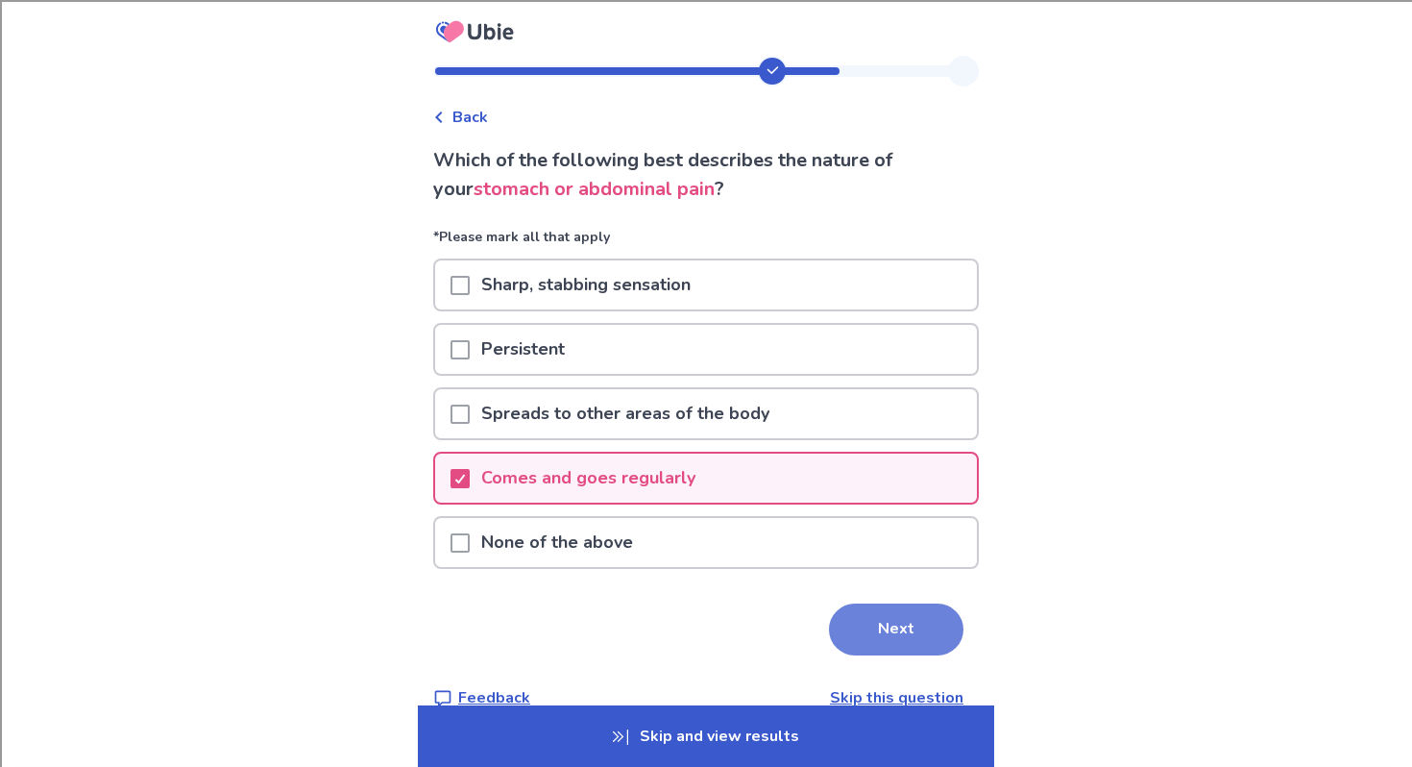
click at [891, 637] on button "Next" at bounding box center [896, 629] width 135 height 52
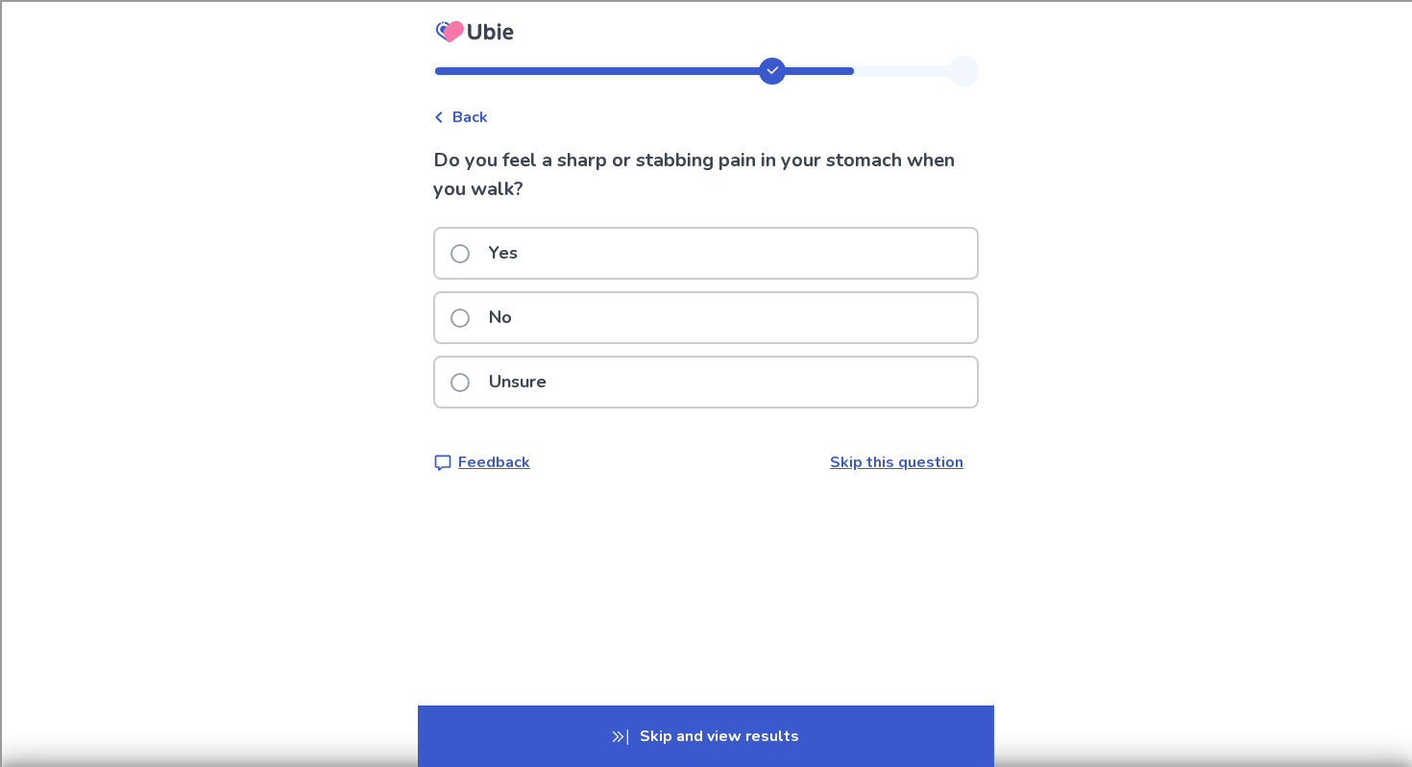
click at [678, 301] on div "No" at bounding box center [706, 317] width 542 height 49
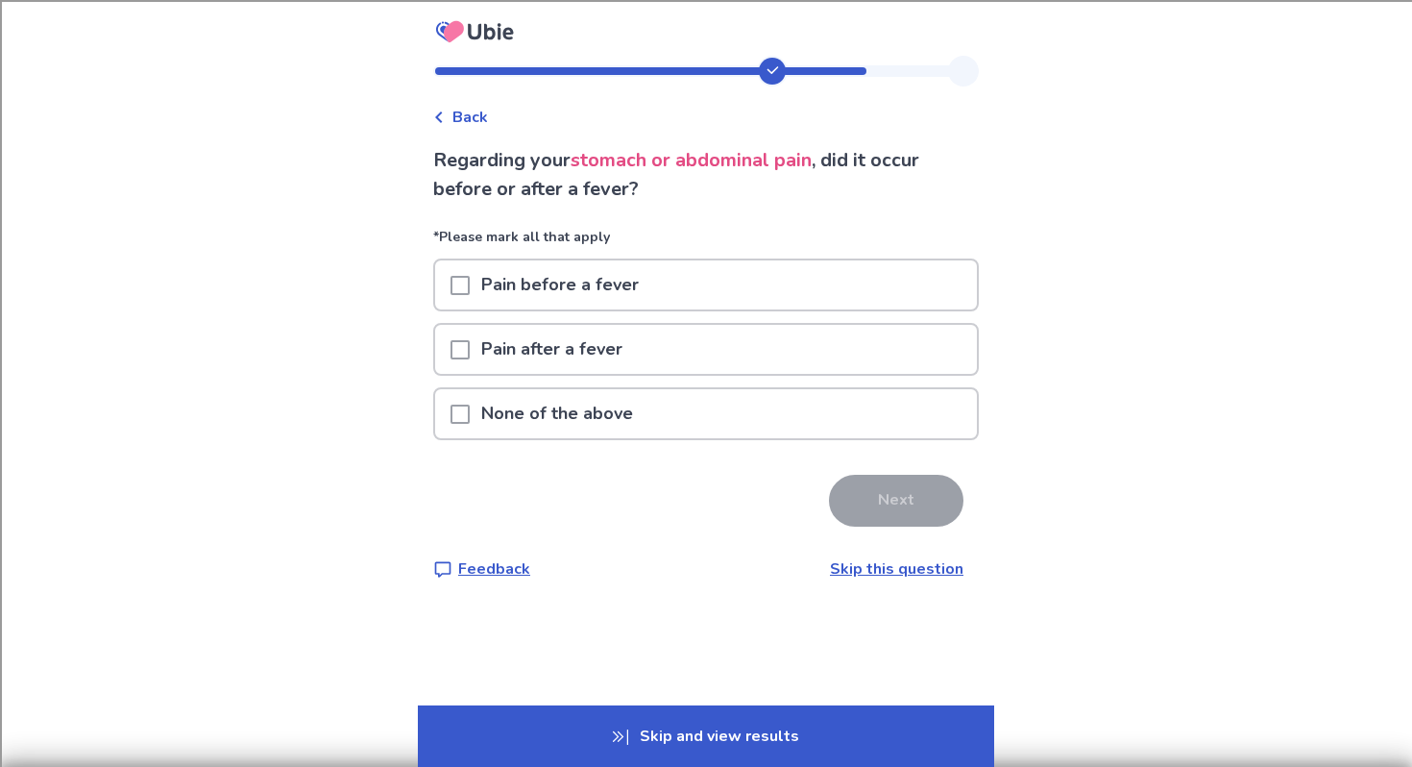
click at [676, 411] on div "None of the above" at bounding box center [706, 413] width 542 height 49
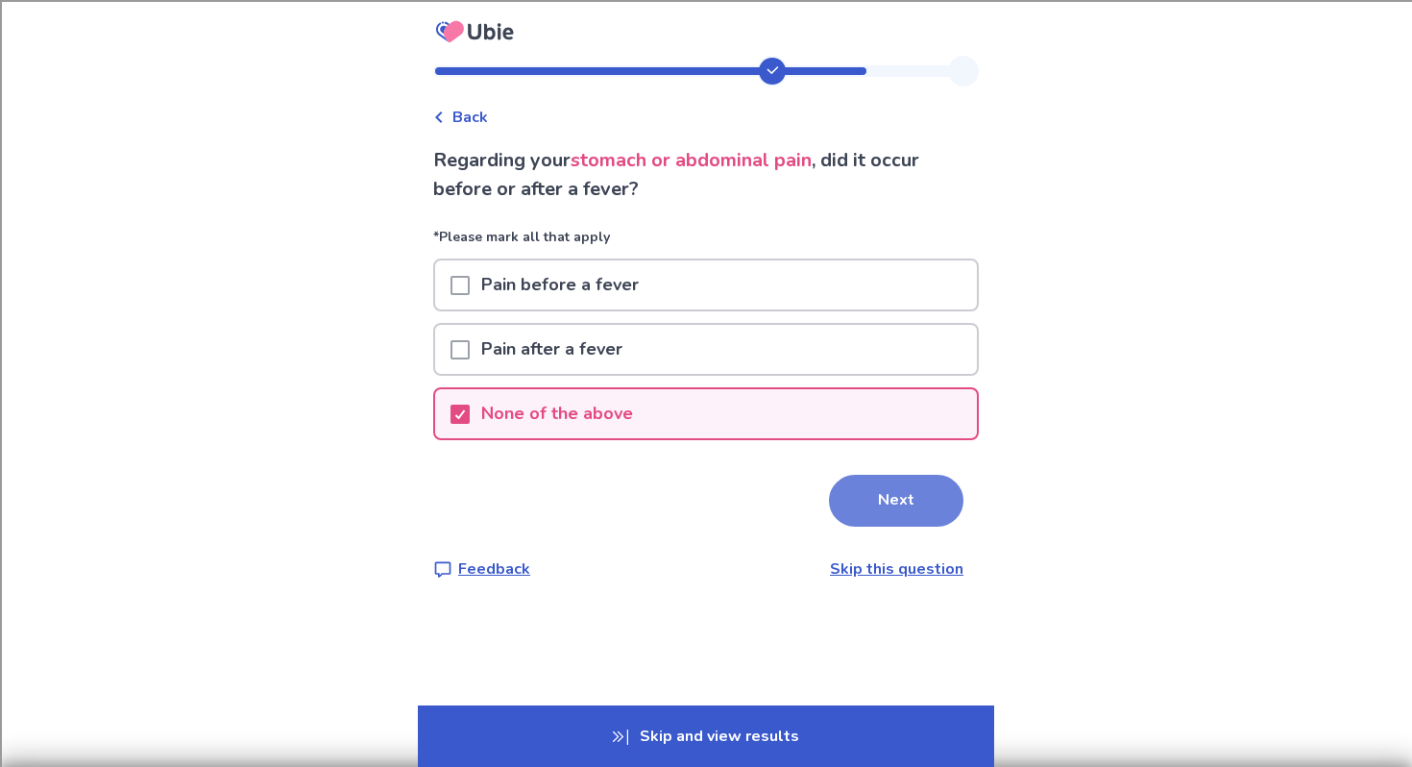
click at [866, 504] on button "Next" at bounding box center [896, 501] width 135 height 52
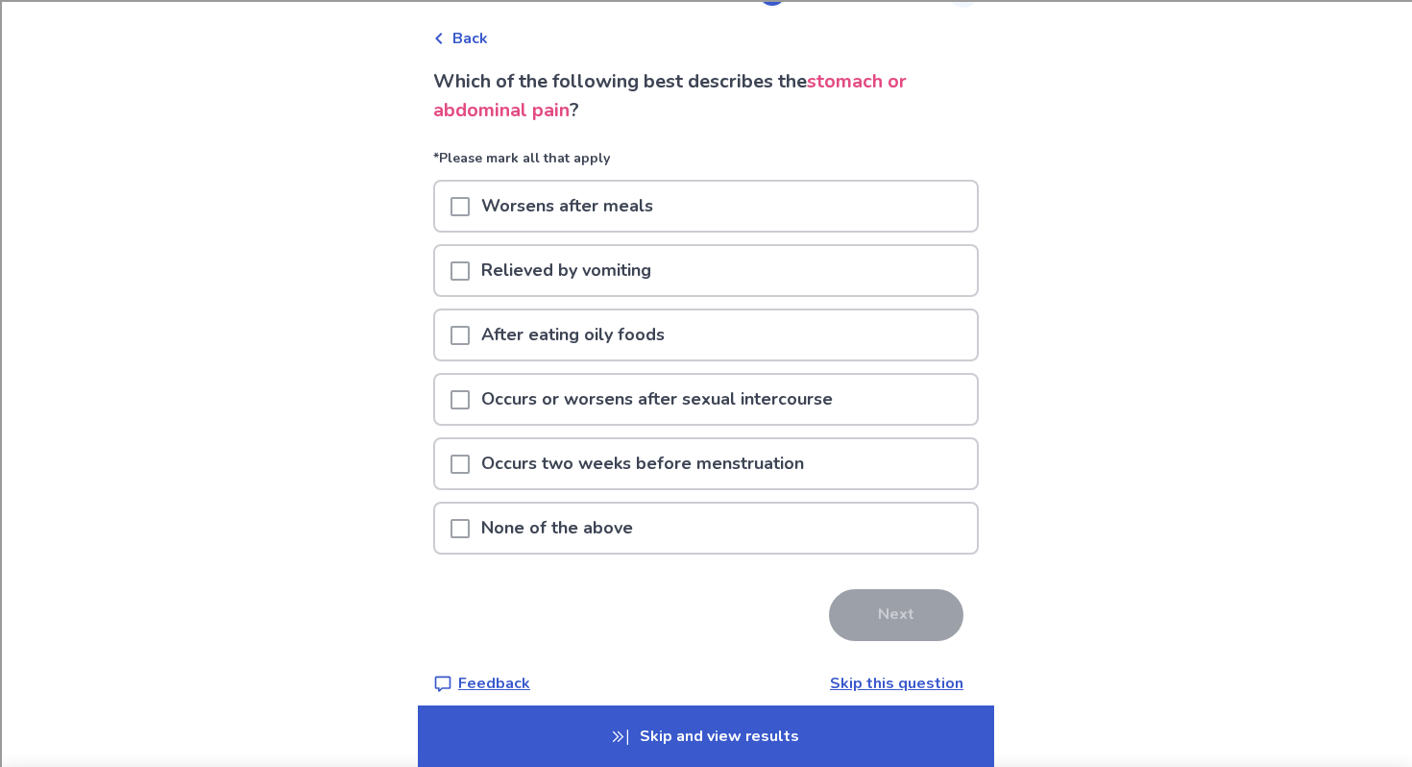
scroll to position [99, 0]
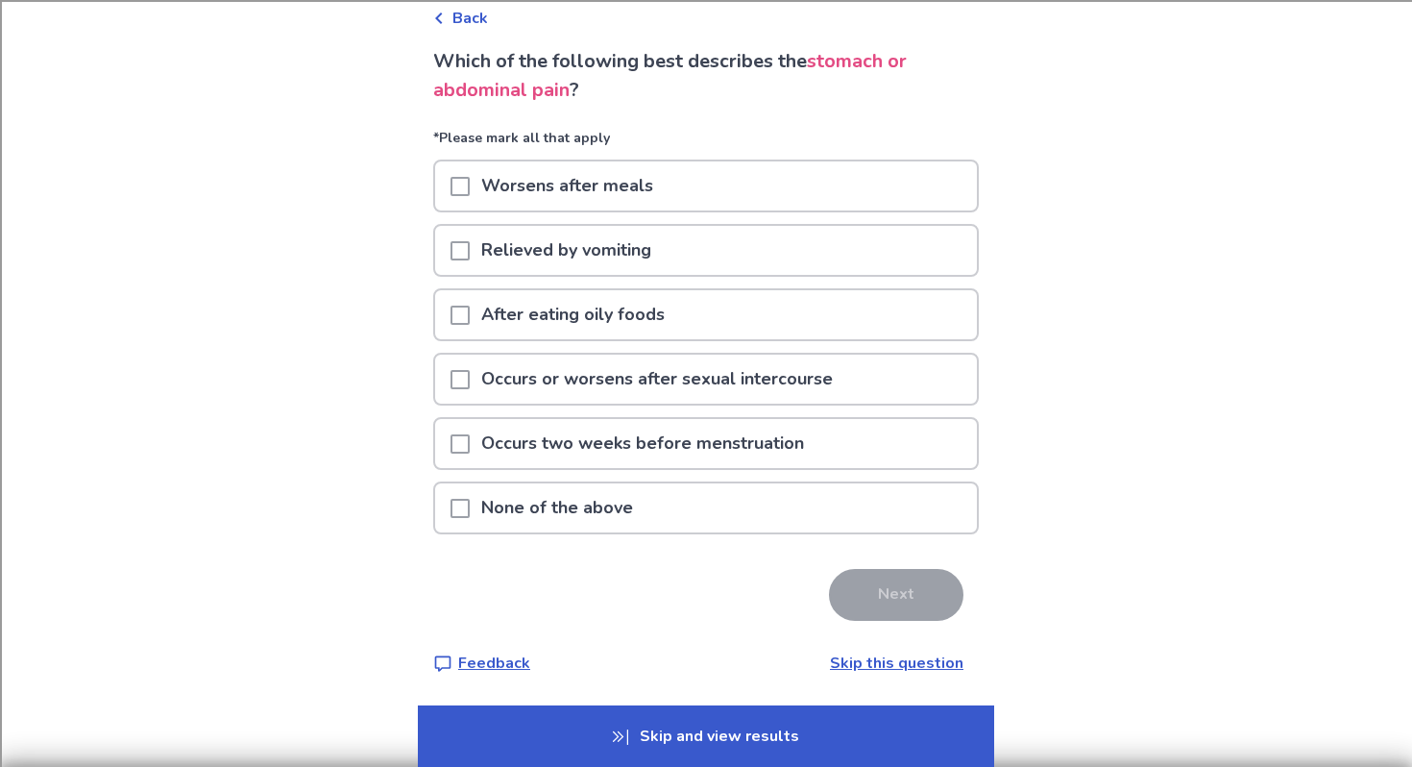
click at [691, 718] on p "Skip and view results" at bounding box center [706, 735] width 576 height 61
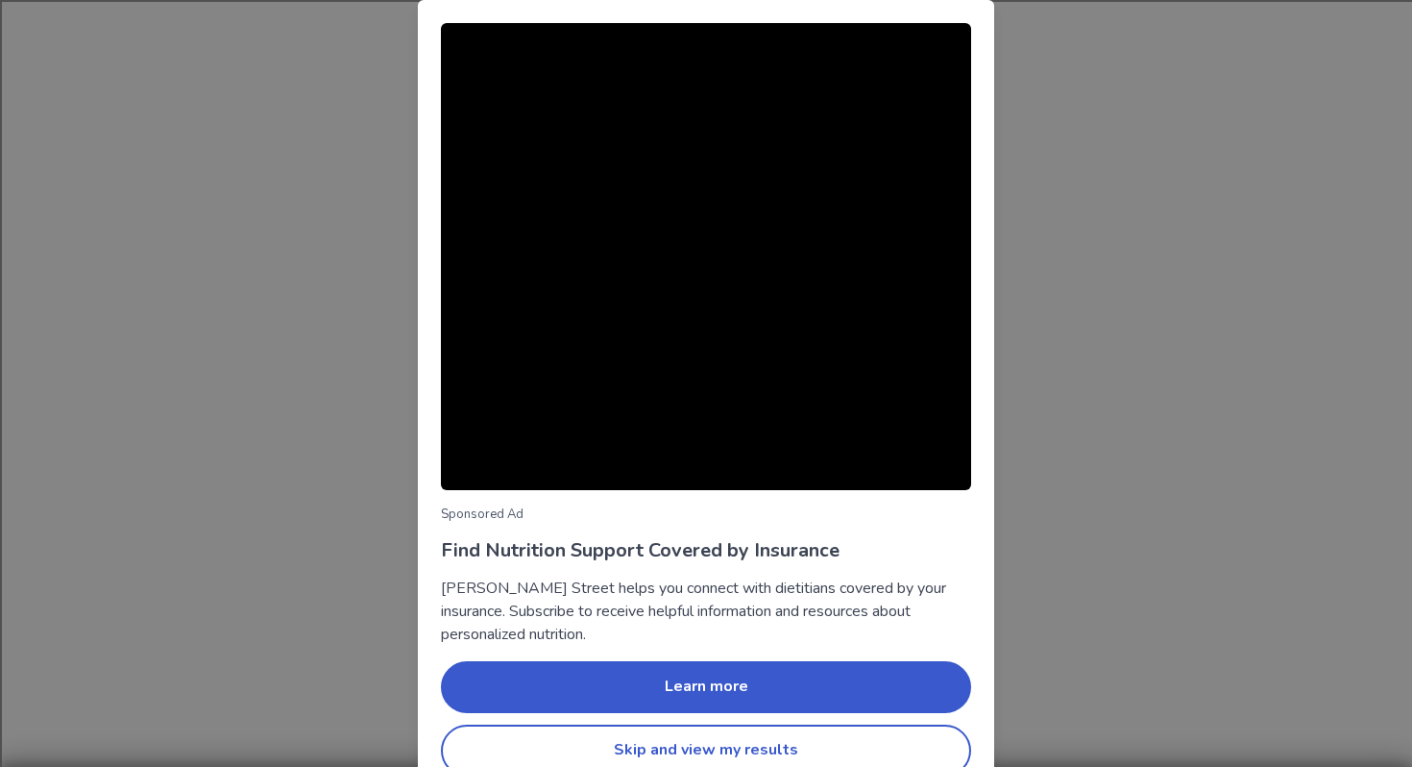
scroll to position [33, 0]
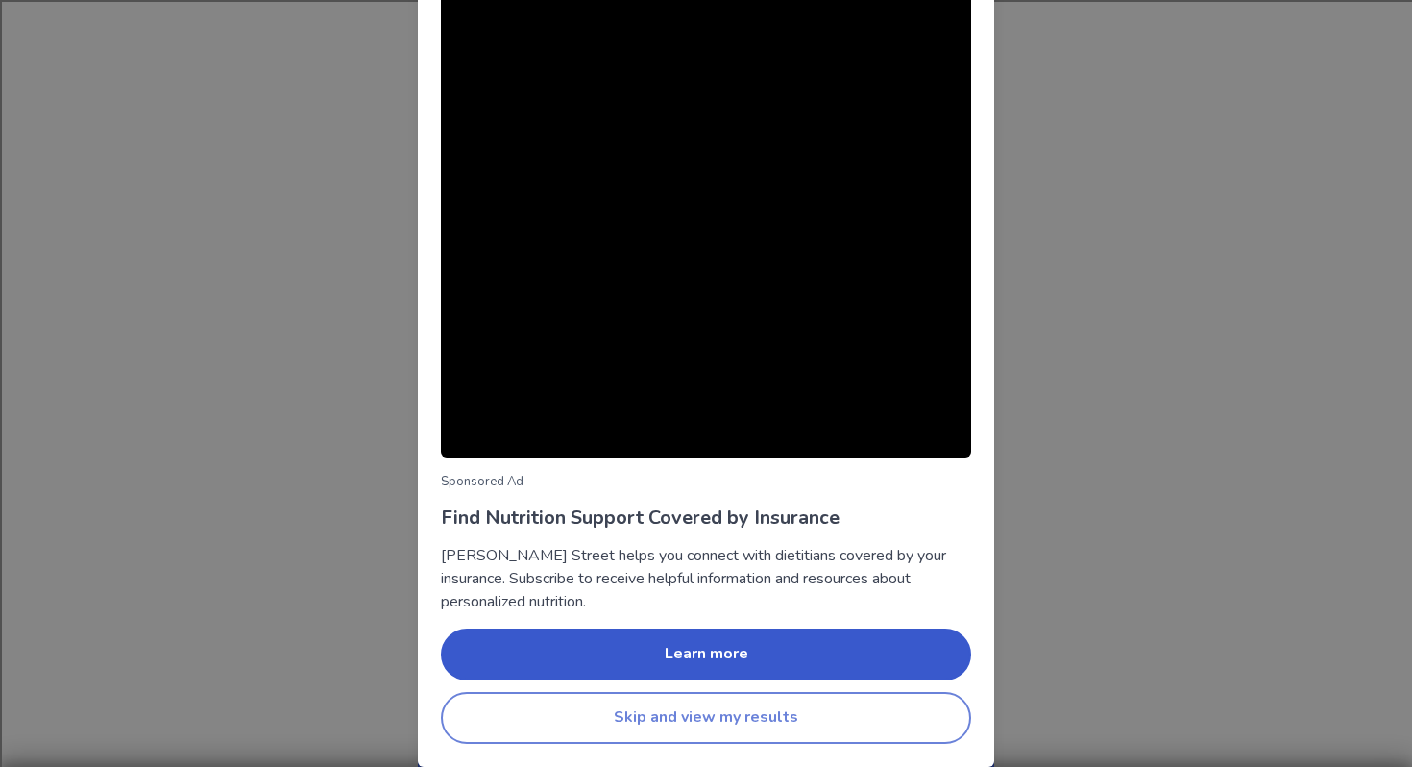
click at [718, 700] on button "Skip and view my results" at bounding box center [706, 718] width 530 height 52
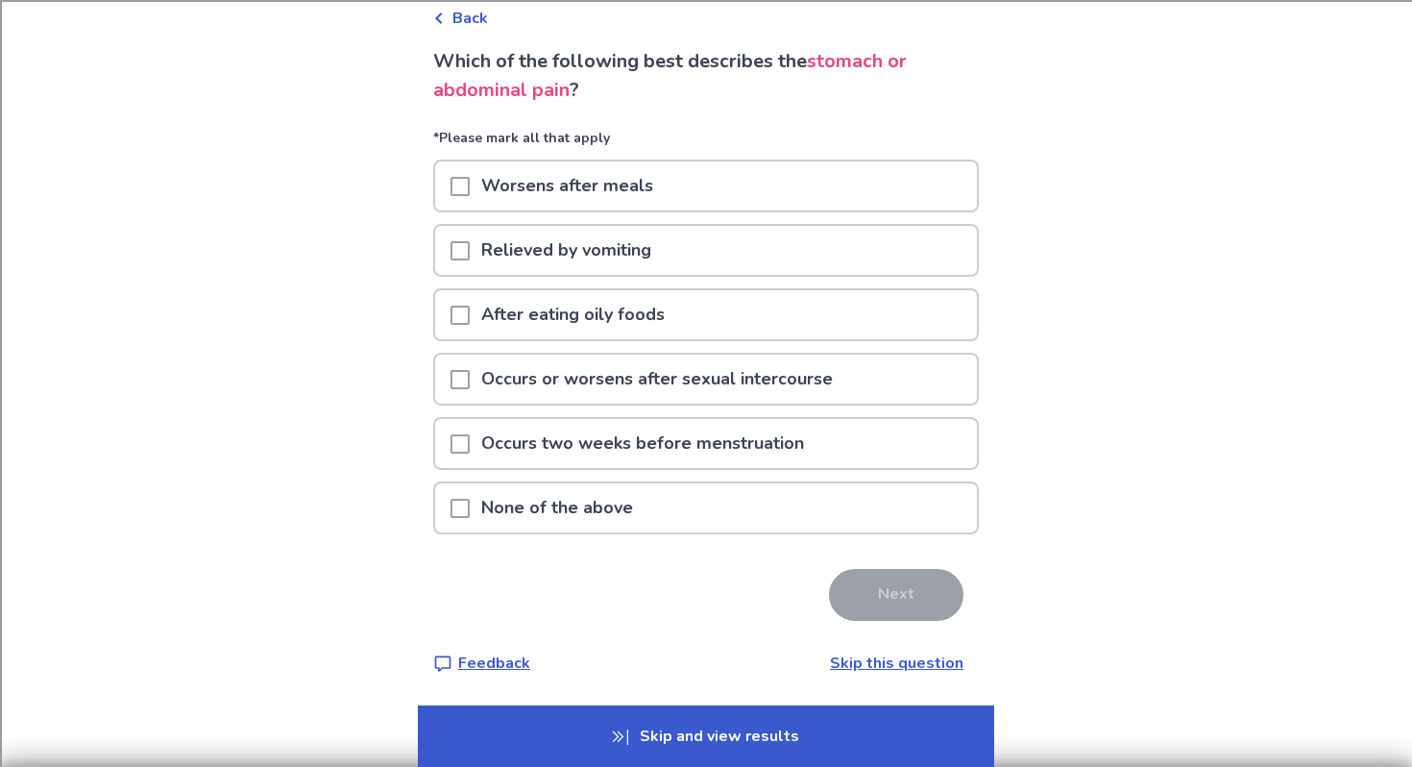
scroll to position [0, 0]
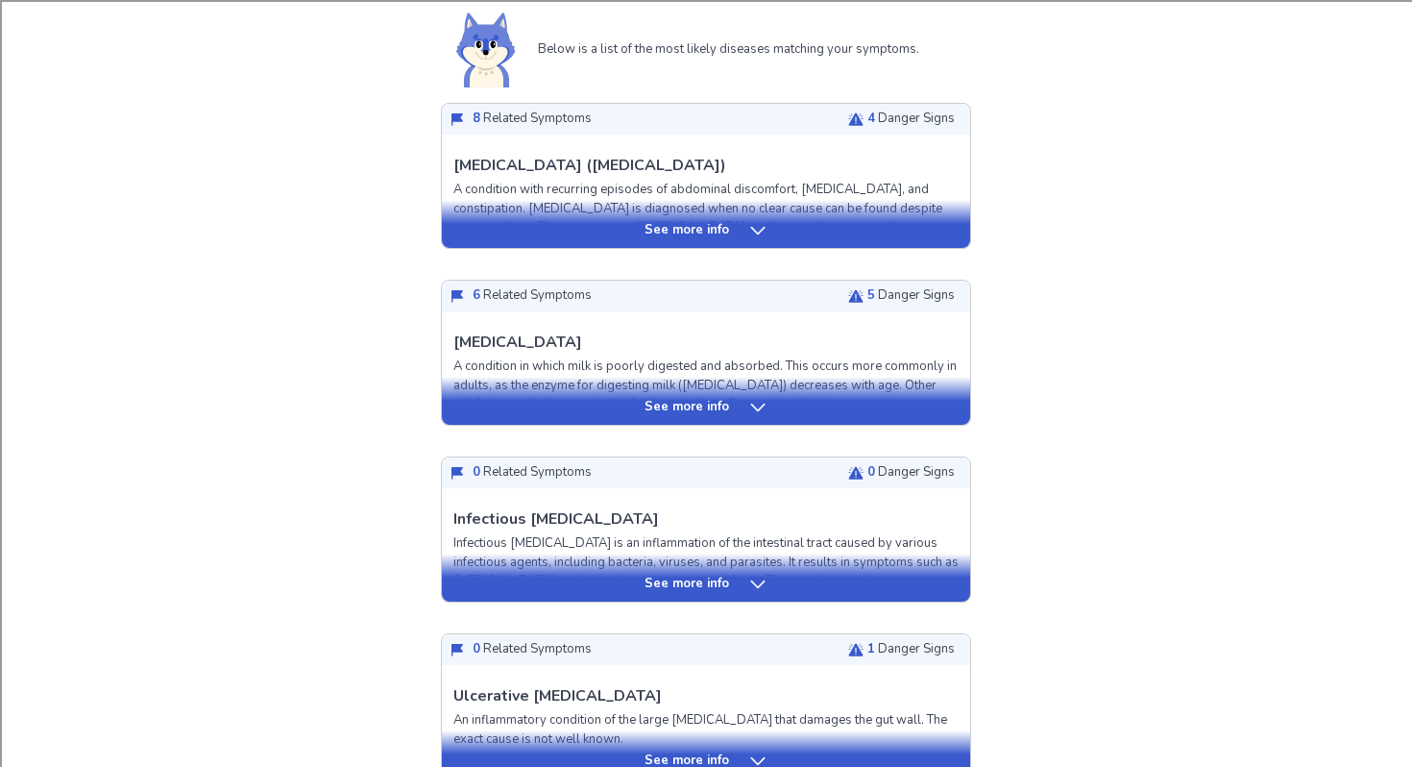
scroll to position [439, 0]
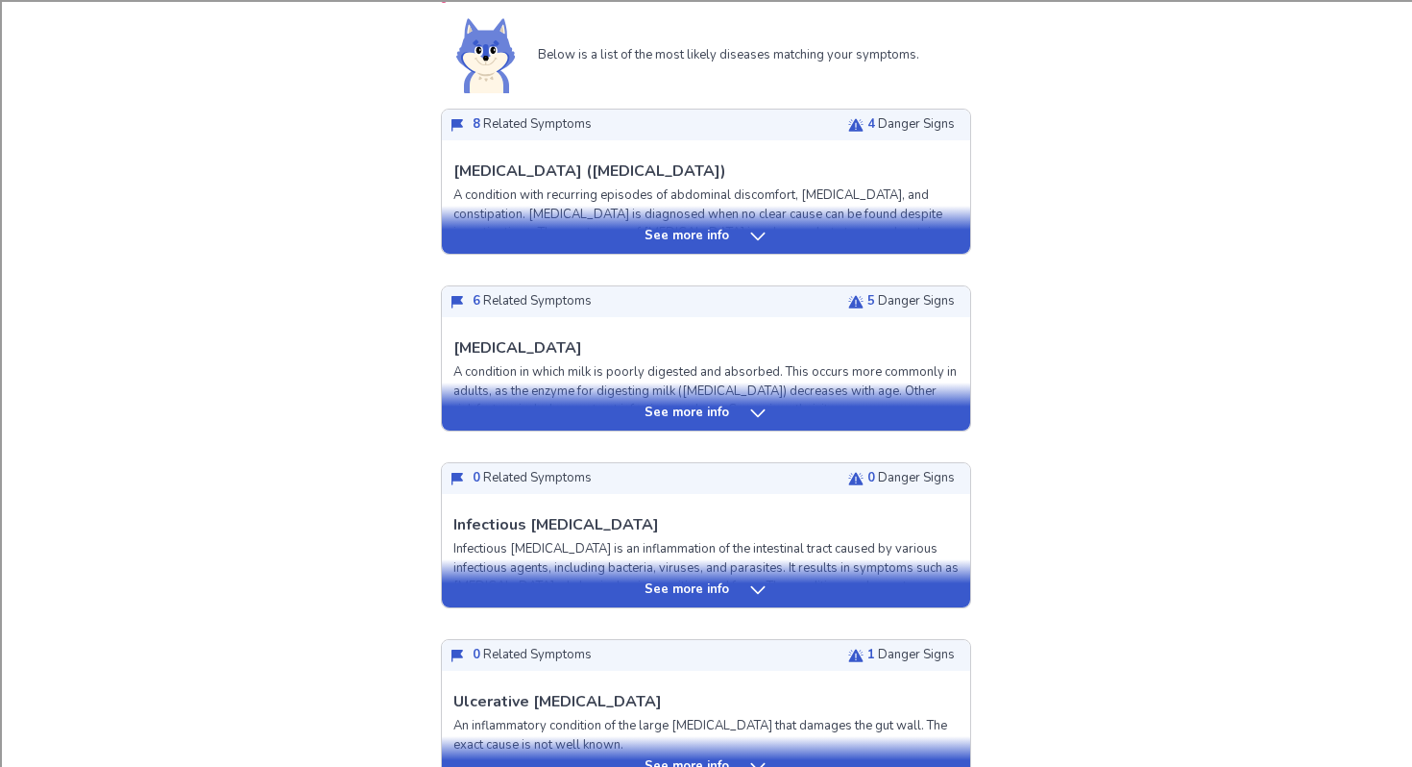
click at [652, 253] on div "See more info" at bounding box center [706, 230] width 528 height 48
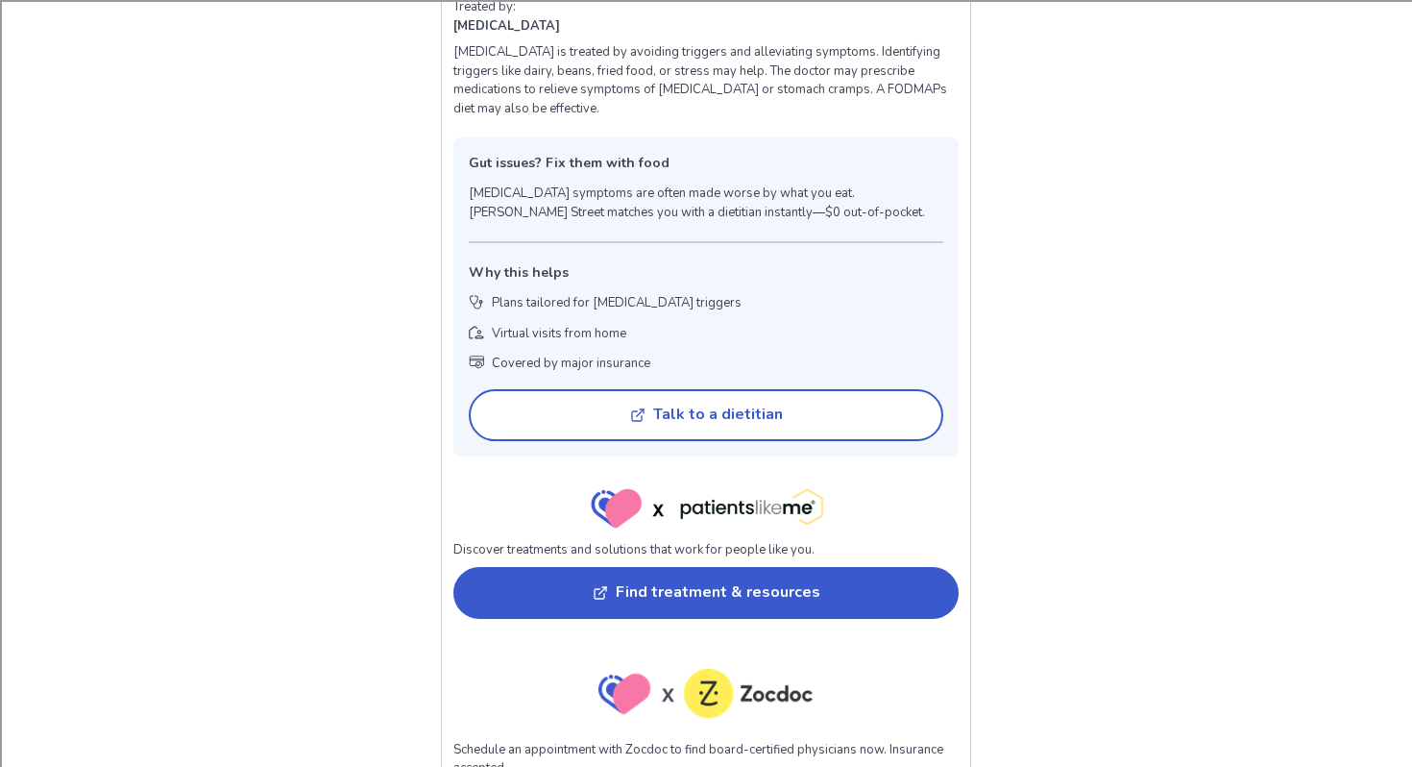
scroll to position [1441, 0]
